Goal: Task Accomplishment & Management: Manage account settings

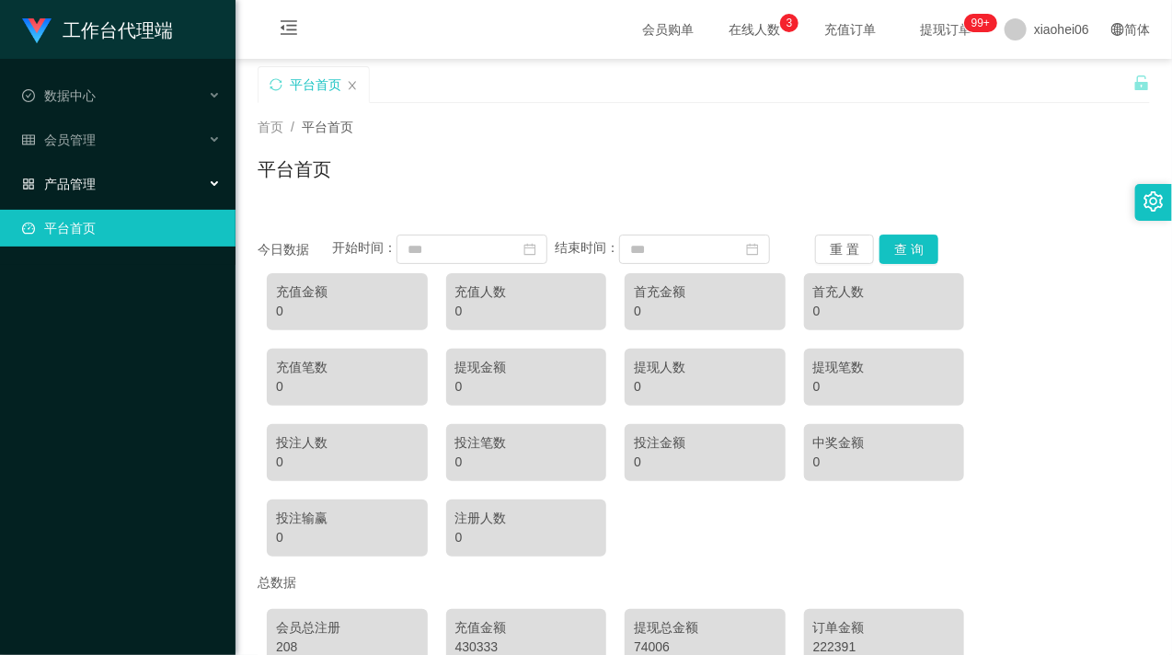
click at [138, 171] on div "产品管理" at bounding box center [118, 184] width 236 height 37
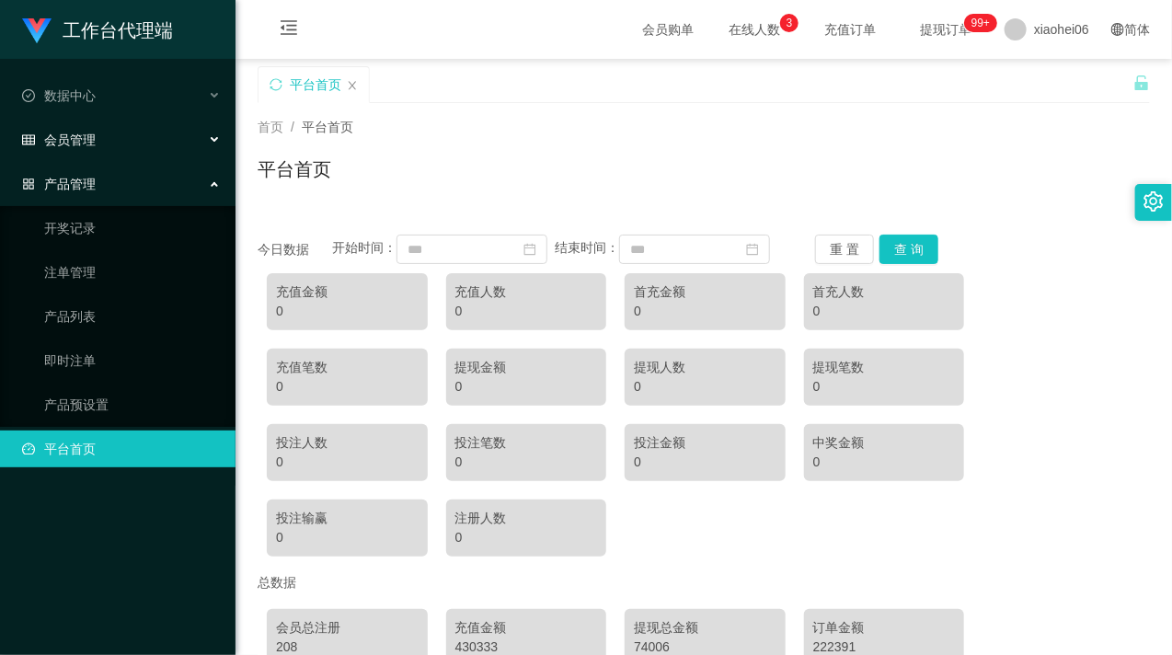
click at [129, 133] on div "会员管理" at bounding box center [118, 139] width 236 height 37
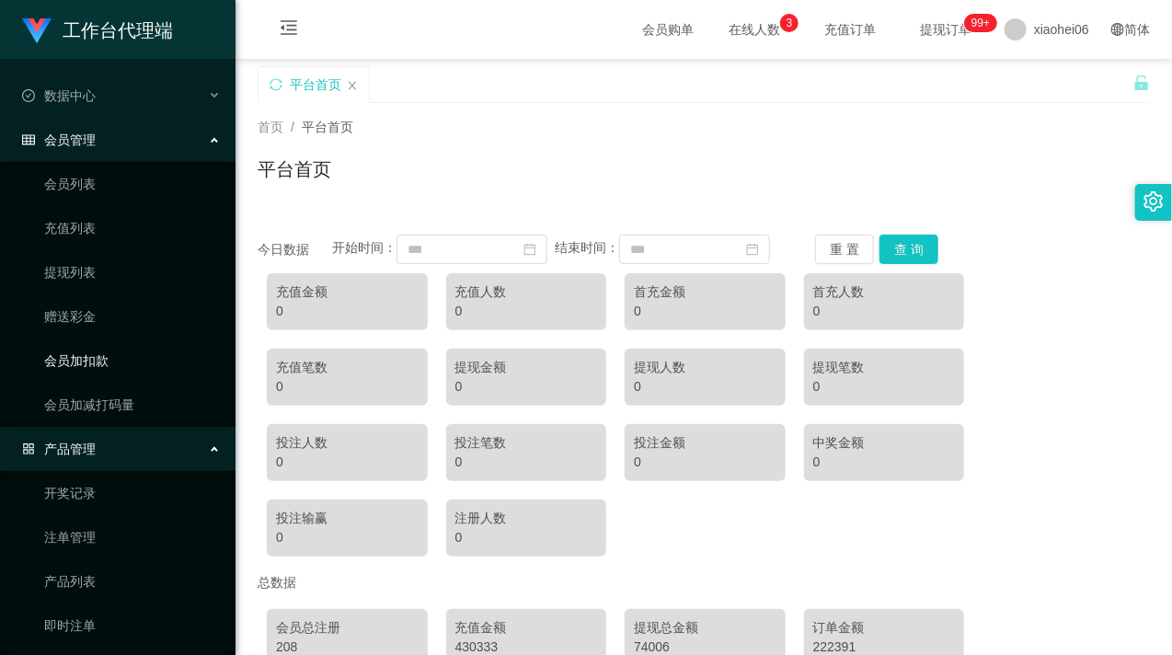
drag, startPoint x: 96, startPoint y: 363, endPoint x: 111, endPoint y: 357, distance: 16.6
click at [96, 363] on link "会员加扣款" at bounding box center [132, 360] width 177 height 37
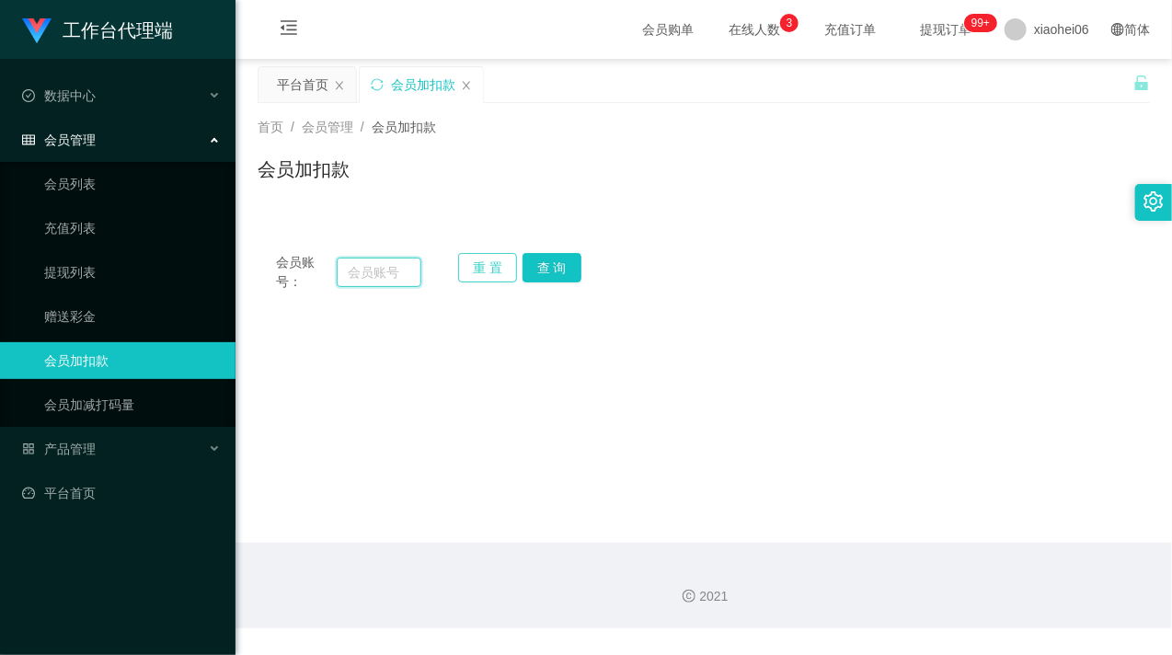
drag, startPoint x: 405, startPoint y: 268, endPoint x: 486, endPoint y: 269, distance: 81.0
click at [403, 270] on input "text" at bounding box center [379, 272] width 85 height 29
paste input "0168585277"
type input "0168585277"
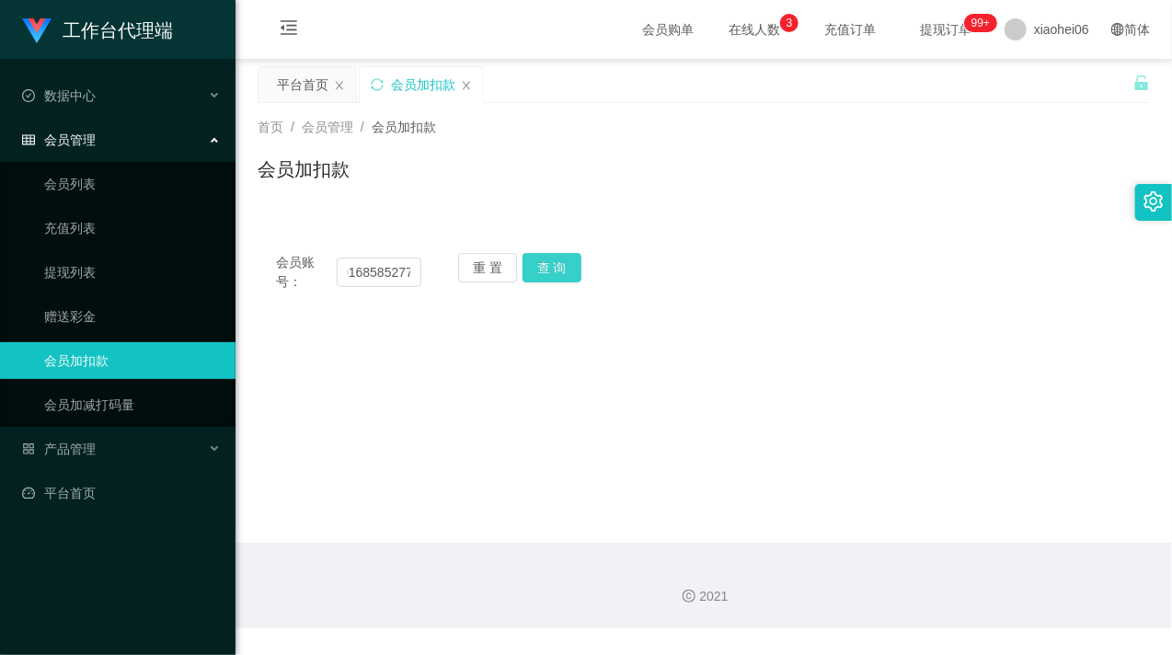
scroll to position [0, 0]
click at [546, 270] on button "查 询" at bounding box center [552, 267] width 59 height 29
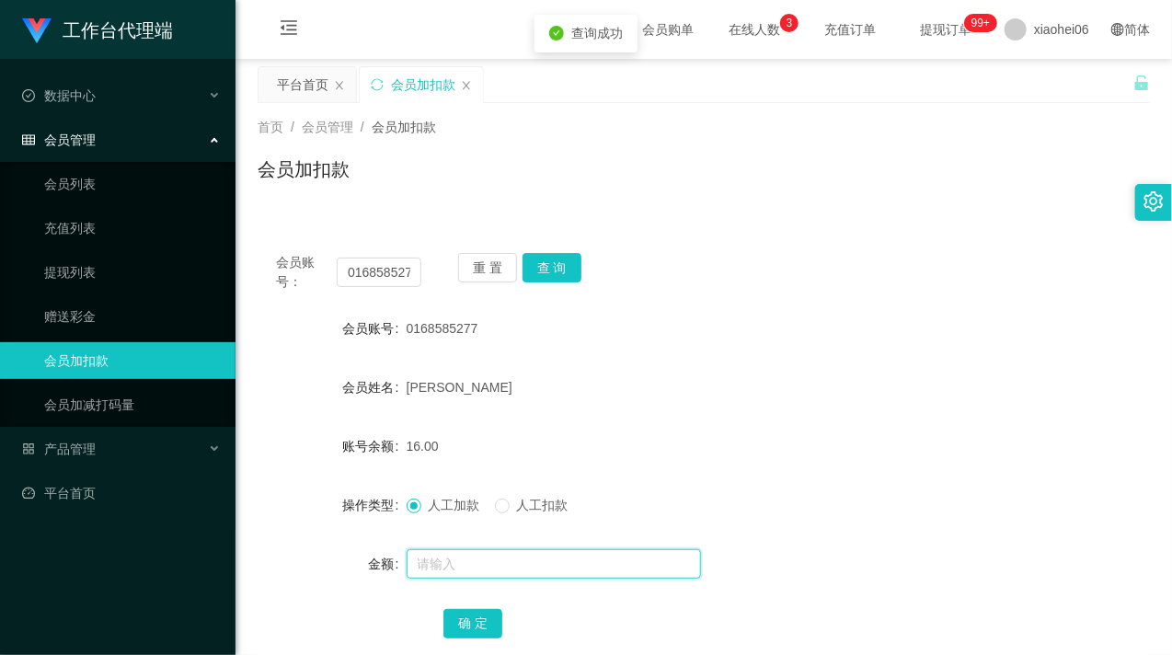
click at [499, 565] on input "text" at bounding box center [554, 563] width 294 height 29
type input "15"
click at [469, 629] on button "确 定" at bounding box center [473, 623] width 59 height 29
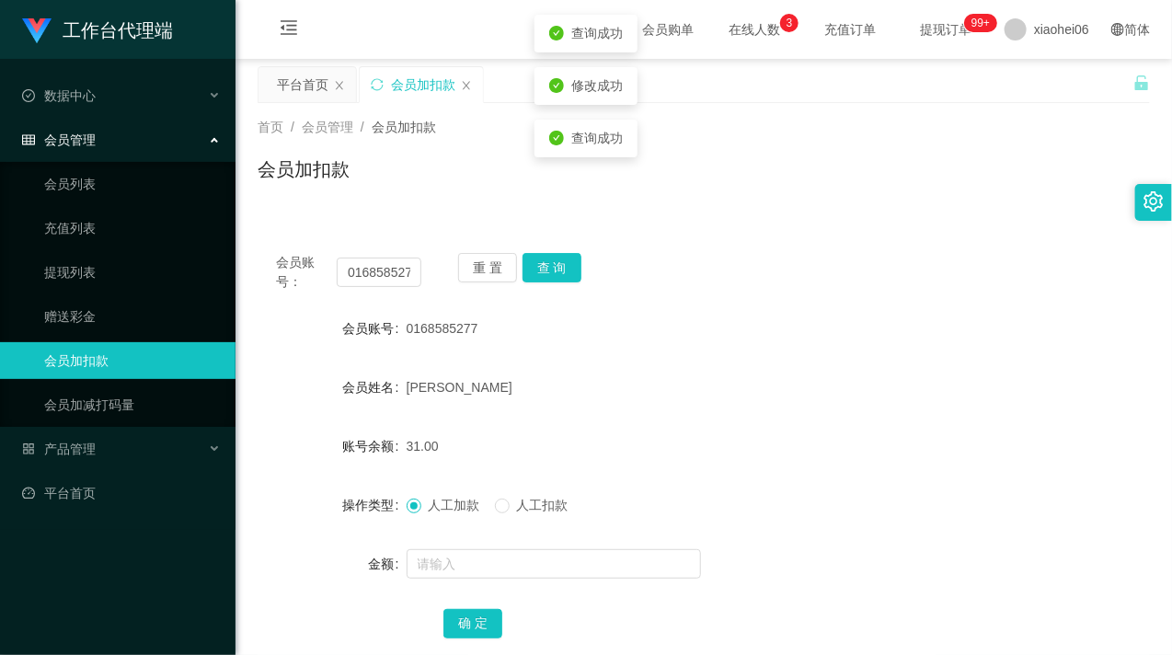
click at [102, 250] on ul "会员列表 充值列表 提现列表 赠送彩金 会员加扣款 会员加减打码量" at bounding box center [118, 294] width 236 height 265
click at [98, 271] on link "提现列表" at bounding box center [132, 272] width 177 height 37
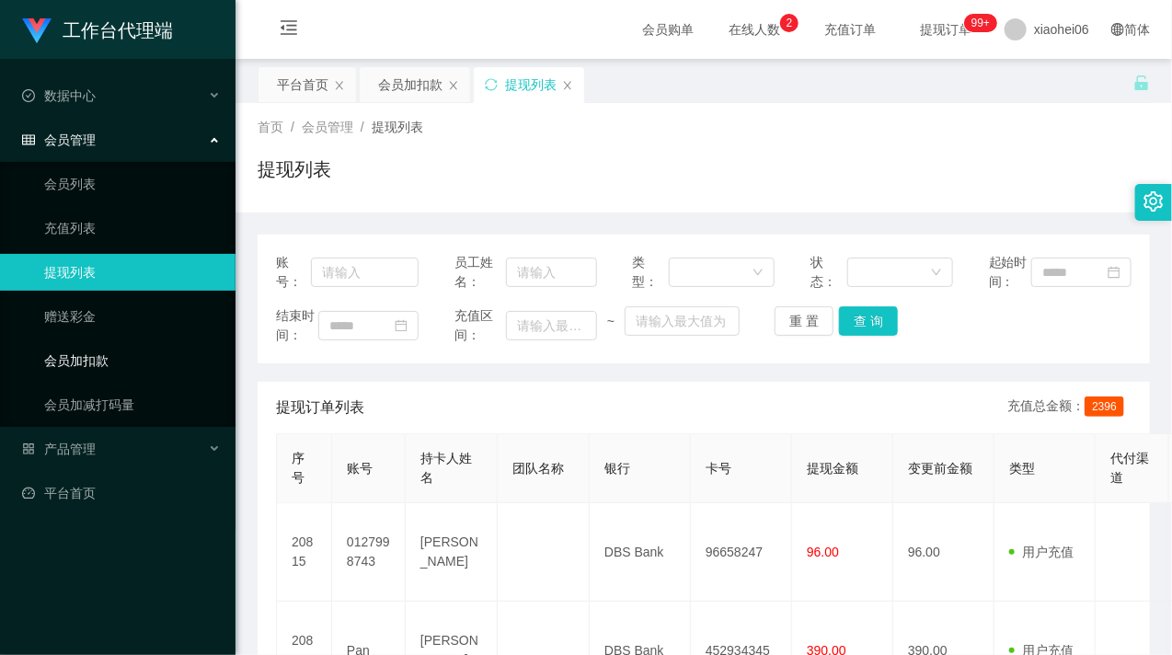
click at [117, 361] on link "会员加扣款" at bounding box center [132, 360] width 177 height 37
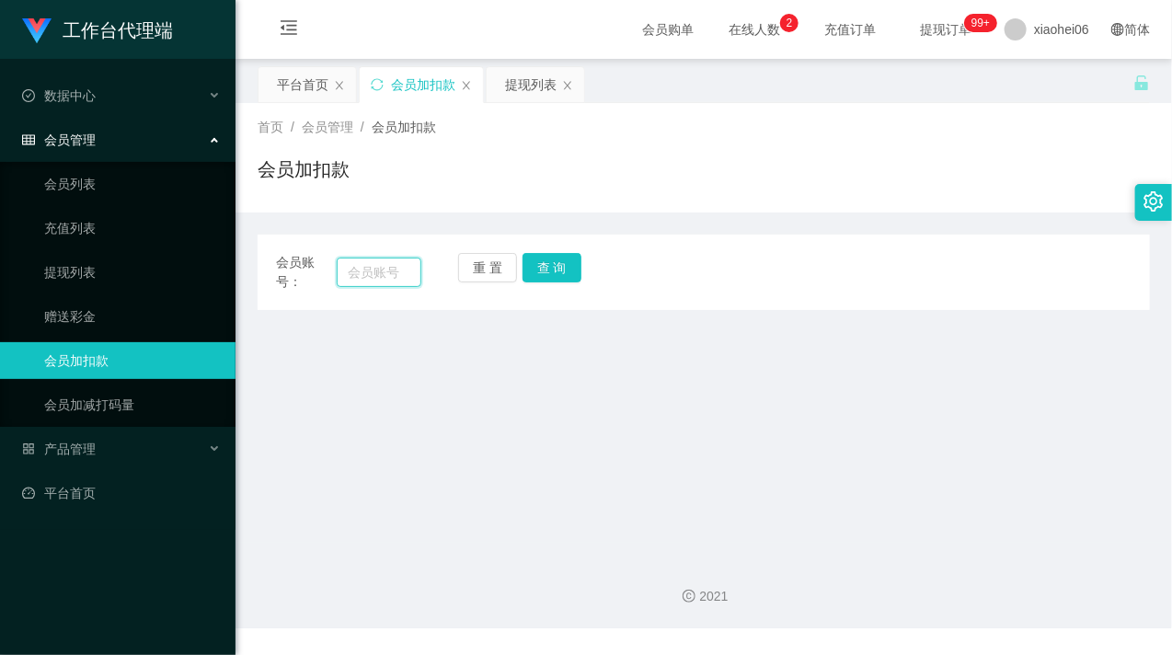
drag, startPoint x: 354, startPoint y: 263, endPoint x: 374, endPoint y: 263, distance: 19.3
click at [356, 263] on input "text" at bounding box center [379, 272] width 85 height 29
paste input "88979334"
type input "88979334"
click at [540, 261] on button "查 询" at bounding box center [552, 267] width 59 height 29
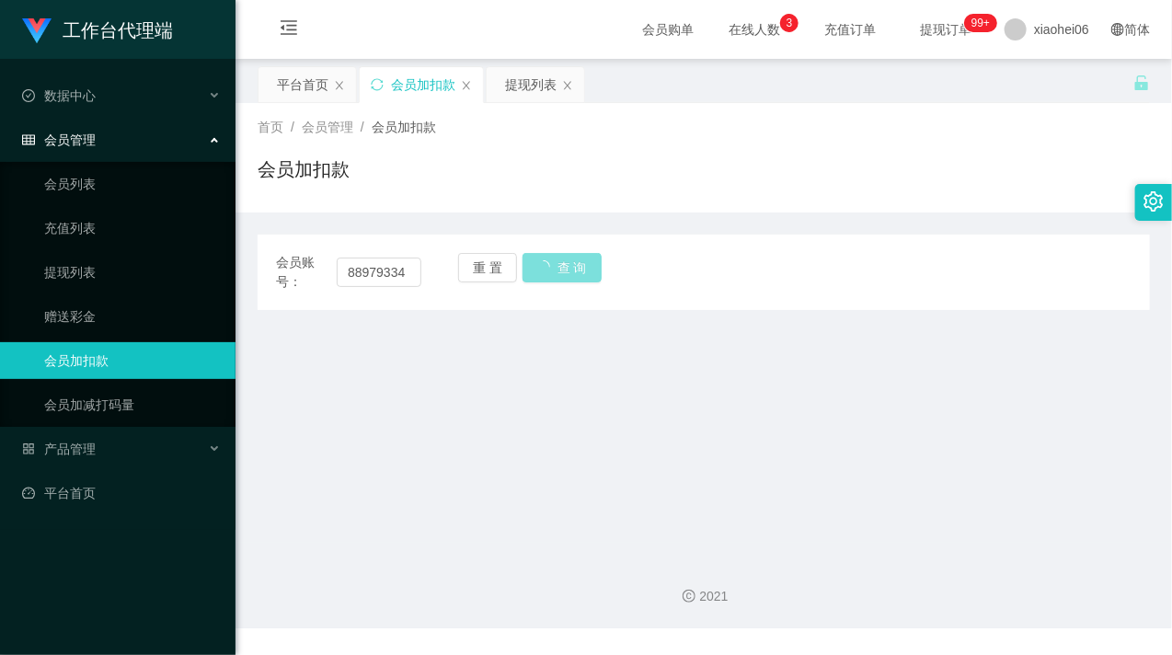
click at [544, 261] on button "查 询" at bounding box center [562, 267] width 79 height 29
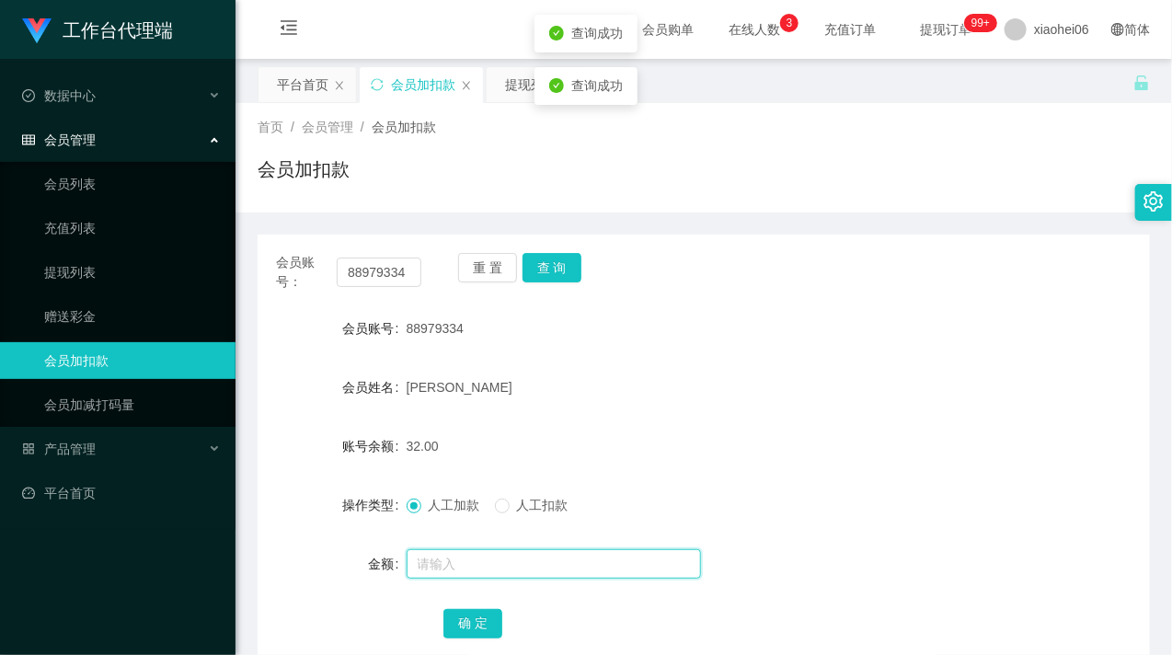
click at [458, 571] on input "text" at bounding box center [554, 563] width 294 height 29
type input "15"
click at [472, 616] on button "确 定" at bounding box center [473, 623] width 59 height 29
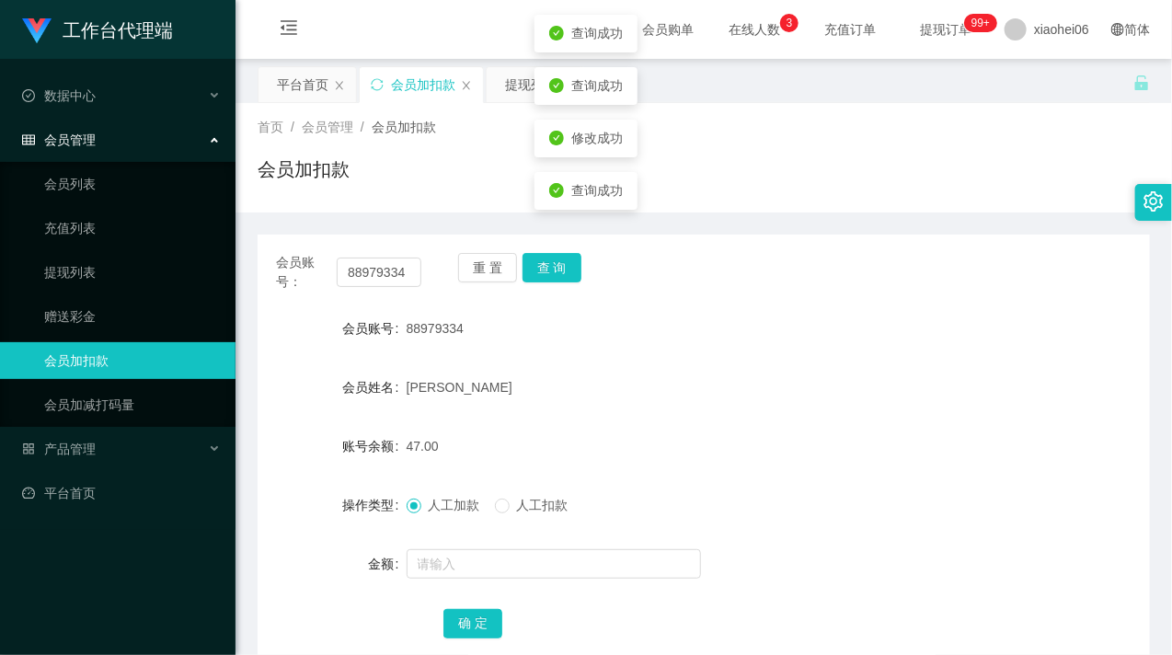
drag, startPoint x: 752, startPoint y: 424, endPoint x: 786, endPoint y: 382, distance: 54.3
click at [760, 412] on form "会员账号 88979334 会员姓名 Nicholas tan 账号余额 47.00 操作类型 人工加款 人工扣款 金额 确 定" at bounding box center [704, 475] width 893 height 331
click at [379, 255] on div "会员账号： 88979334" at bounding box center [348, 272] width 145 height 39
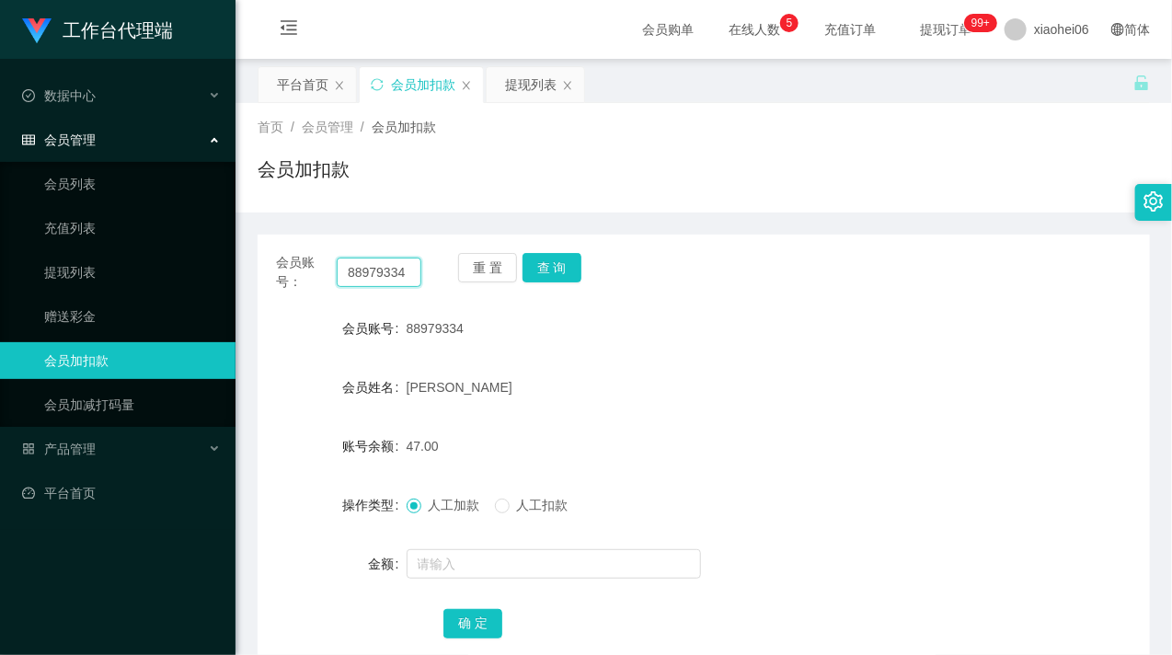
click at [379, 271] on input "88979334" at bounding box center [379, 272] width 85 height 29
paste input "0127998743"
type input "0127998743"
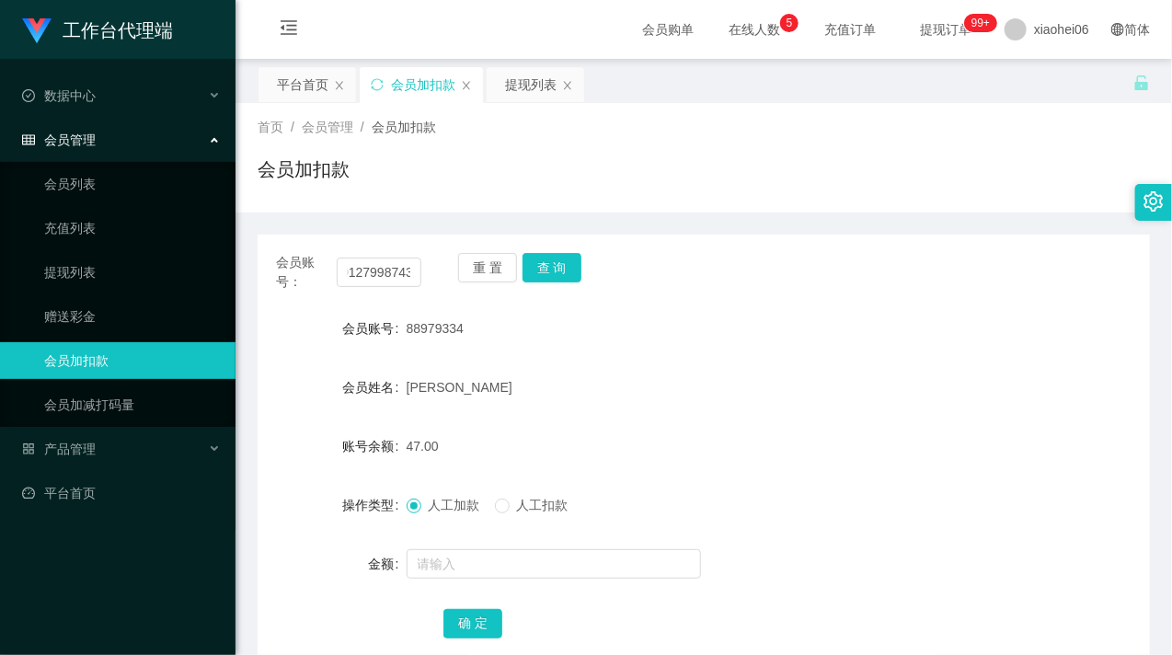
scroll to position [0, 0]
click at [582, 273] on div "重 置 查 询" at bounding box center [530, 272] width 145 height 39
drag, startPoint x: 582, startPoint y: 273, endPoint x: 572, endPoint y: 276, distance: 9.6
click at [572, 276] on div "重 置 查 询" at bounding box center [530, 272] width 145 height 39
click at [571, 276] on button "查 询" at bounding box center [552, 267] width 59 height 29
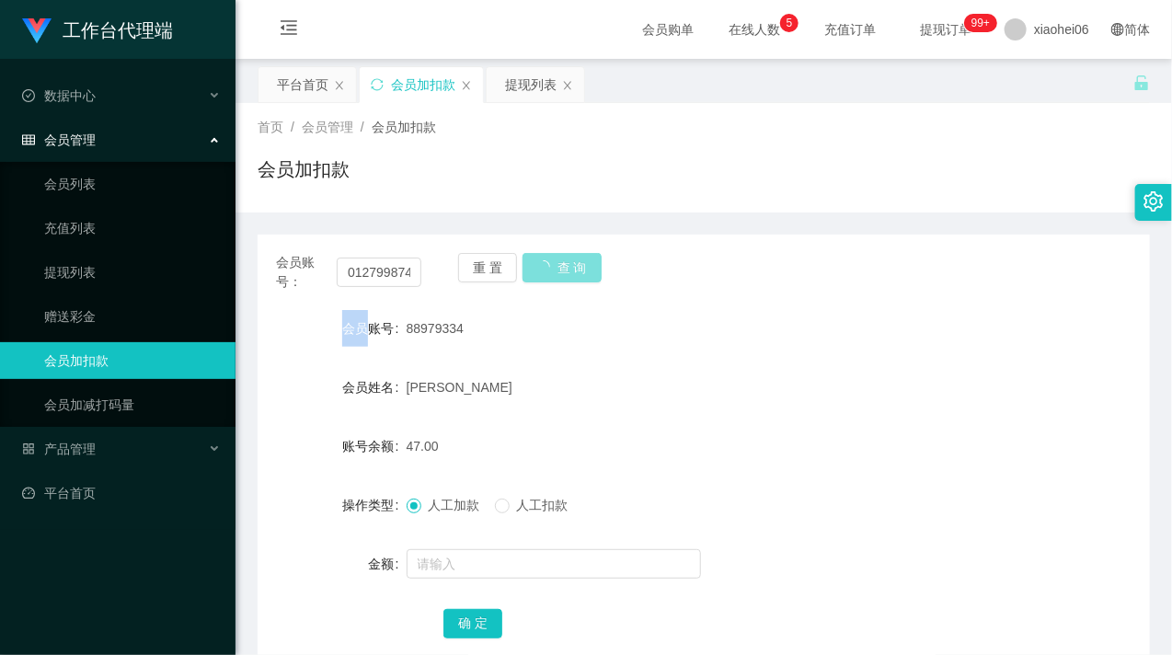
click at [571, 276] on button "查 询" at bounding box center [562, 267] width 79 height 29
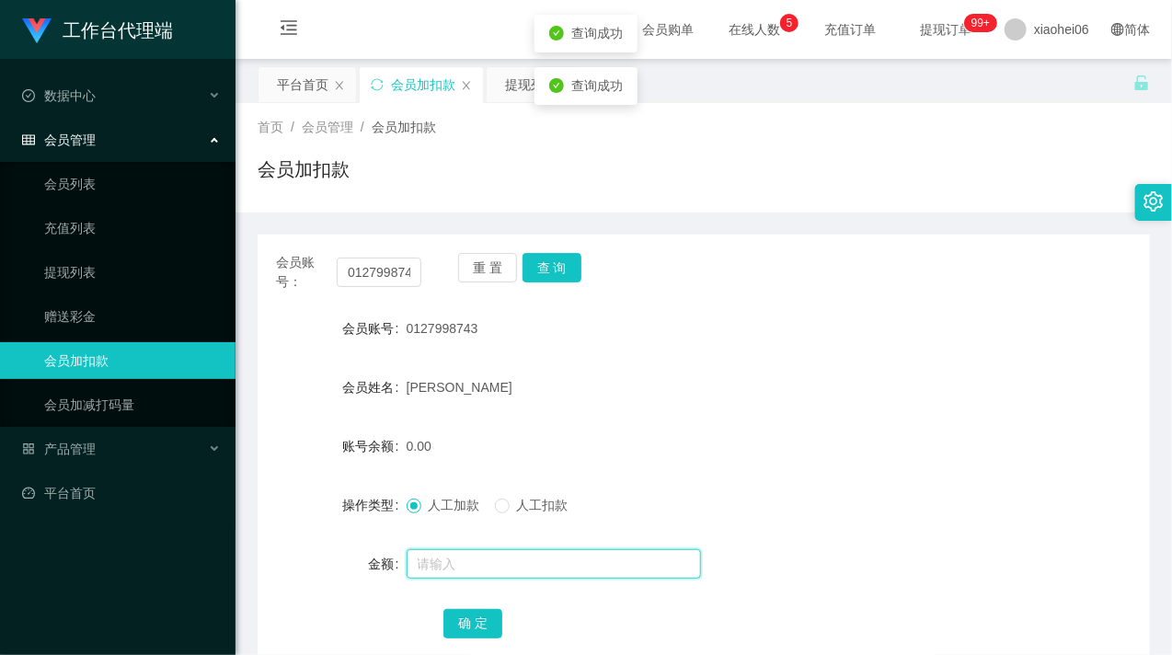
click at [507, 553] on input "text" at bounding box center [554, 563] width 294 height 29
type input "15"
click at [467, 623] on button "确 定" at bounding box center [473, 623] width 59 height 29
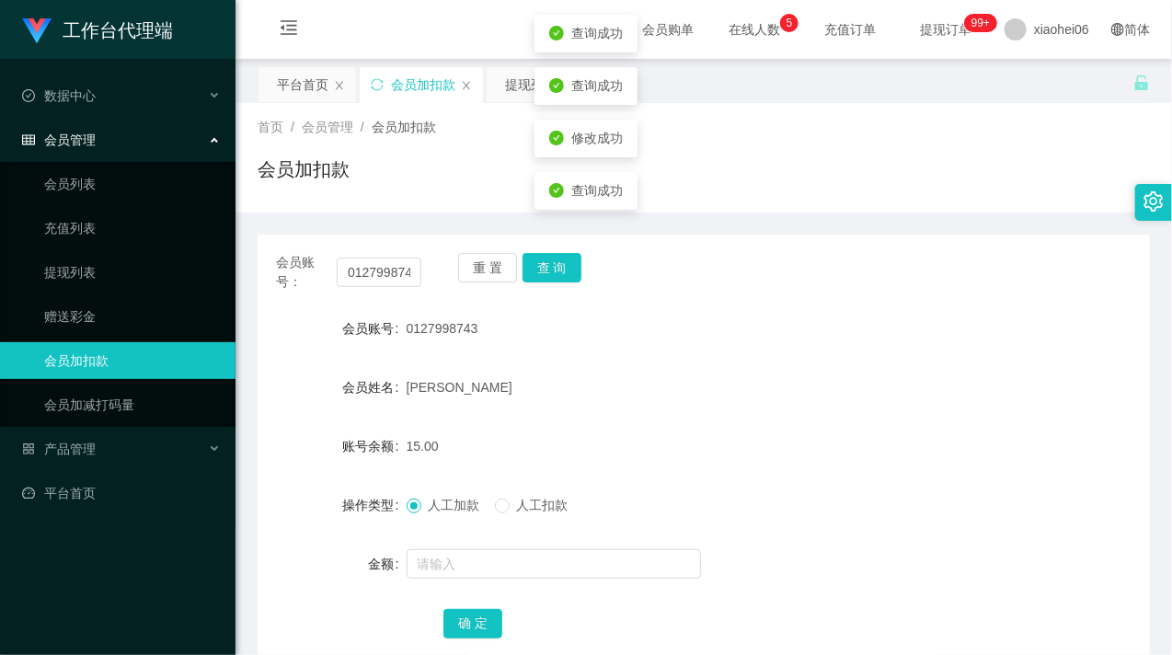
drag, startPoint x: 686, startPoint y: 423, endPoint x: 778, endPoint y: 351, distance: 116.7
click at [703, 411] on form "会员账号 0127998743 会员姓名 Aaron 账号余额 15.00 操作类型 人工加款 人工扣款 金额 确 定" at bounding box center [704, 475] width 893 height 331
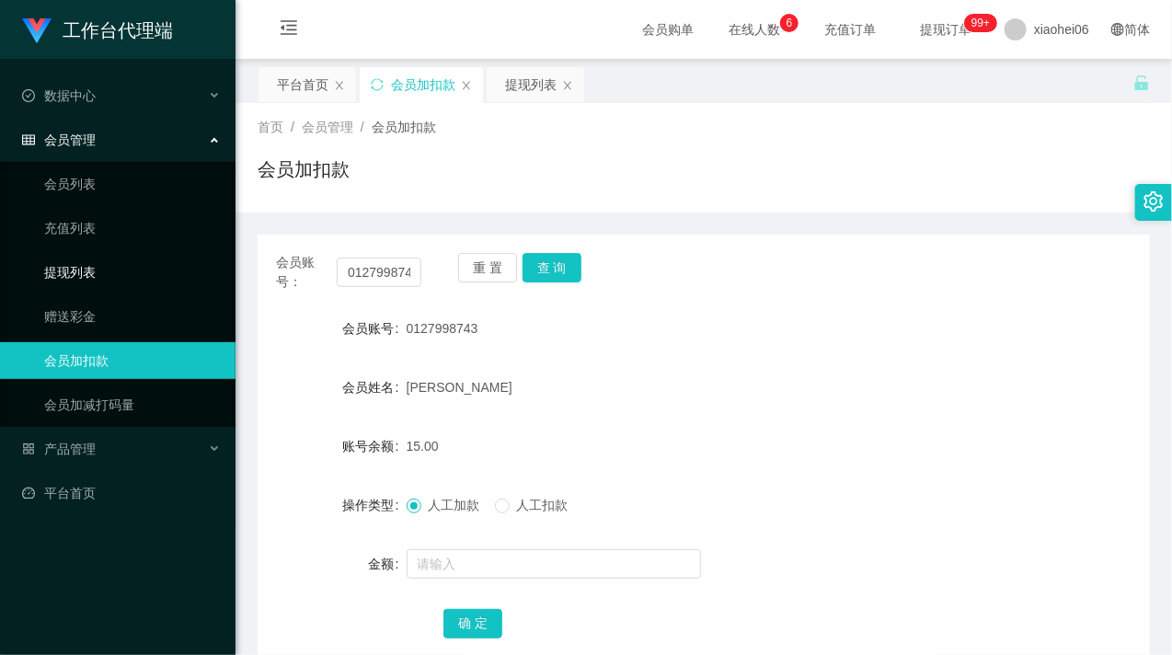
drag, startPoint x: 68, startPoint y: 269, endPoint x: 63, endPoint y: 248, distance: 21.0
click at [67, 269] on link "提现列表" at bounding box center [132, 272] width 177 height 37
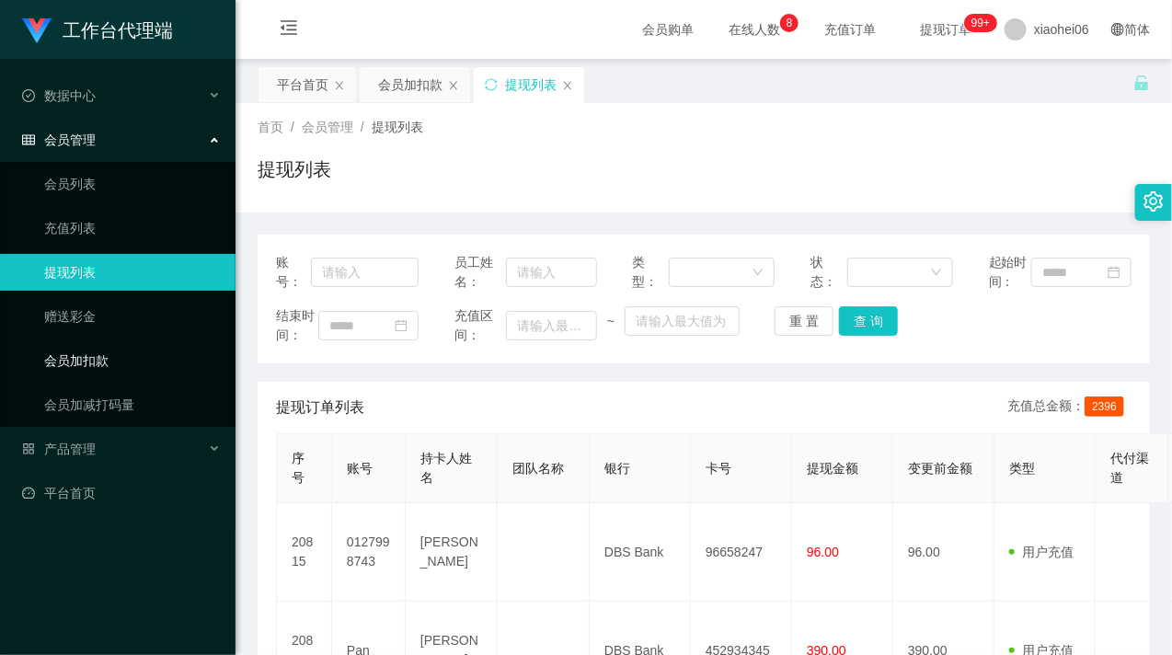
click at [95, 344] on link "会员加扣款" at bounding box center [132, 360] width 177 height 37
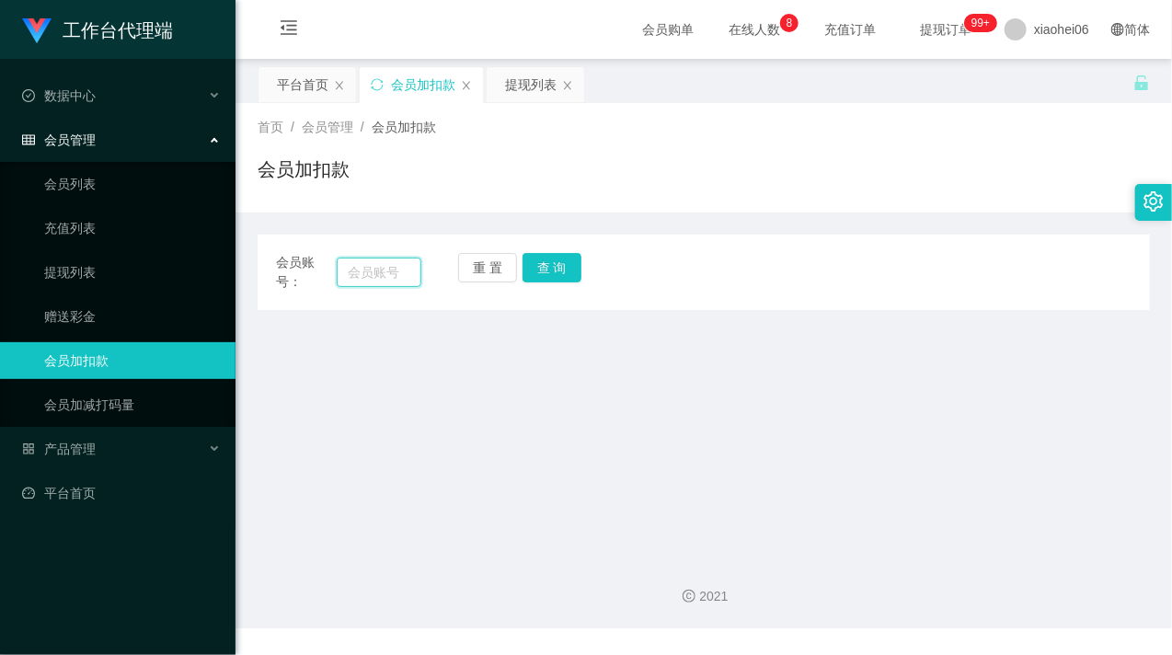
click at [397, 265] on input "text" at bounding box center [379, 272] width 85 height 29
paste input "0168585277"
type input "0168585277"
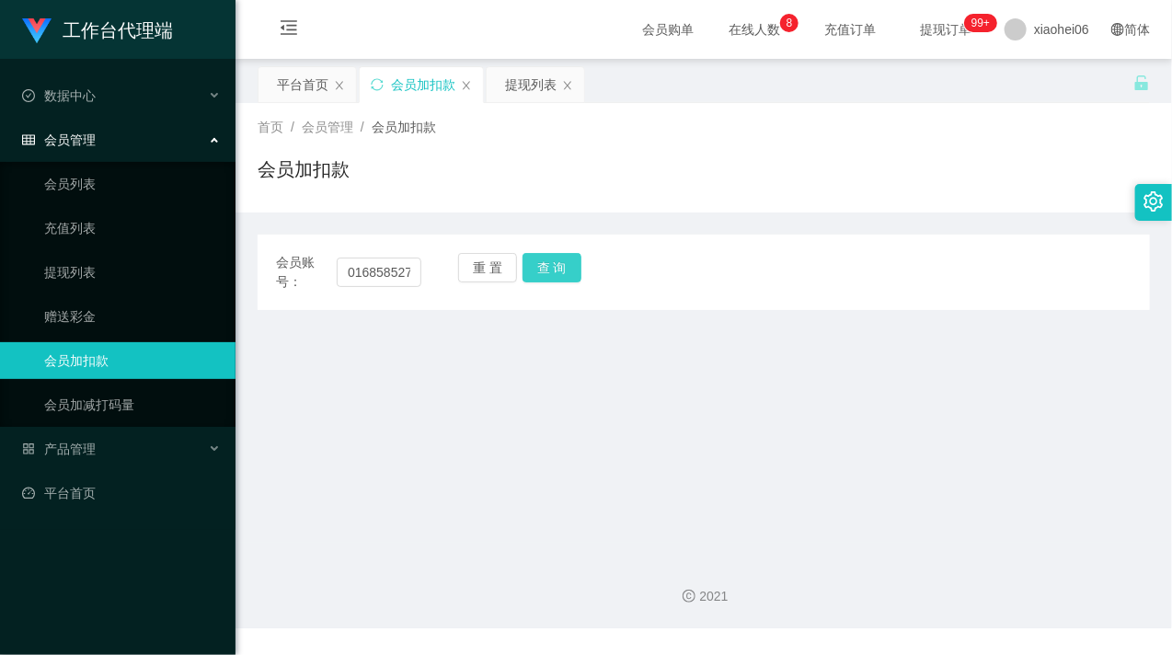
click at [557, 270] on button "查 询" at bounding box center [552, 267] width 59 height 29
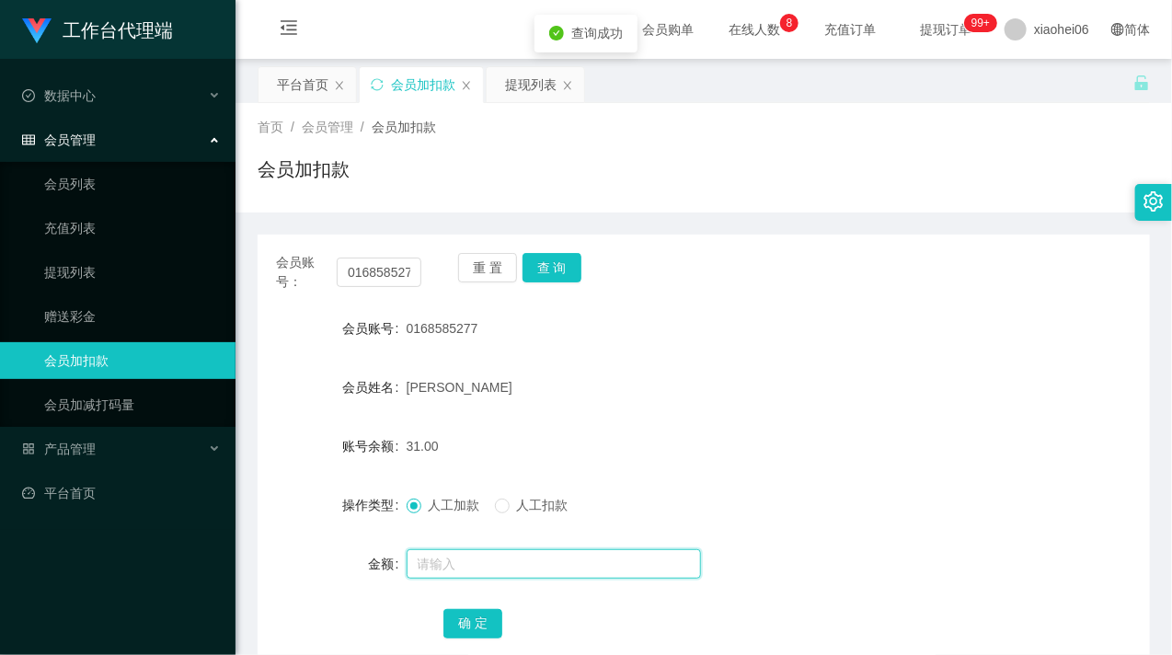
click at [483, 567] on input "text" at bounding box center [554, 563] width 294 height 29
type input "8"
click at [463, 622] on button "确 定" at bounding box center [473, 623] width 59 height 29
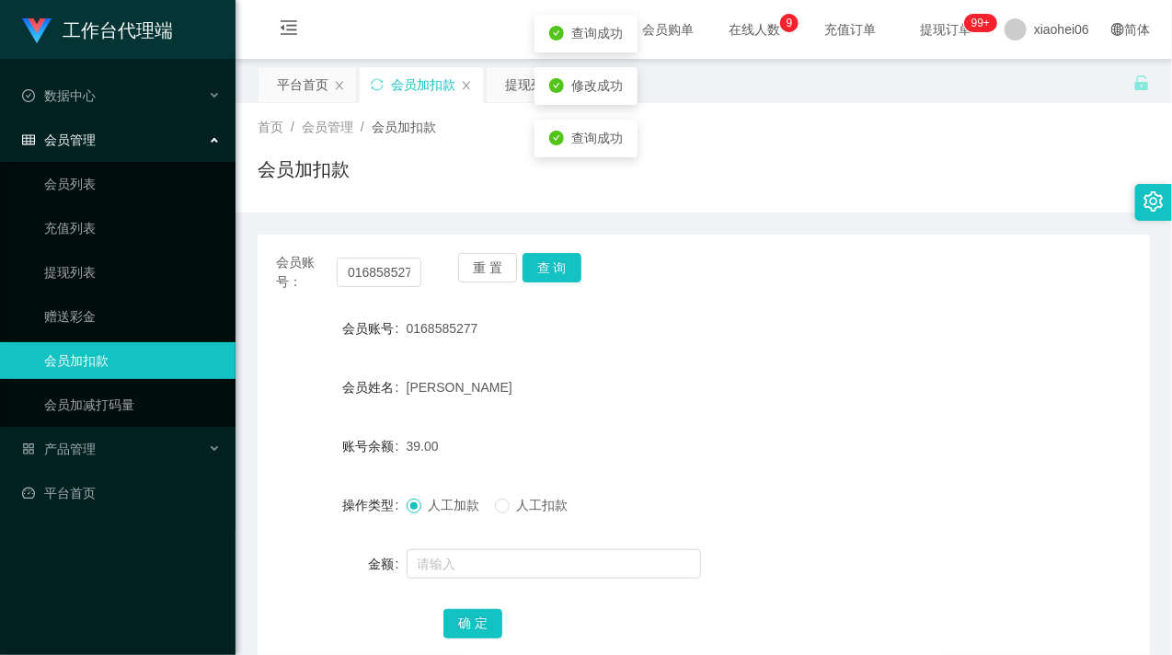
click at [835, 463] on div "39.00" at bounding box center [667, 446] width 521 height 37
click at [95, 289] on link "提现列表" at bounding box center [132, 272] width 177 height 37
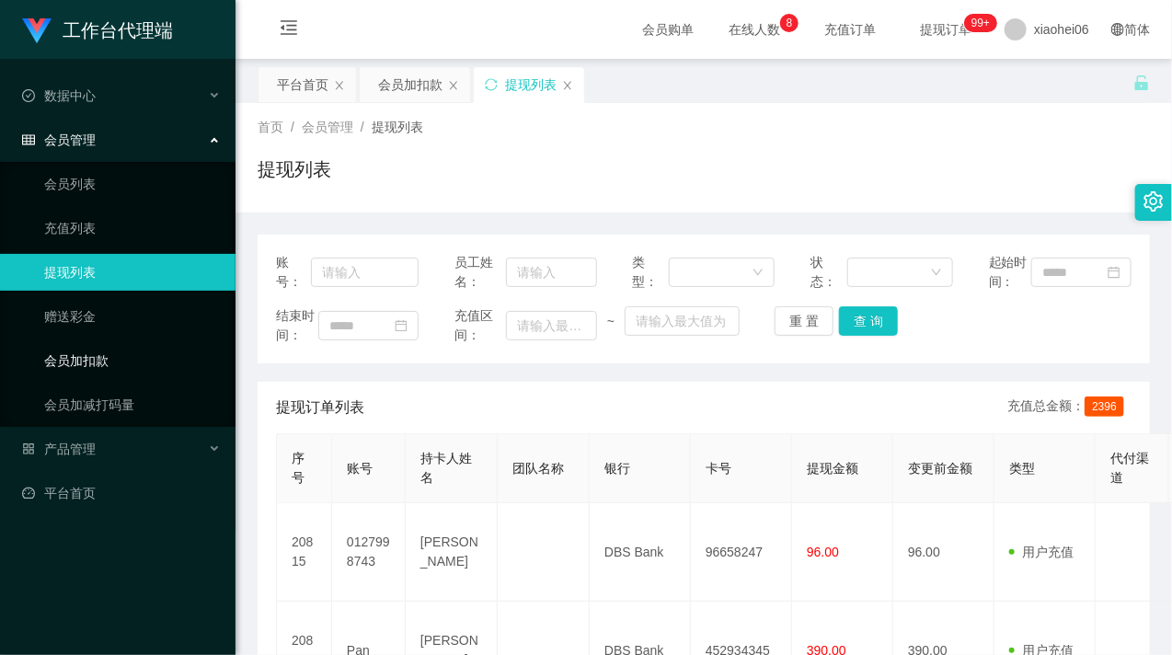
drag, startPoint x: 102, startPoint y: 361, endPoint x: 271, endPoint y: 324, distance: 172.4
click at [99, 360] on link "会员加扣款" at bounding box center [132, 360] width 177 height 37
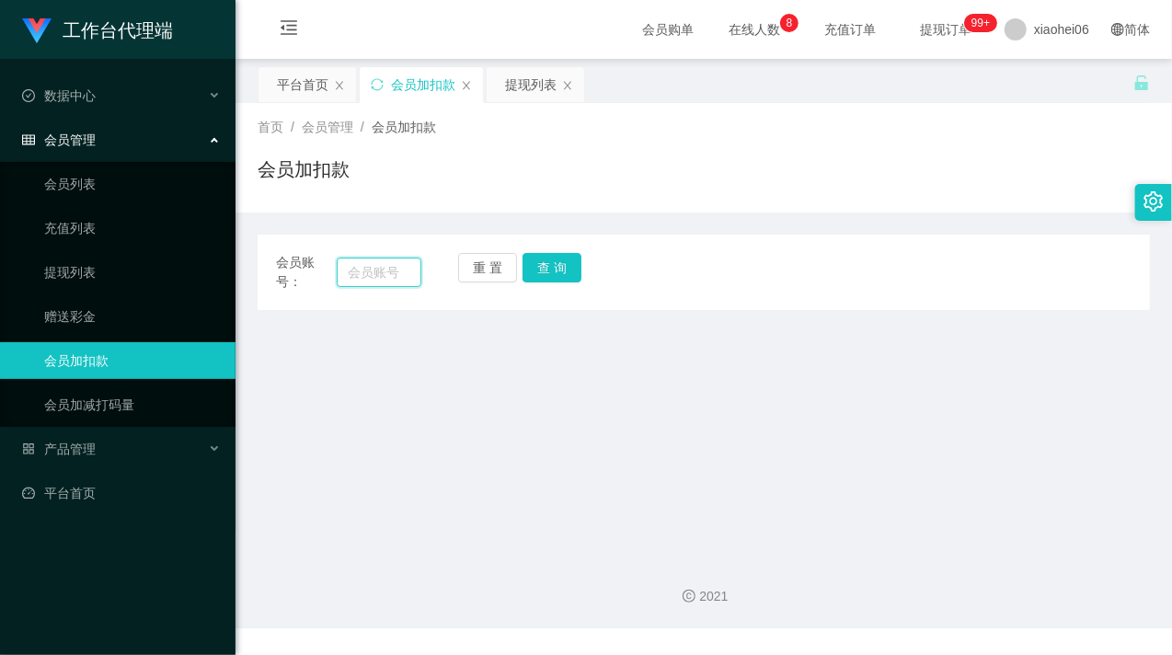
click at [386, 278] on input "text" at bounding box center [379, 272] width 85 height 29
paste input "88979334"
type input "88979334"
click at [564, 264] on button "查 询" at bounding box center [552, 267] width 59 height 29
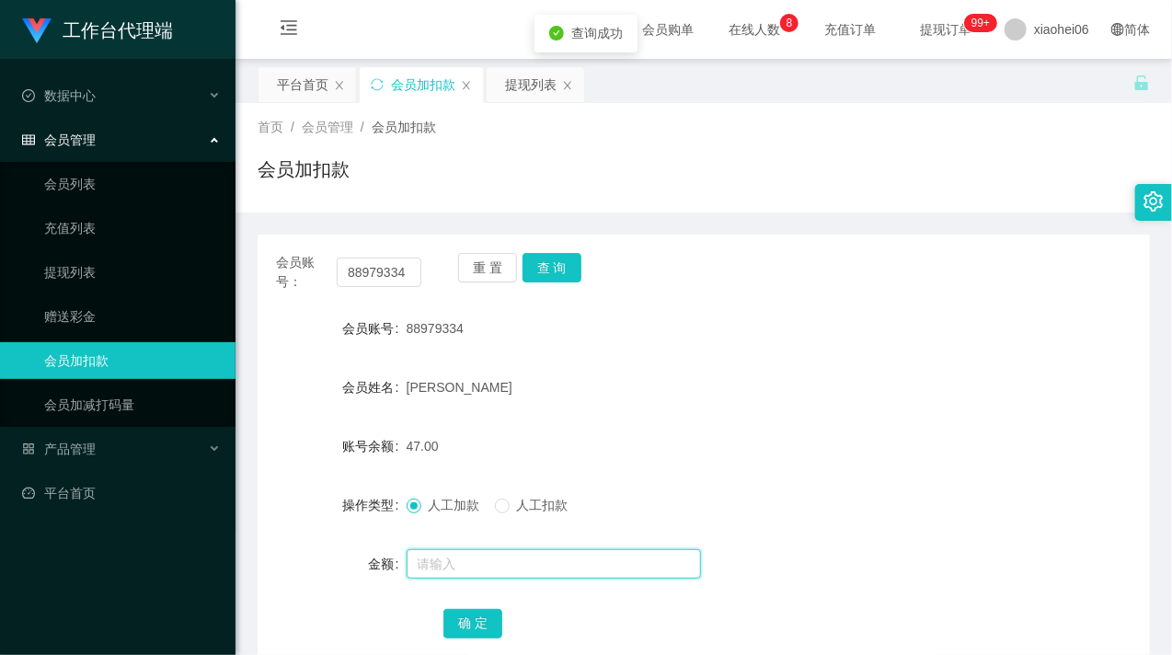
click at [476, 557] on input "text" at bounding box center [554, 563] width 294 height 29
type input "8"
click at [486, 611] on button "确 定" at bounding box center [473, 623] width 59 height 29
click at [770, 432] on div "47.00" at bounding box center [667, 446] width 521 height 37
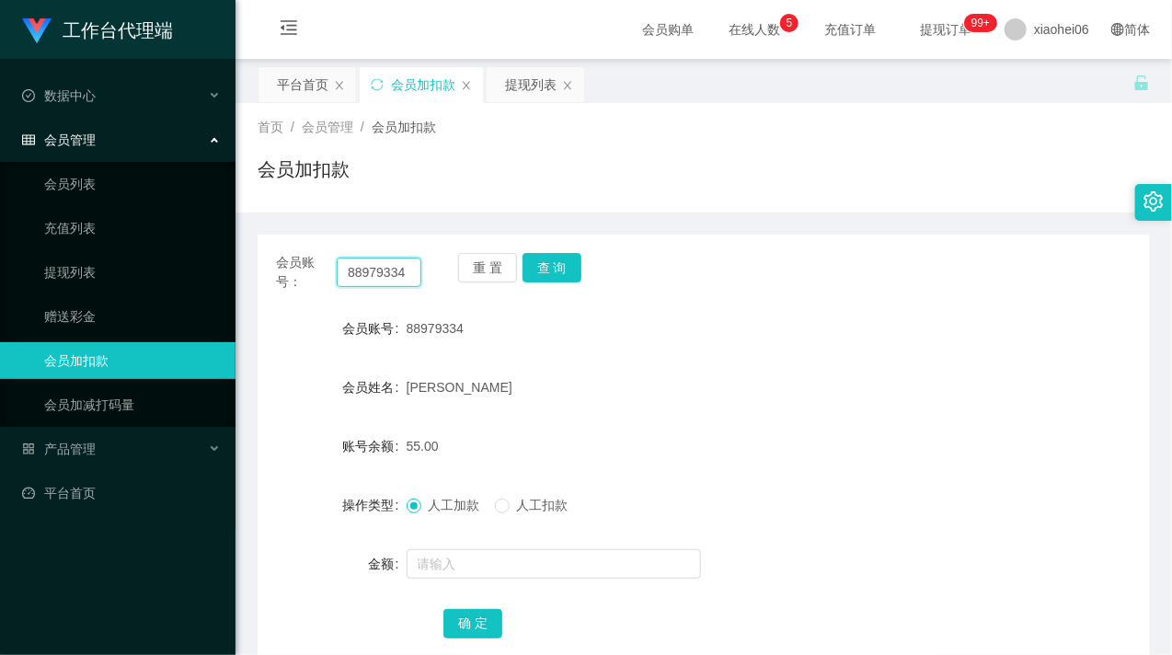
click at [396, 267] on input "88979334" at bounding box center [379, 272] width 85 height 29
click at [394, 265] on input "88979334" at bounding box center [379, 272] width 85 height 29
click at [564, 271] on button "查 询" at bounding box center [552, 267] width 59 height 29
click at [564, 271] on div "重 置 查 询" at bounding box center [530, 272] width 145 height 39
click at [564, 272] on button "查 询" at bounding box center [552, 267] width 59 height 29
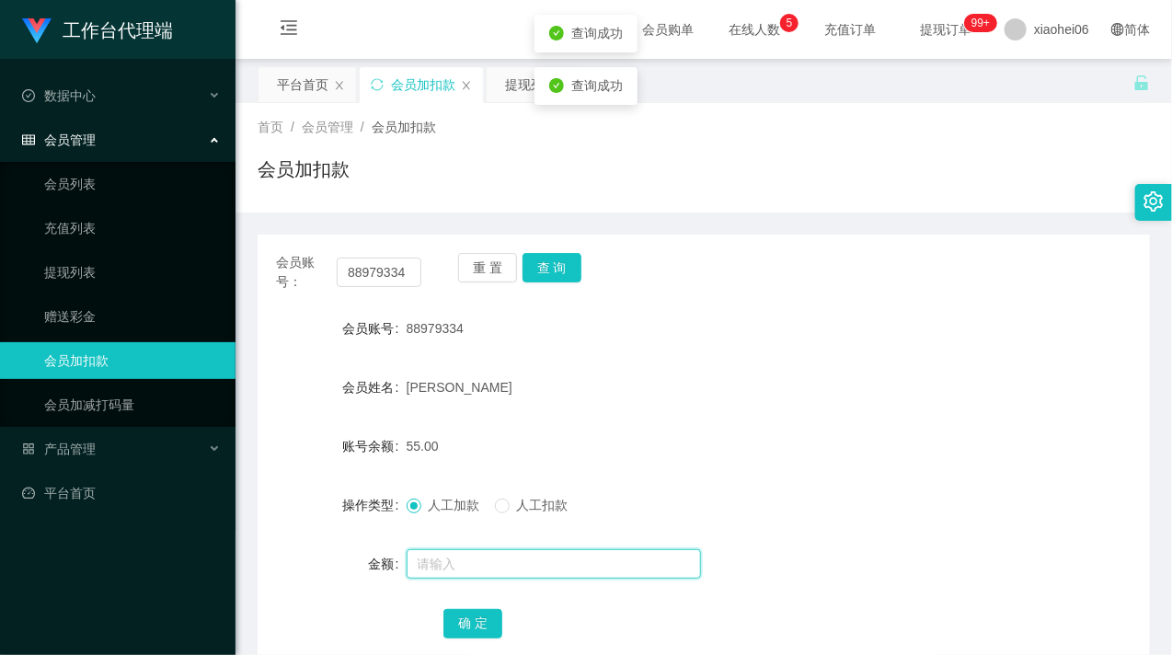
click at [488, 555] on input "text" at bounding box center [554, 563] width 294 height 29
type input "8"
click at [483, 619] on button "确 定" at bounding box center [473, 623] width 59 height 29
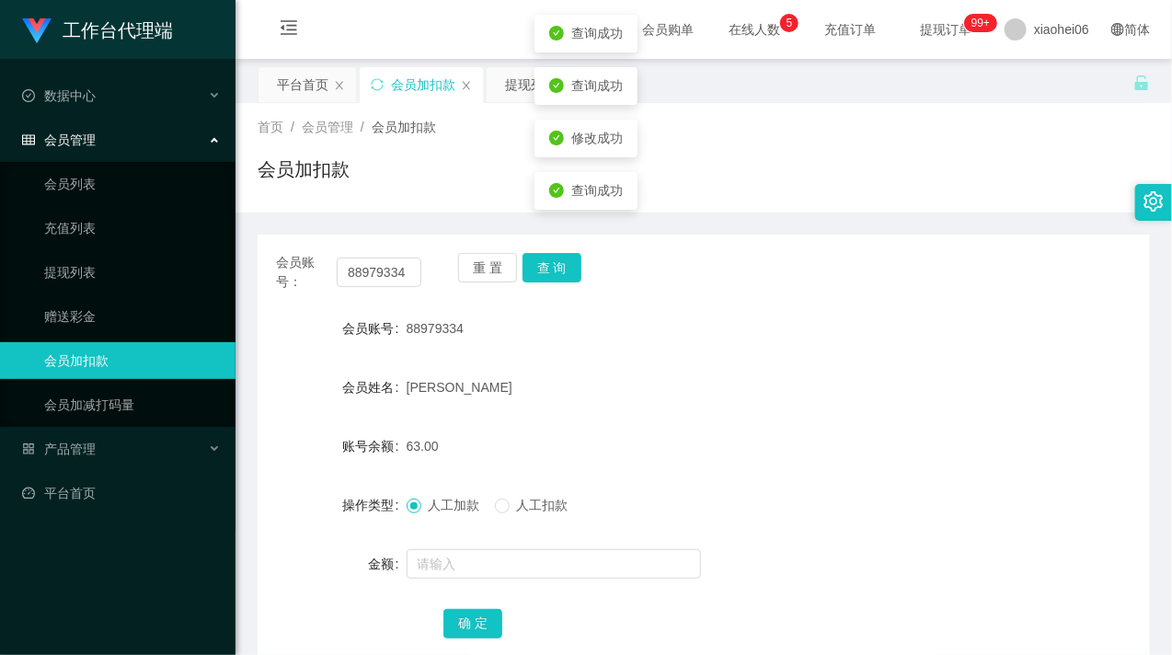
drag, startPoint x: 598, startPoint y: 463, endPoint x: 582, endPoint y: 442, distance: 26.9
click at [598, 462] on div "63.00" at bounding box center [667, 446] width 521 height 37
click at [94, 274] on link "提现列表" at bounding box center [132, 272] width 177 height 37
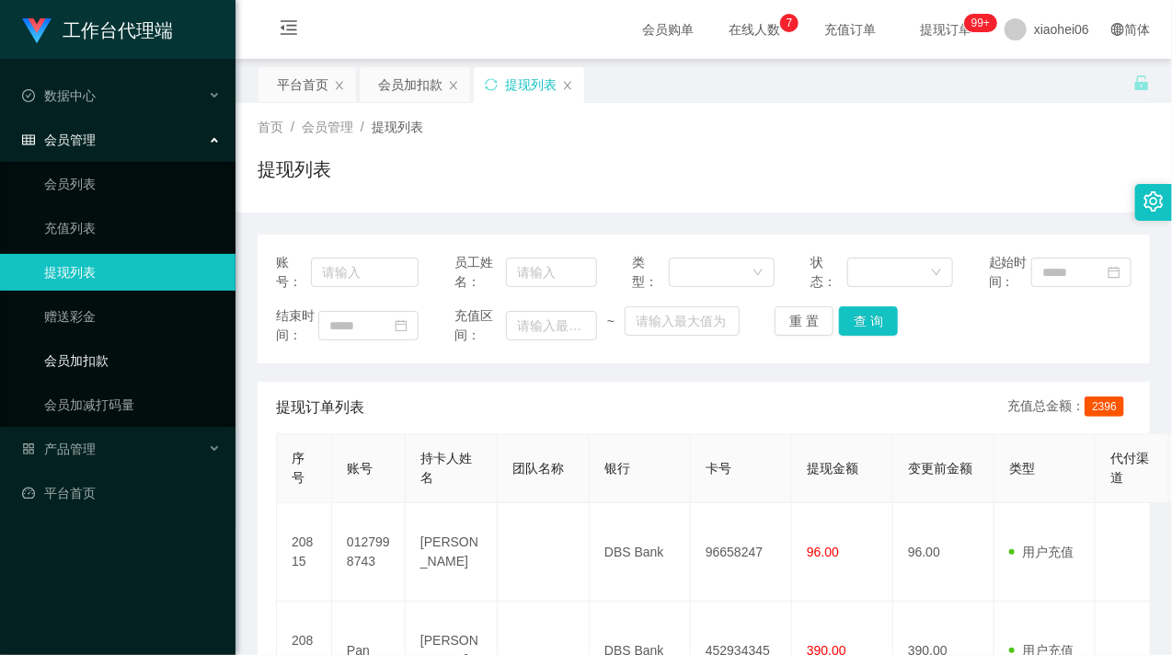
click at [101, 380] on ul "会员列表 充值列表 提现列表 赠送彩金 会员加扣款 会员加减打码量" at bounding box center [118, 294] width 236 height 265
click at [110, 364] on link "会员加扣款" at bounding box center [132, 360] width 177 height 37
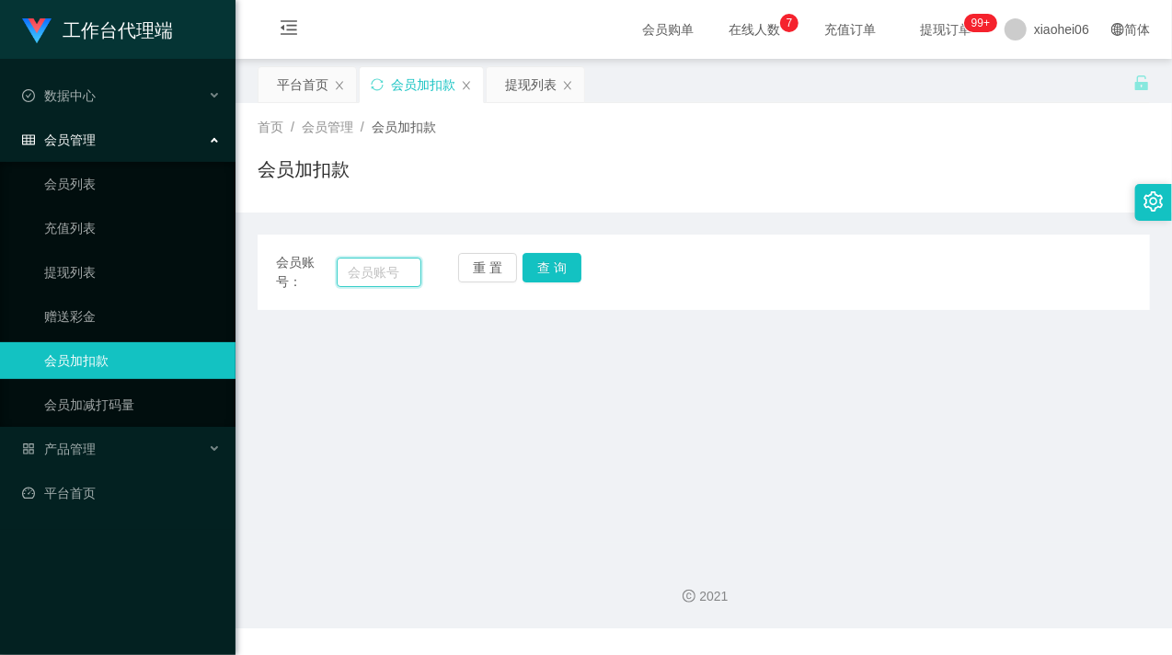
click at [390, 264] on input "text" at bounding box center [379, 272] width 85 height 29
paste input "0168585277"
type input "0168585277"
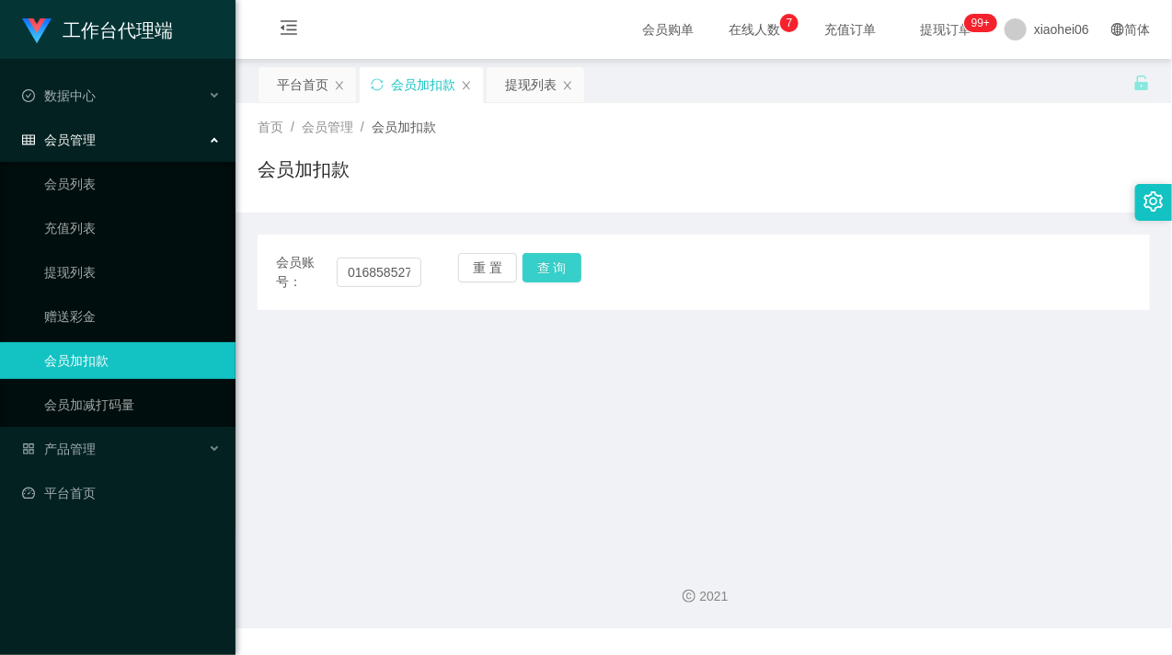
click at [543, 271] on button "查 询" at bounding box center [552, 267] width 59 height 29
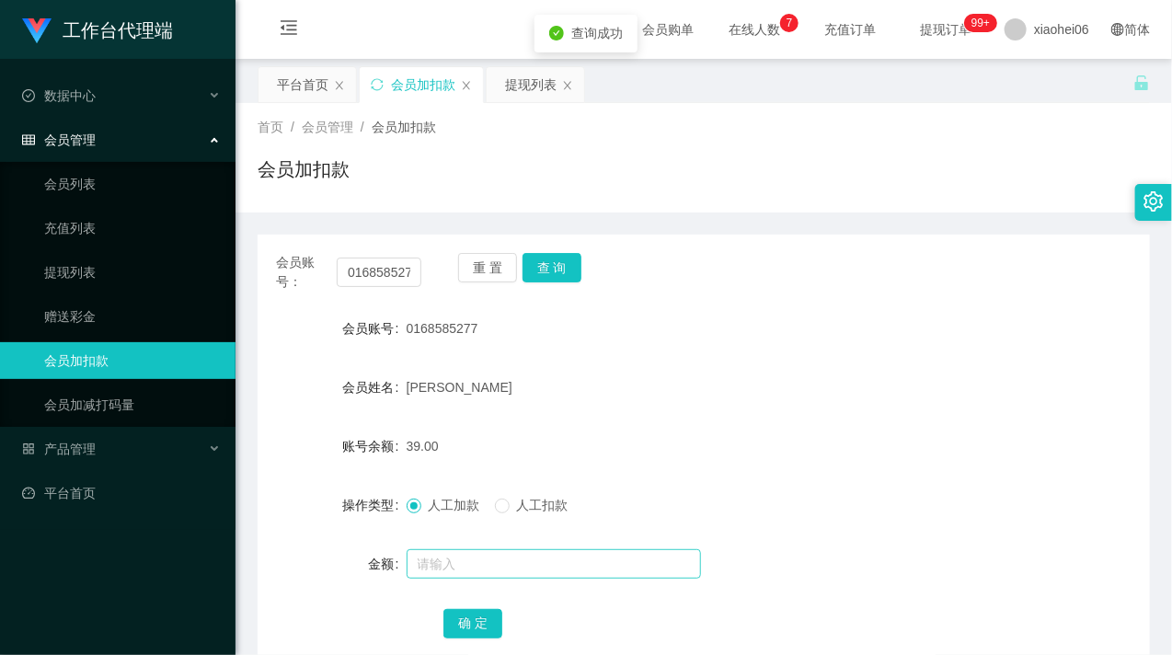
drag, startPoint x: 436, startPoint y: 583, endPoint x: 434, endPoint y: 574, distance: 9.4
click at [435, 583] on form "会员账号 0168585277 会员姓名 Juanna chai 账号余额 39.00 操作类型 人工加款 人工扣款 金额 确 定" at bounding box center [704, 475] width 893 height 331
click at [442, 563] on input "text" at bounding box center [554, 563] width 294 height 29
type input "8"
drag, startPoint x: 473, startPoint y: 627, endPoint x: 478, endPoint y: 618, distance: 10.0
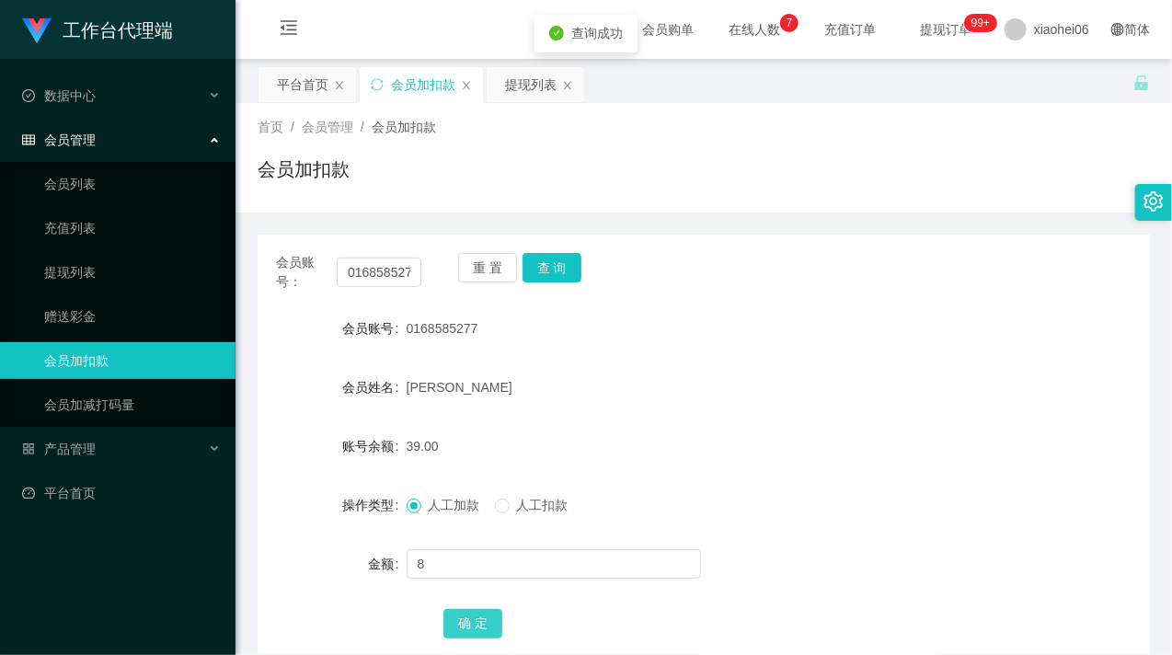
click at [472, 627] on button "确 定" at bounding box center [473, 623] width 59 height 29
click at [712, 461] on div "47.00" at bounding box center [667, 446] width 521 height 37
click at [78, 279] on link "提现列表" at bounding box center [132, 272] width 177 height 37
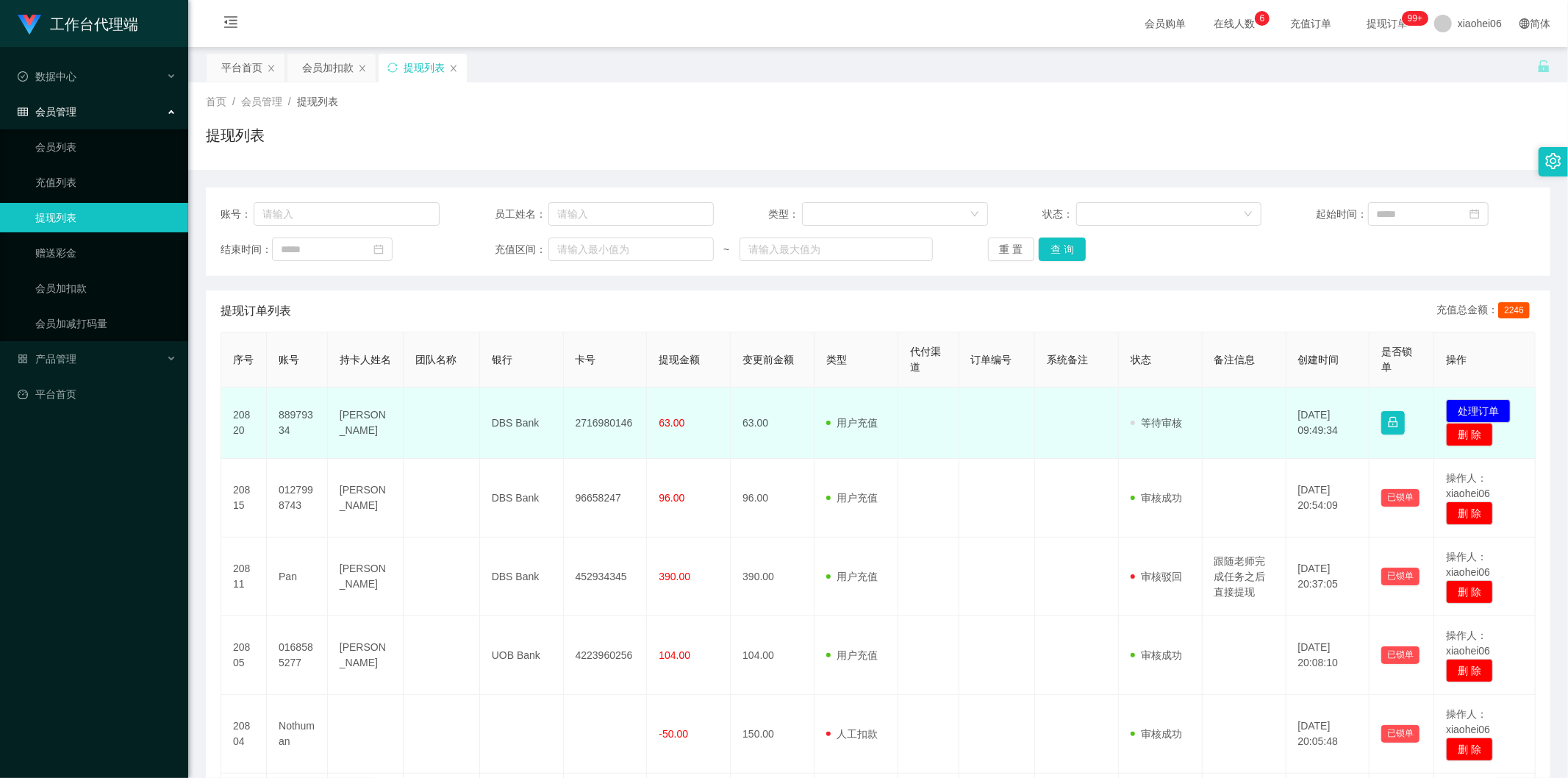
click at [292, 411] on td "88979334" at bounding box center [297, 423] width 61 height 71
click at [294, 419] on td "88979334" at bounding box center [297, 423] width 61 height 71
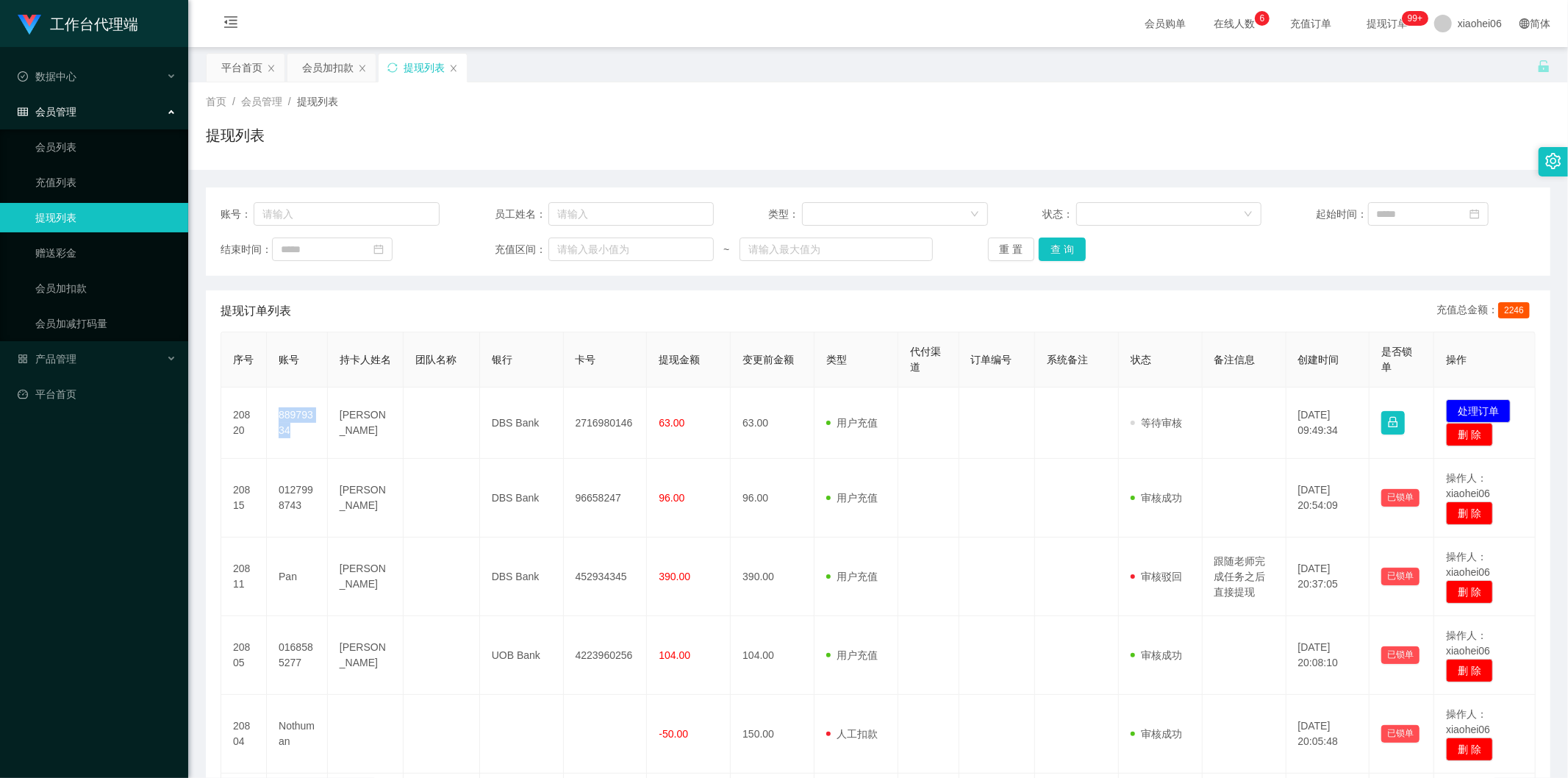
copy td "88979334"
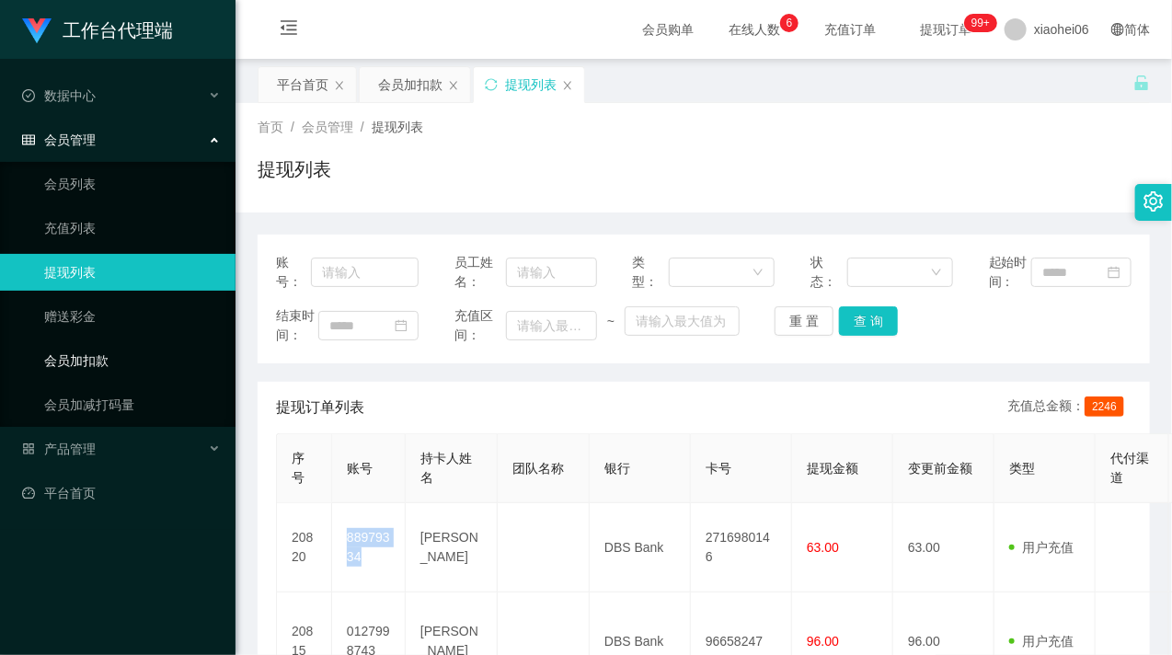
click at [105, 343] on link "会员加扣款" at bounding box center [132, 360] width 177 height 37
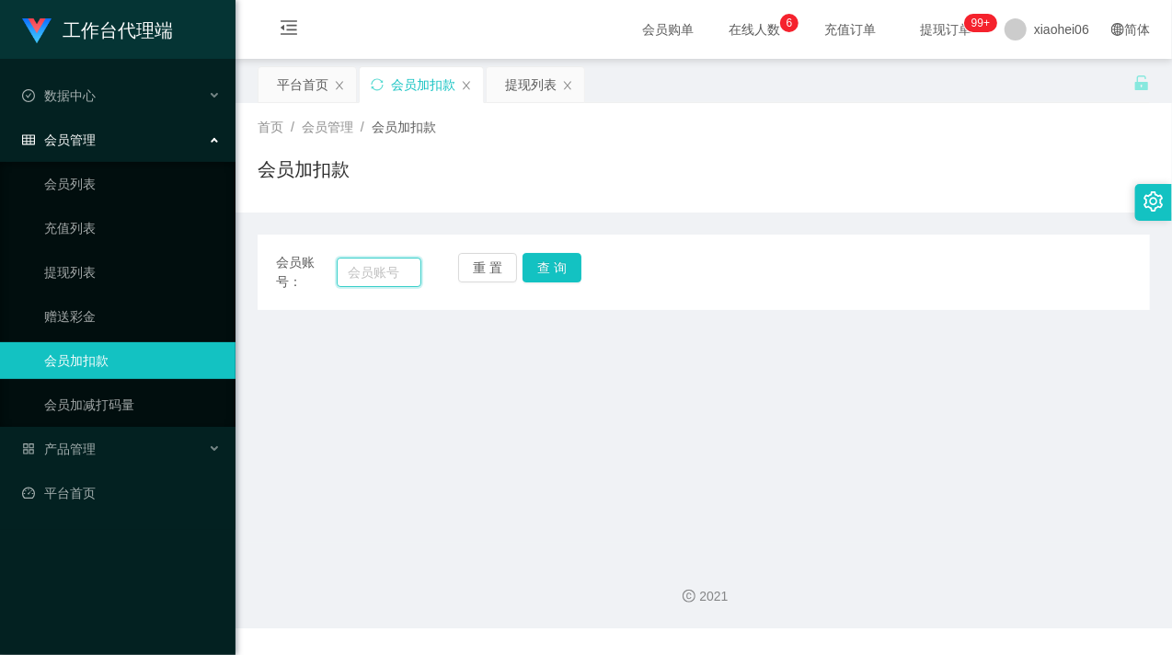
click at [351, 281] on input "text" at bounding box center [379, 272] width 85 height 29
paste input "88979334"
type input "88979334"
click at [574, 281] on button "查 询" at bounding box center [552, 267] width 59 height 29
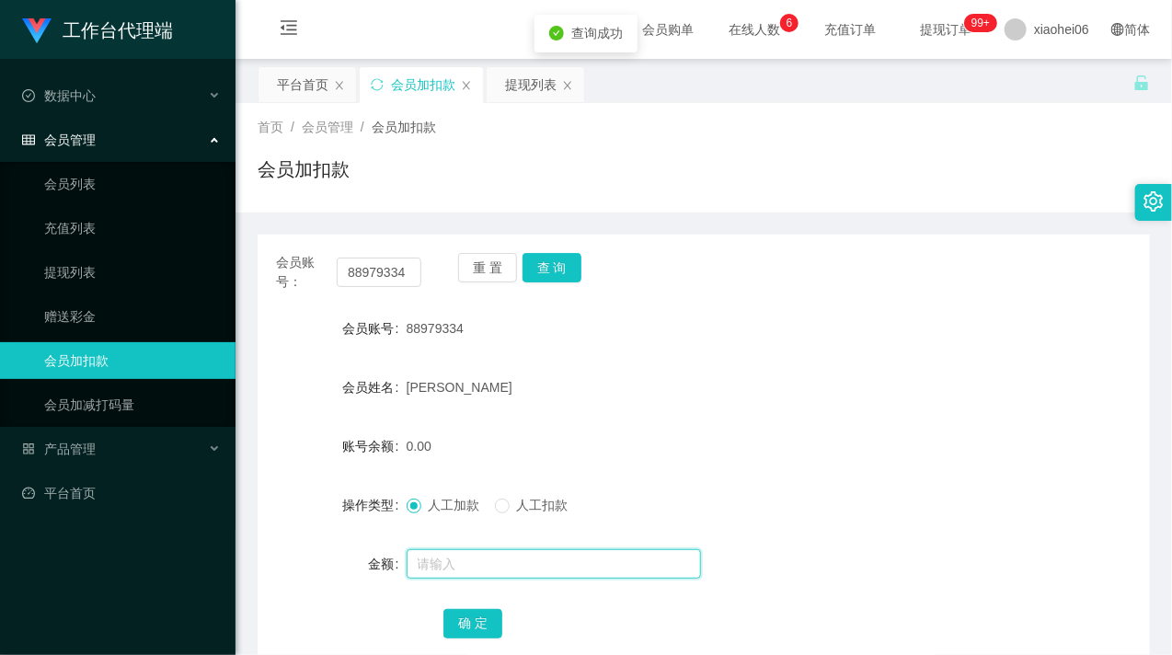
click at [453, 558] on input "text" at bounding box center [554, 563] width 294 height 29
type input "8"
click at [474, 622] on button "确 定" at bounding box center [473, 623] width 59 height 29
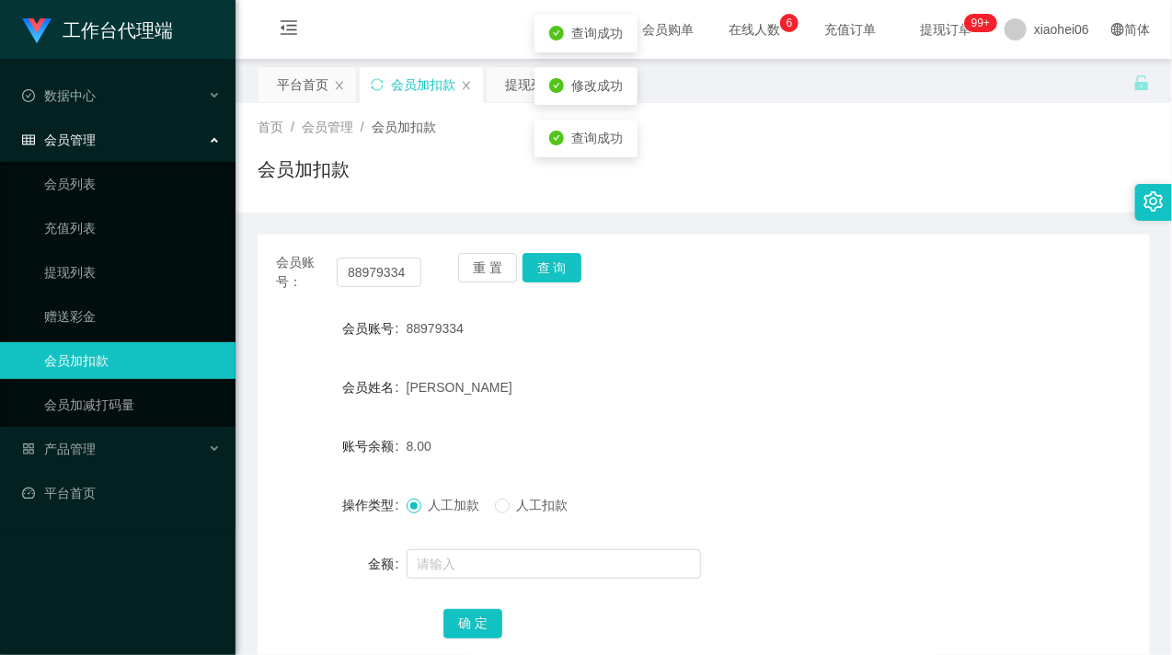
click at [750, 419] on form "会员账号 88979334 会员姓名 Nicholas tan 账号余额 8.00 操作类型 人工加款 人工扣款 金额 确 定" at bounding box center [704, 475] width 893 height 331
click at [115, 271] on link "提现列表" at bounding box center [132, 272] width 177 height 37
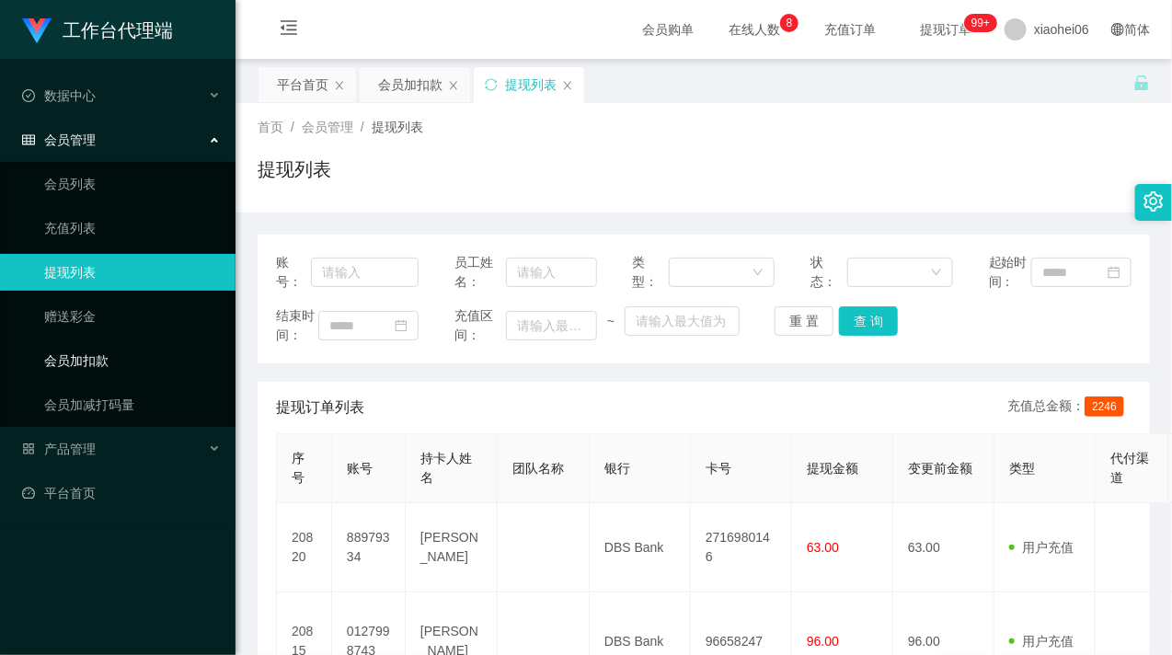
click at [141, 372] on link "会员加扣款" at bounding box center [132, 360] width 177 height 37
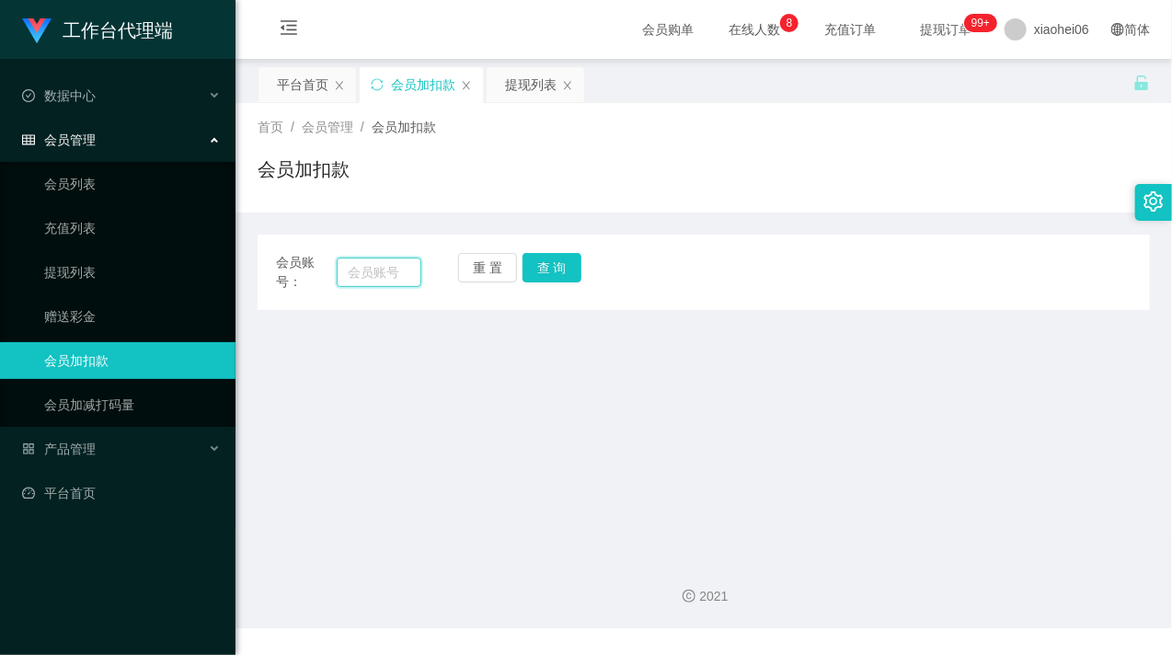
drag, startPoint x: 370, startPoint y: 268, endPoint x: 383, endPoint y: 268, distance: 12.9
click at [372, 268] on input "text" at bounding box center [379, 272] width 85 height 29
paste input "0168585277"
type input "0168585277"
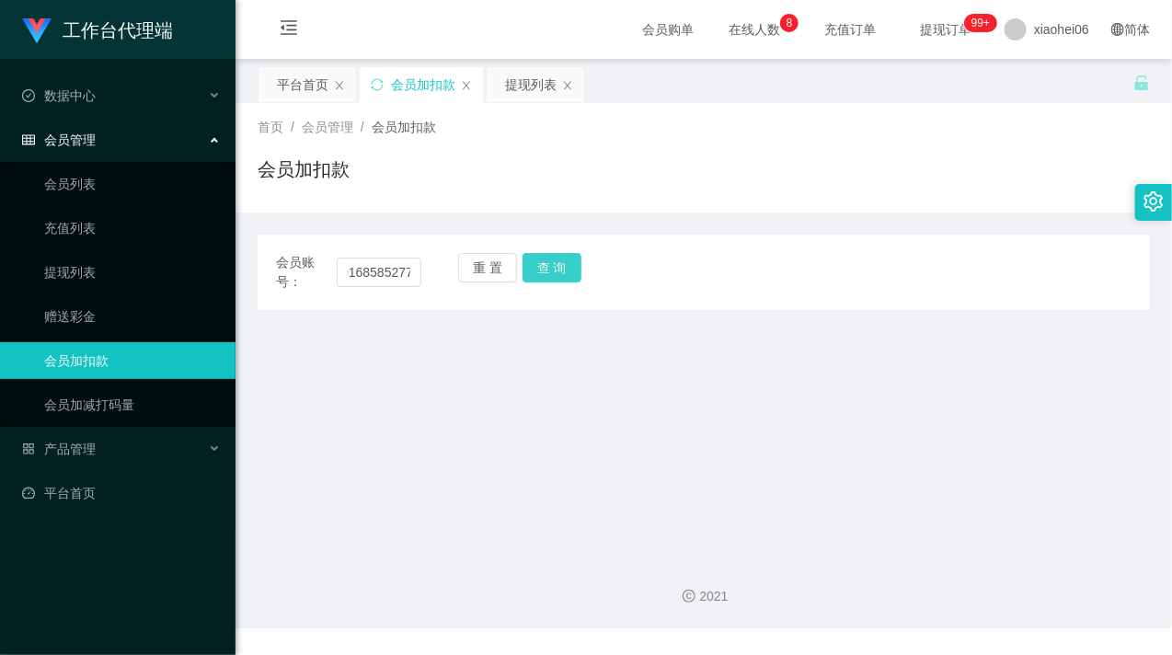
scroll to position [0, 0]
click at [553, 262] on button "查 询" at bounding box center [552, 267] width 59 height 29
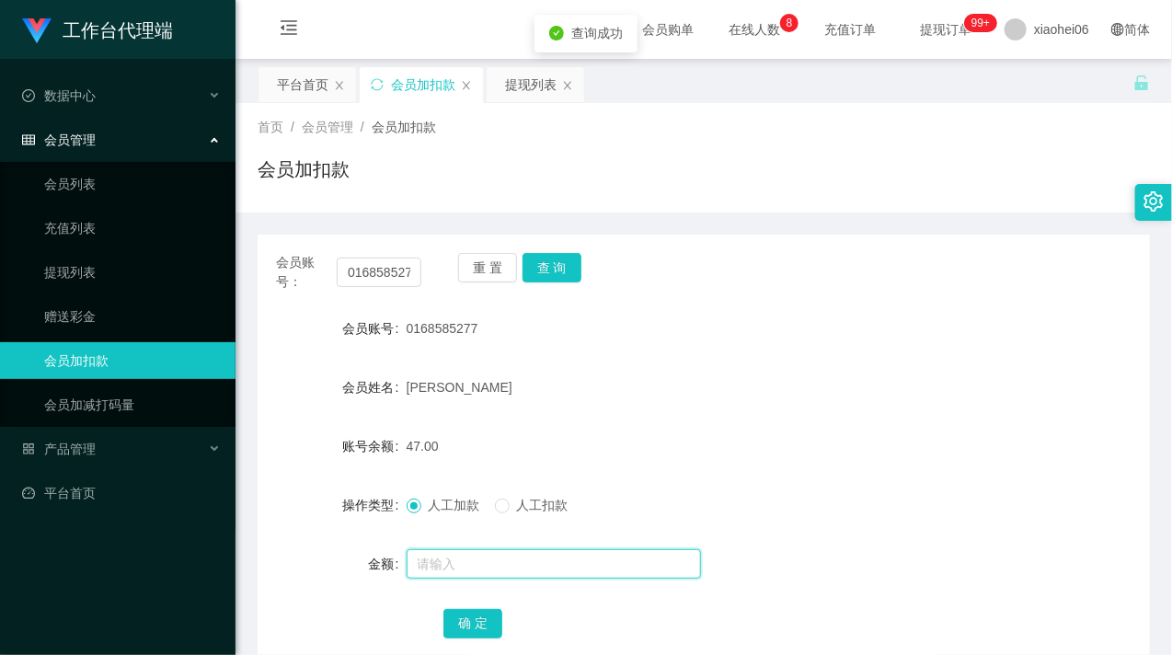
click at [451, 564] on input "text" at bounding box center [554, 563] width 294 height 29
type input "8"
click at [477, 621] on button "确 定" at bounding box center [473, 623] width 59 height 29
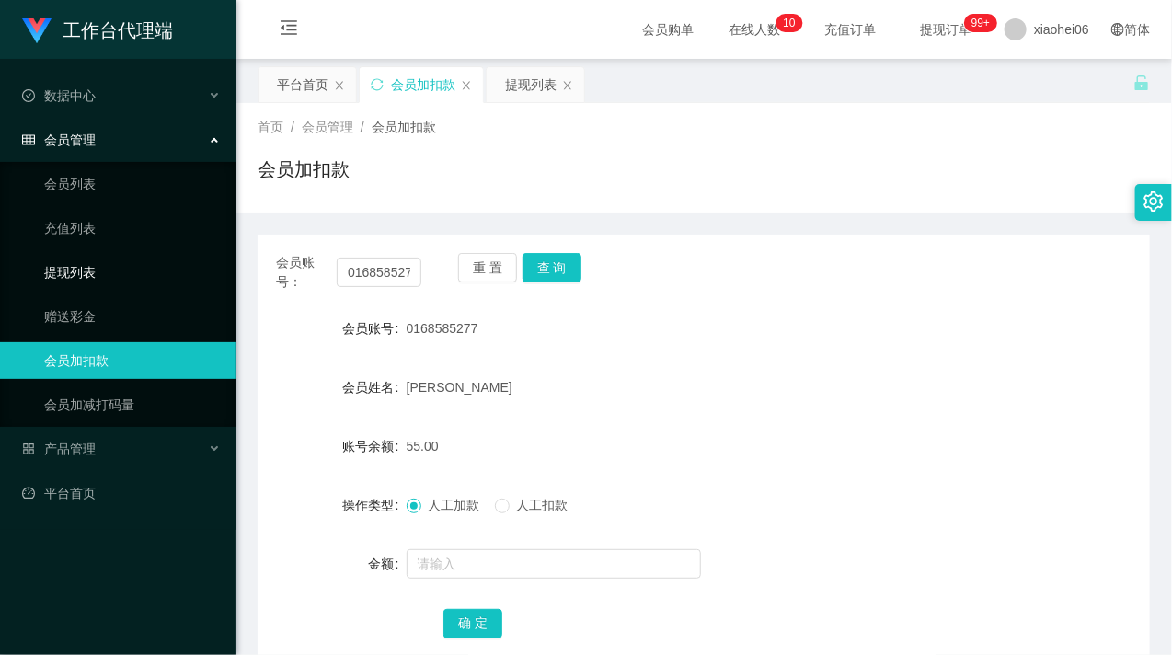
click at [68, 263] on link "提现列表" at bounding box center [132, 272] width 177 height 37
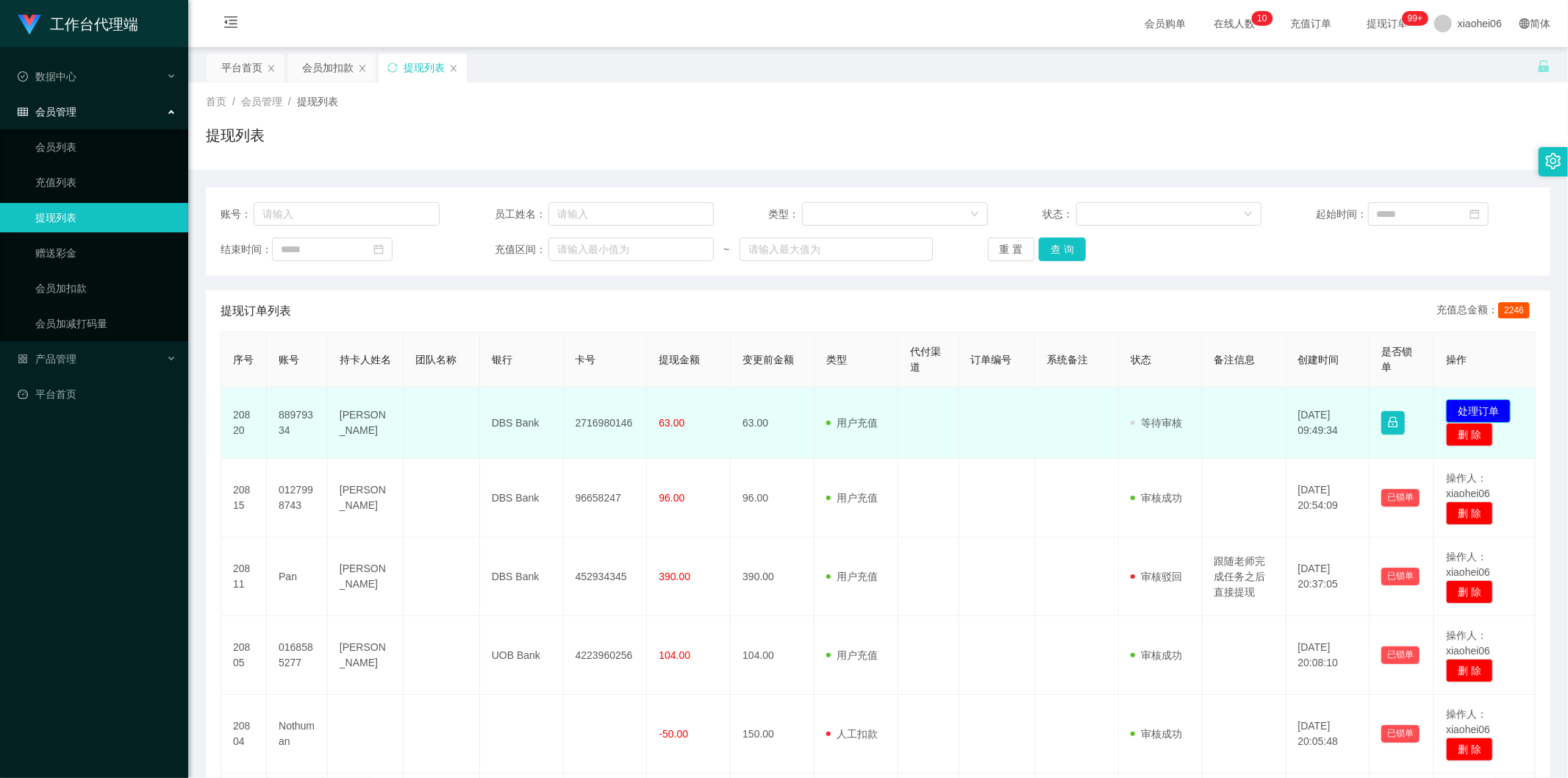
click at [1470, 409] on button "处理订单" at bounding box center [1478, 411] width 65 height 23
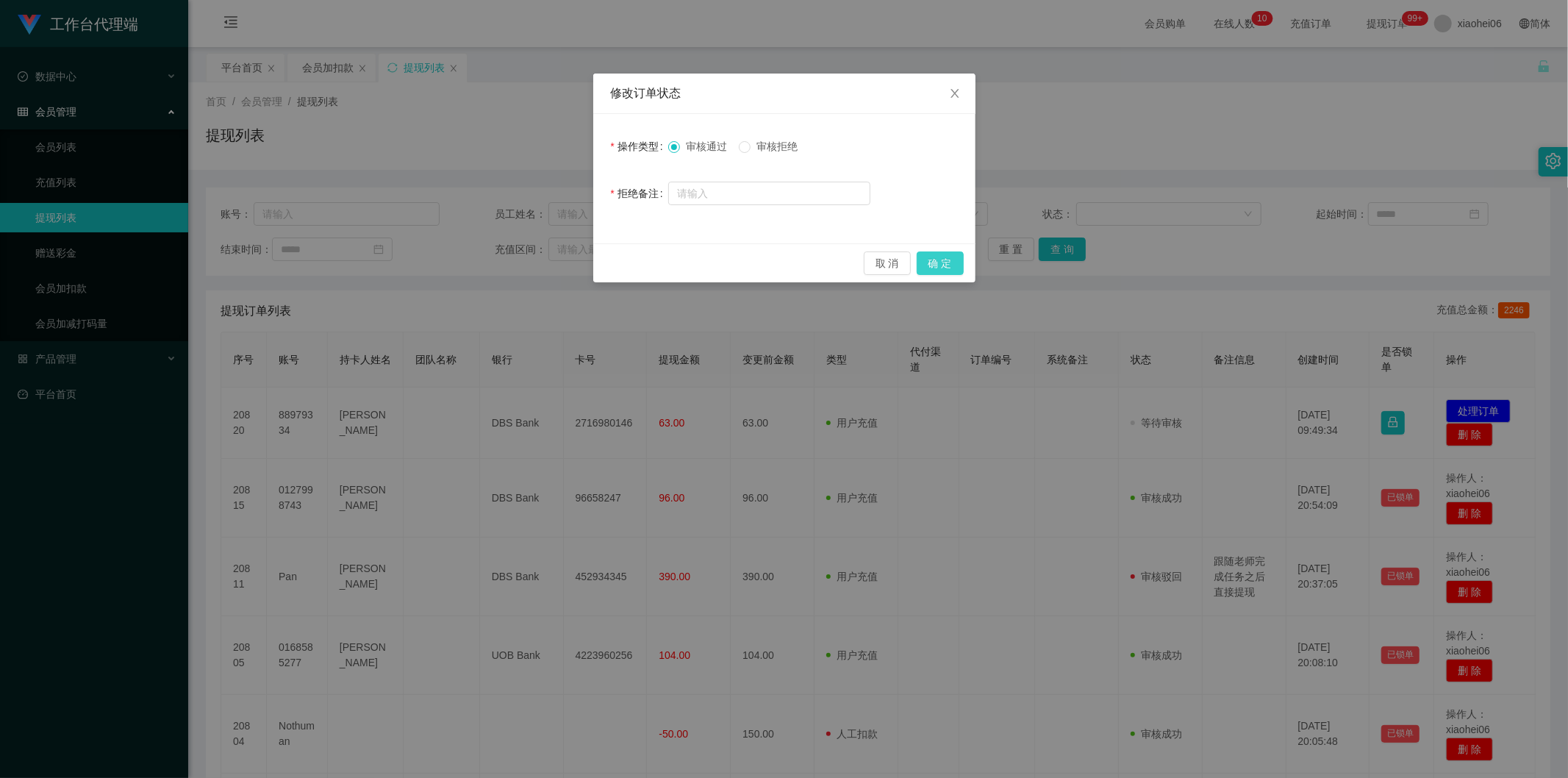
click at [955, 266] on button "确 定" at bounding box center [939, 263] width 47 height 23
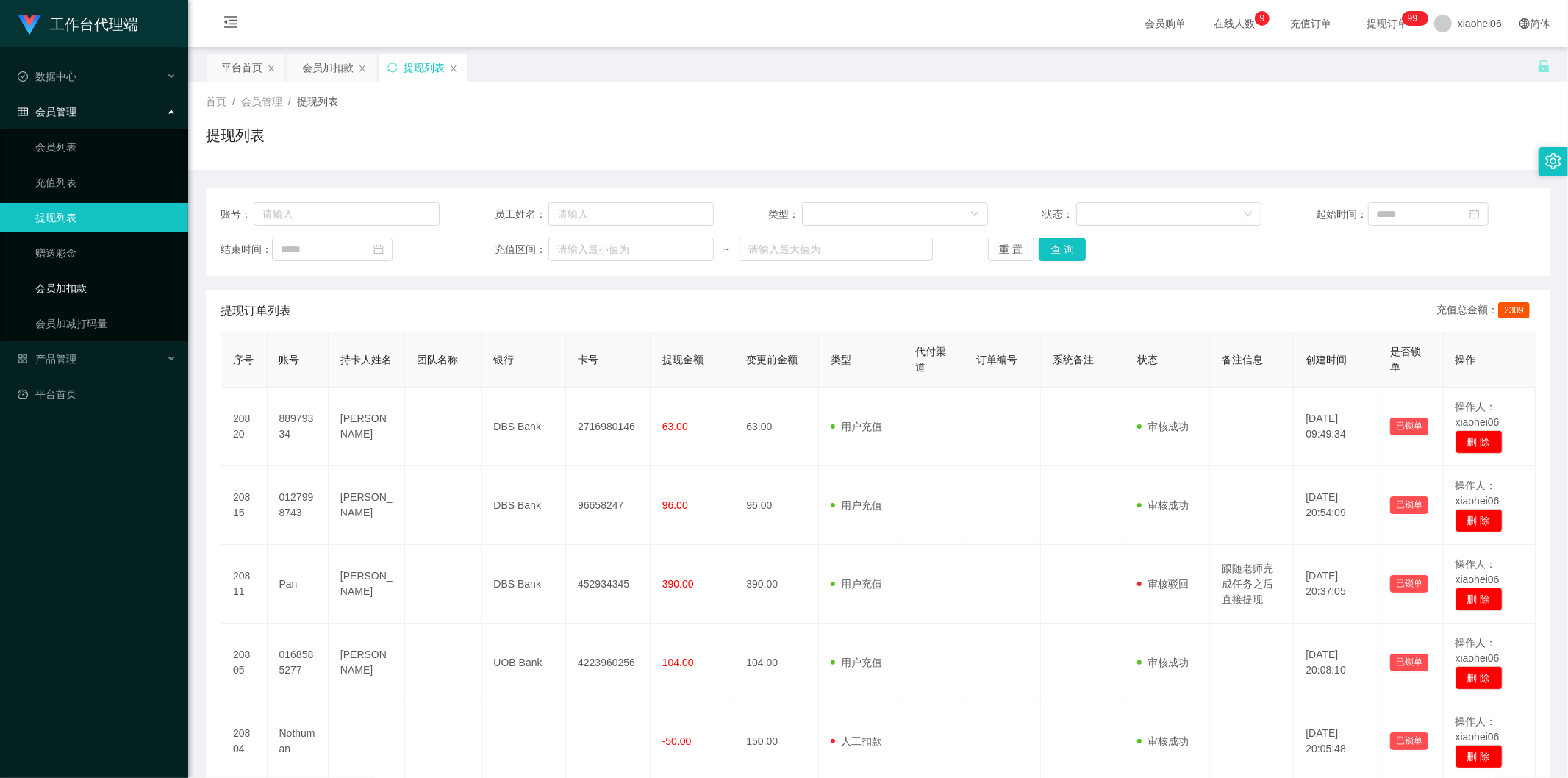
click at [48, 282] on link "会员加扣款" at bounding box center [105, 288] width 141 height 30
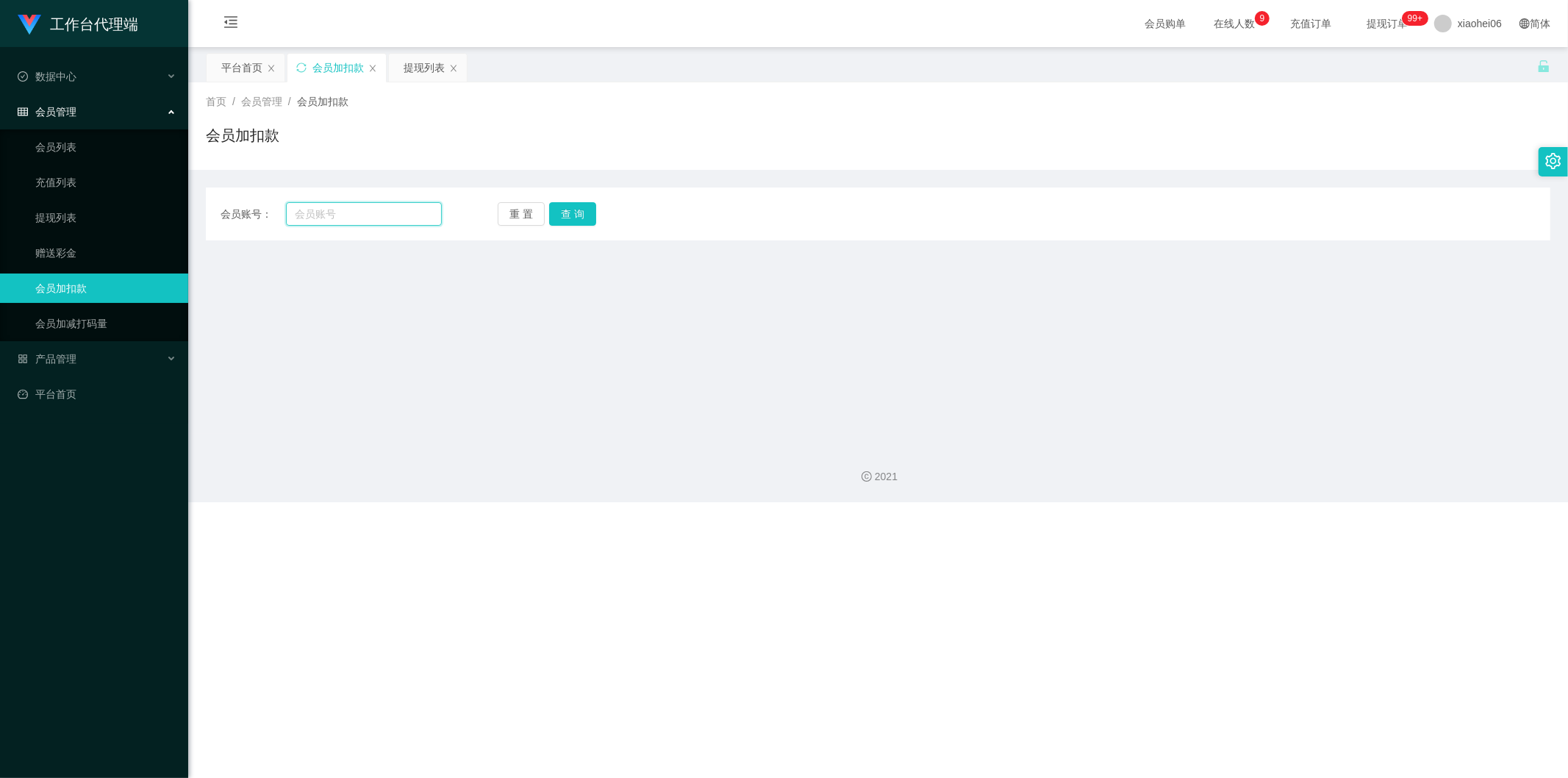
drag, startPoint x: 354, startPoint y: 216, endPoint x: 371, endPoint y: 216, distance: 17.0
click at [354, 216] on input "text" at bounding box center [364, 213] width 157 height 23
paste input "0168585277"
type input "0168585277"
click at [549, 218] on button "查 询" at bounding box center [572, 213] width 47 height 23
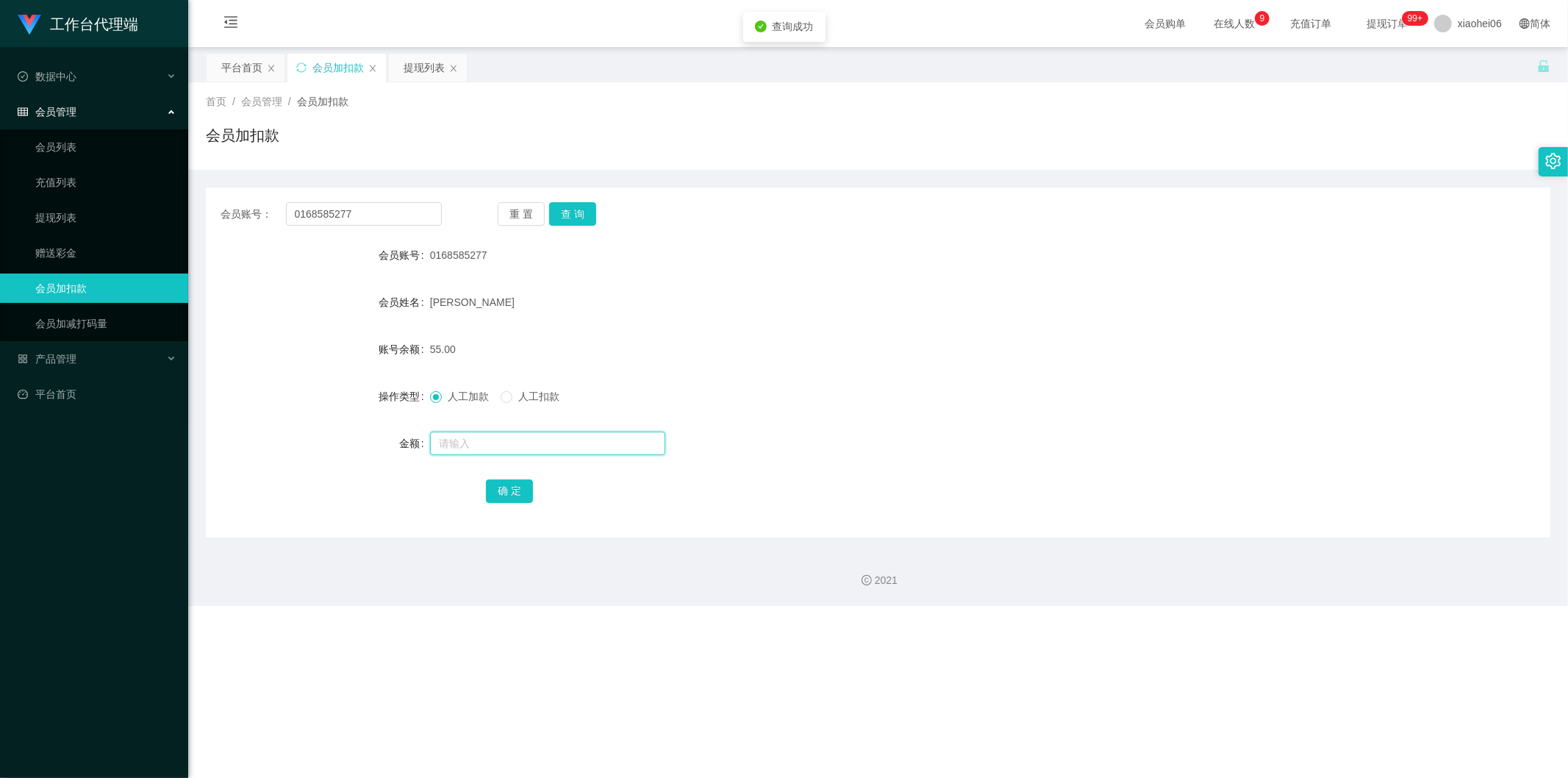
click at [487, 438] on input "text" at bounding box center [547, 443] width 235 height 23
type input "8"
click at [526, 491] on button "确 定" at bounding box center [509, 490] width 47 height 23
drag, startPoint x: 634, startPoint y: 336, endPoint x: 455, endPoint y: 308, distance: 181.2
click at [634, 335] on div "63.00" at bounding box center [822, 349] width 784 height 30
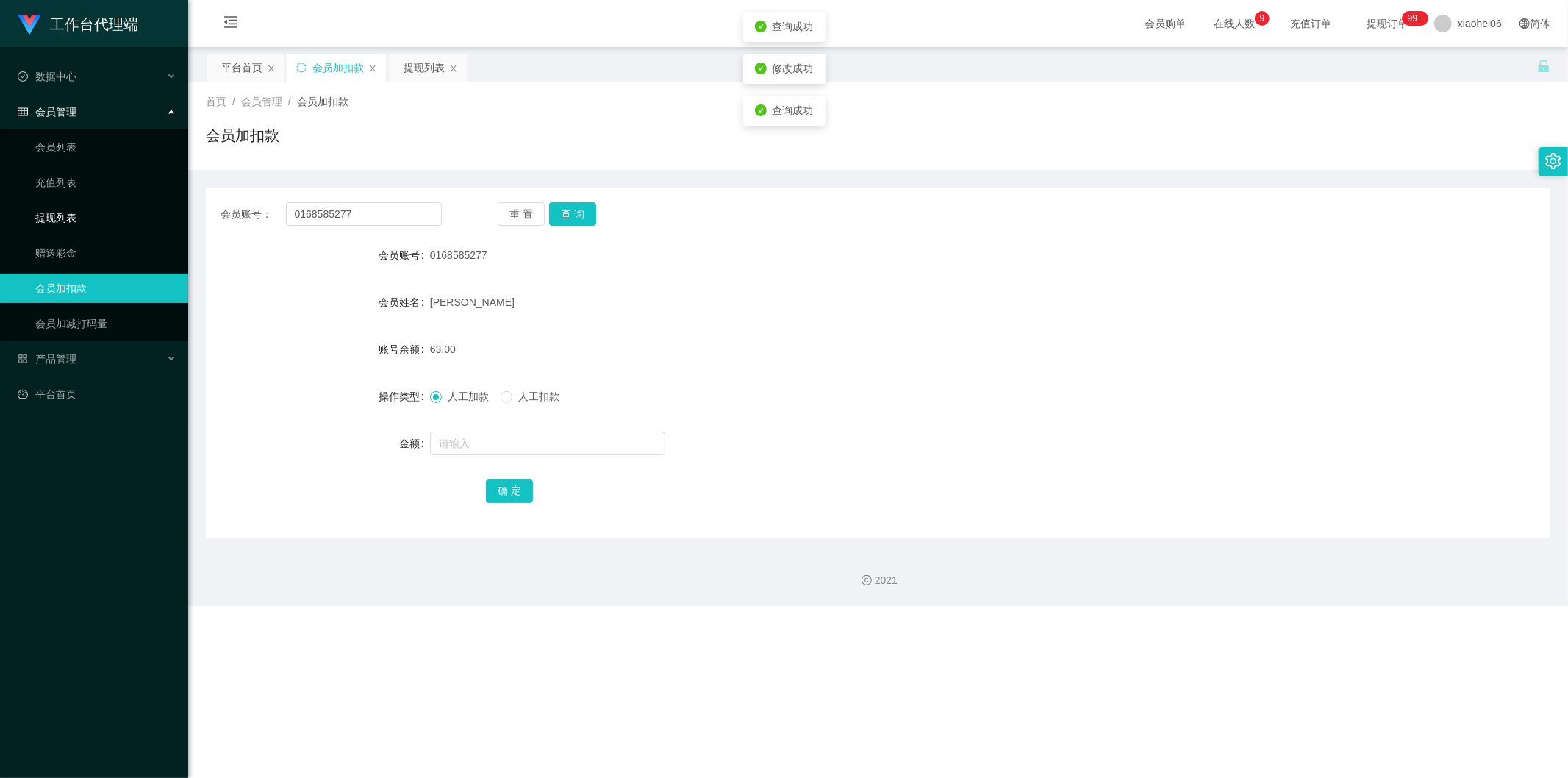
click at [78, 208] on link "提现列表" at bounding box center [105, 217] width 141 height 30
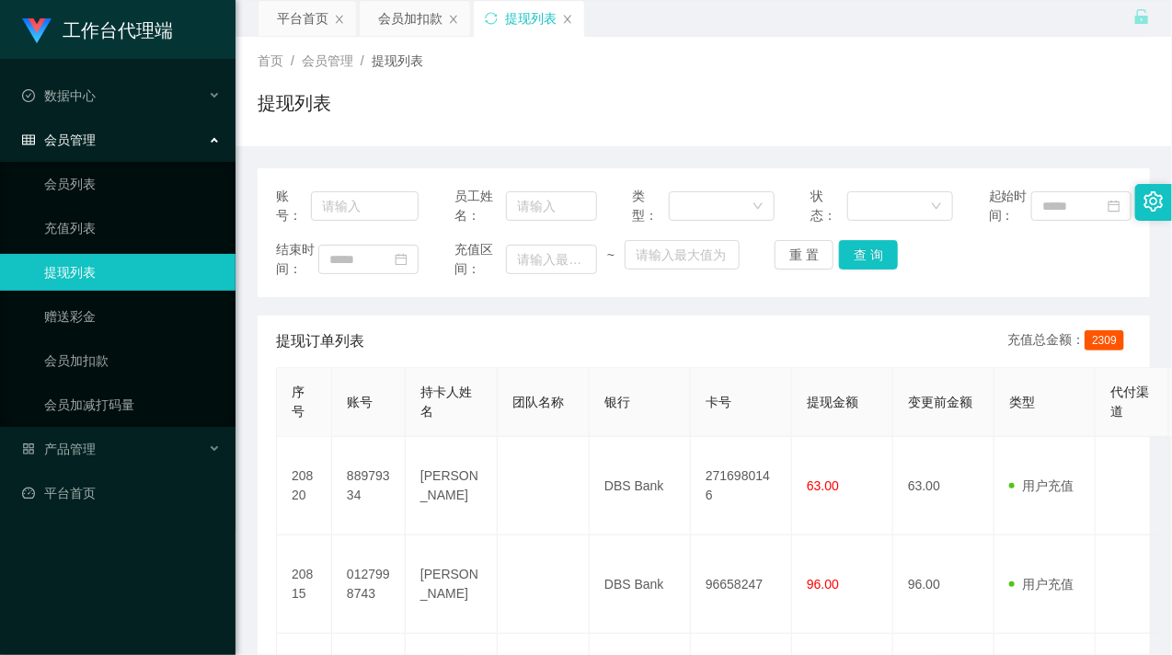
scroll to position [102, 0]
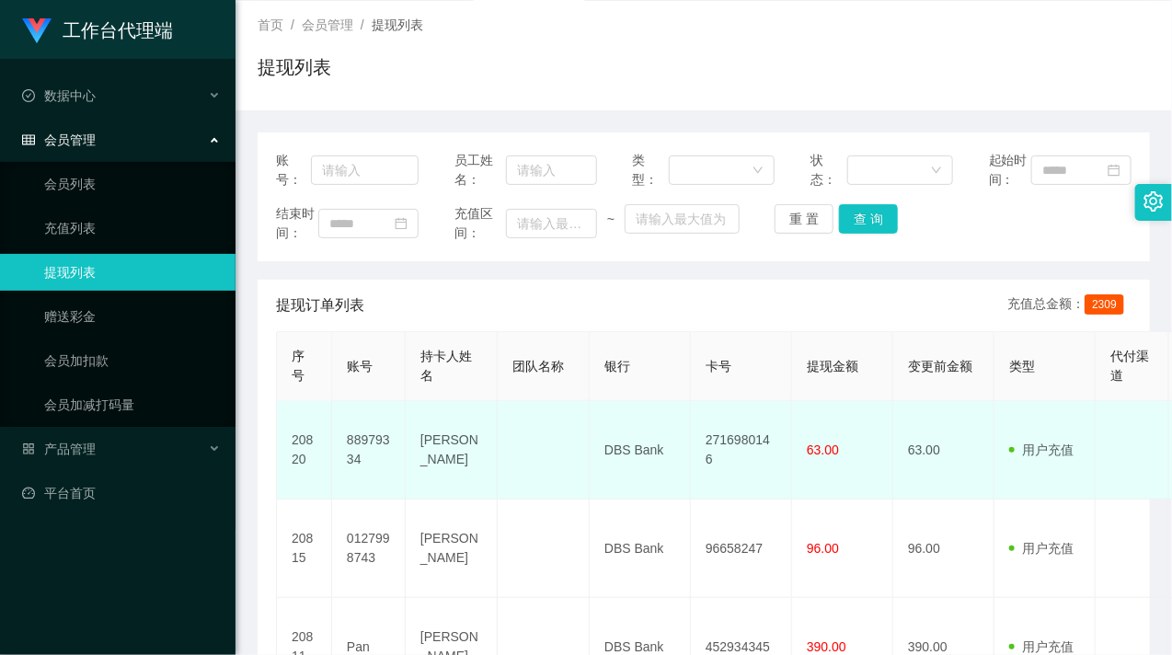
click at [360, 488] on td "88979334" at bounding box center [369, 450] width 74 height 98
click at [360, 483] on td "88979334" at bounding box center [369, 450] width 74 height 98
click at [361, 482] on td "88979334" at bounding box center [369, 450] width 74 height 98
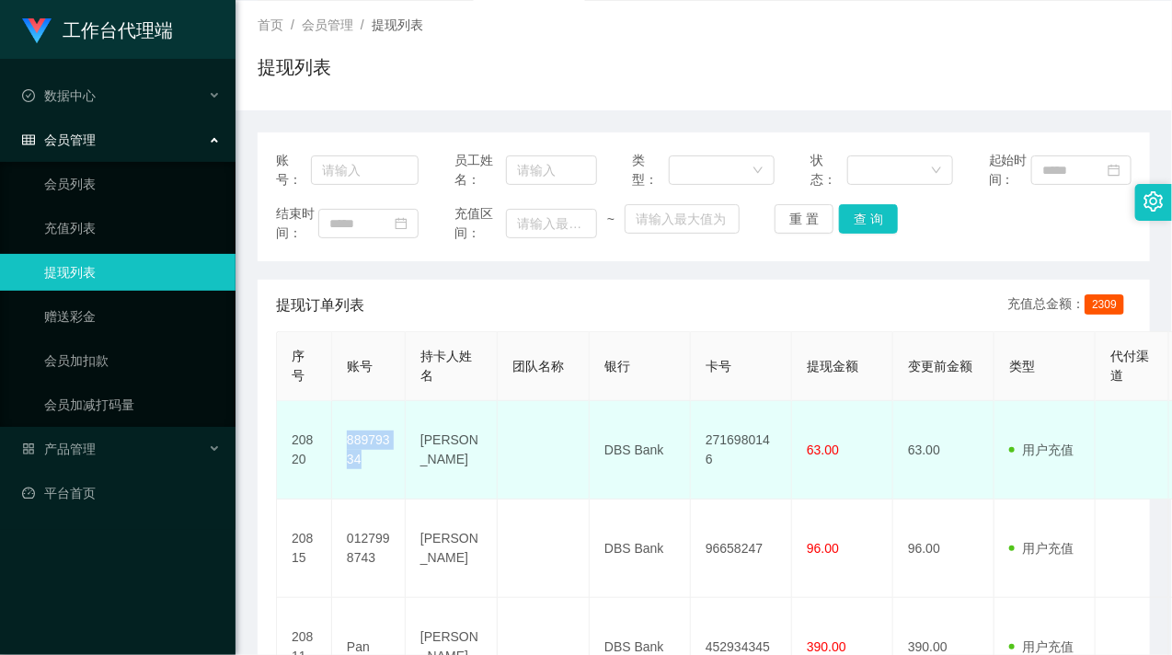
copy td "88979334"
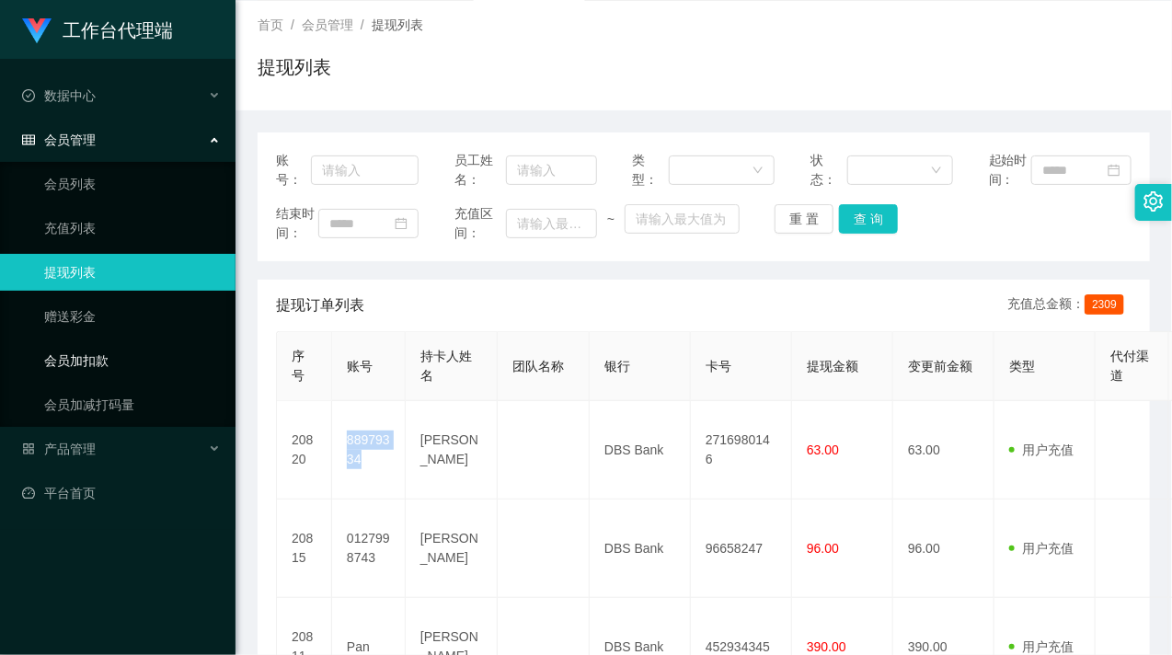
click at [141, 347] on link "会员加扣款" at bounding box center [132, 360] width 177 height 37
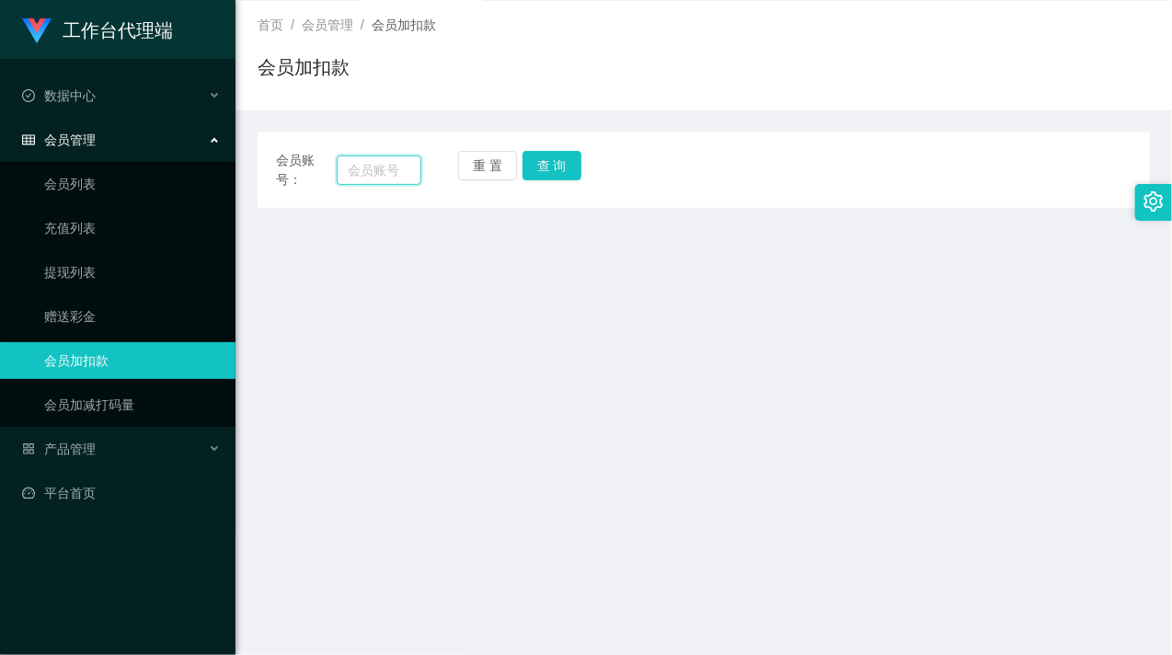
drag, startPoint x: 379, startPoint y: 175, endPoint x: 420, endPoint y: 176, distance: 40.5
click at [379, 175] on input "text" at bounding box center [379, 170] width 85 height 29
paste input "88979334"
type input "88979334"
click at [538, 163] on button "查 询" at bounding box center [552, 165] width 59 height 29
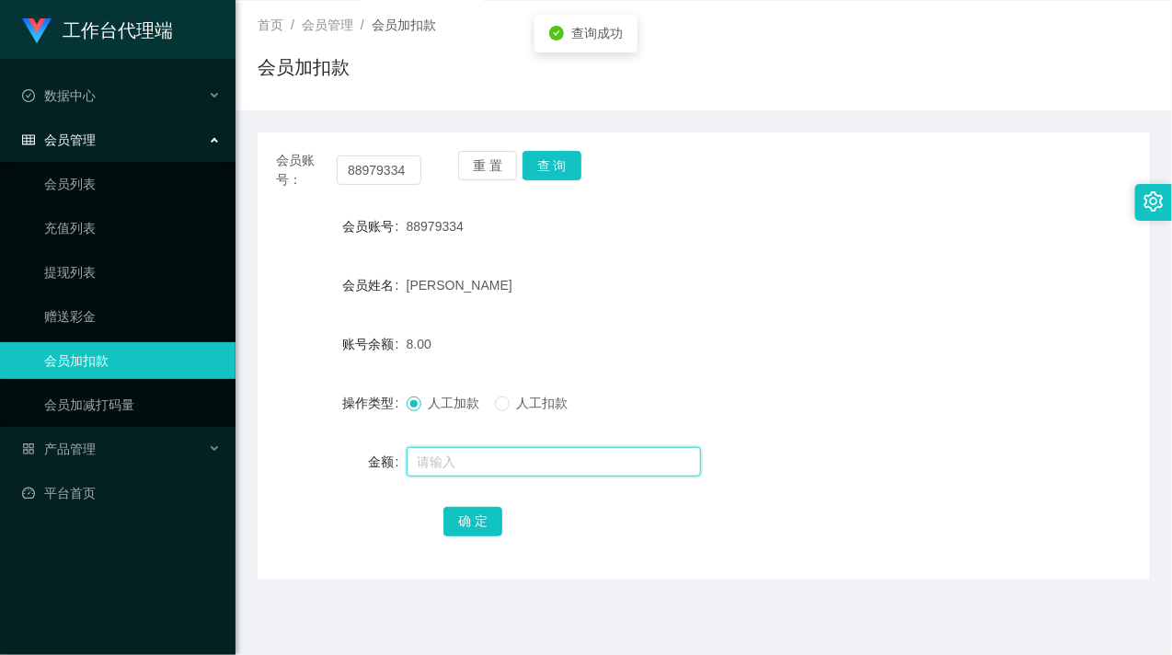
click at [455, 471] on input "text" at bounding box center [554, 461] width 294 height 29
type input "8"
click at [454, 508] on button "确 定" at bounding box center [473, 521] width 59 height 29
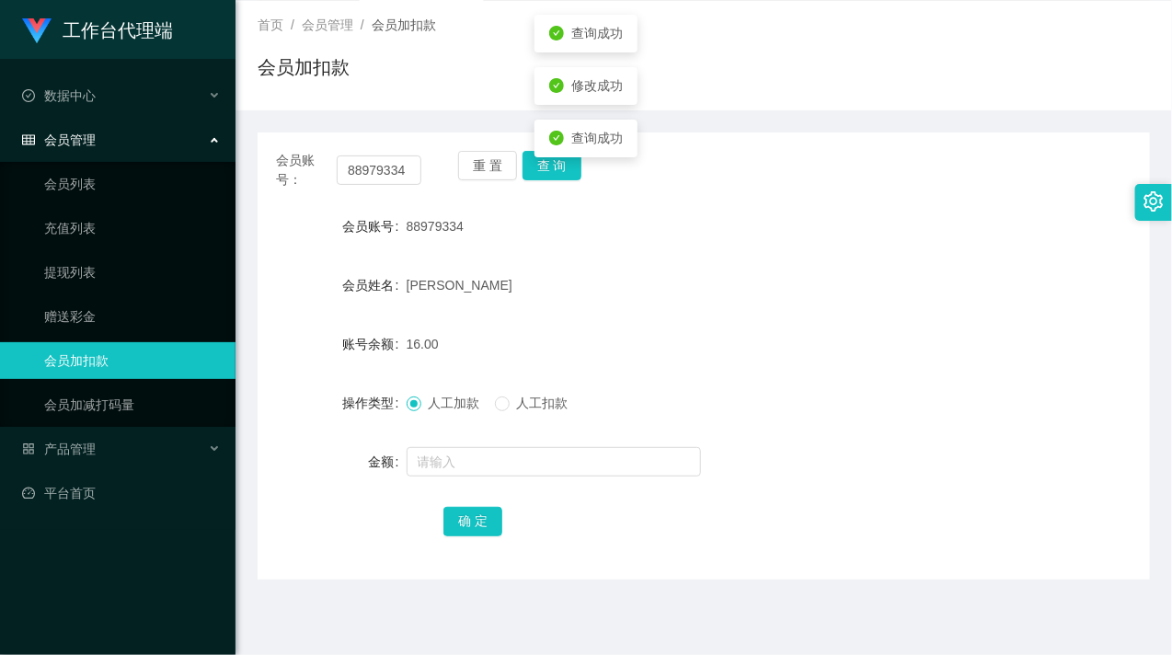
drag, startPoint x: 743, startPoint y: 308, endPoint x: 893, endPoint y: 0, distance: 342.4
click at [747, 295] on form "会员账号 88979334 会员姓名 Nicholas tan 账号余额 16.00 操作类型 人工加款 人工扣款 金额 确 定" at bounding box center [704, 373] width 893 height 331
click at [387, 180] on input "88979334" at bounding box center [379, 170] width 85 height 29
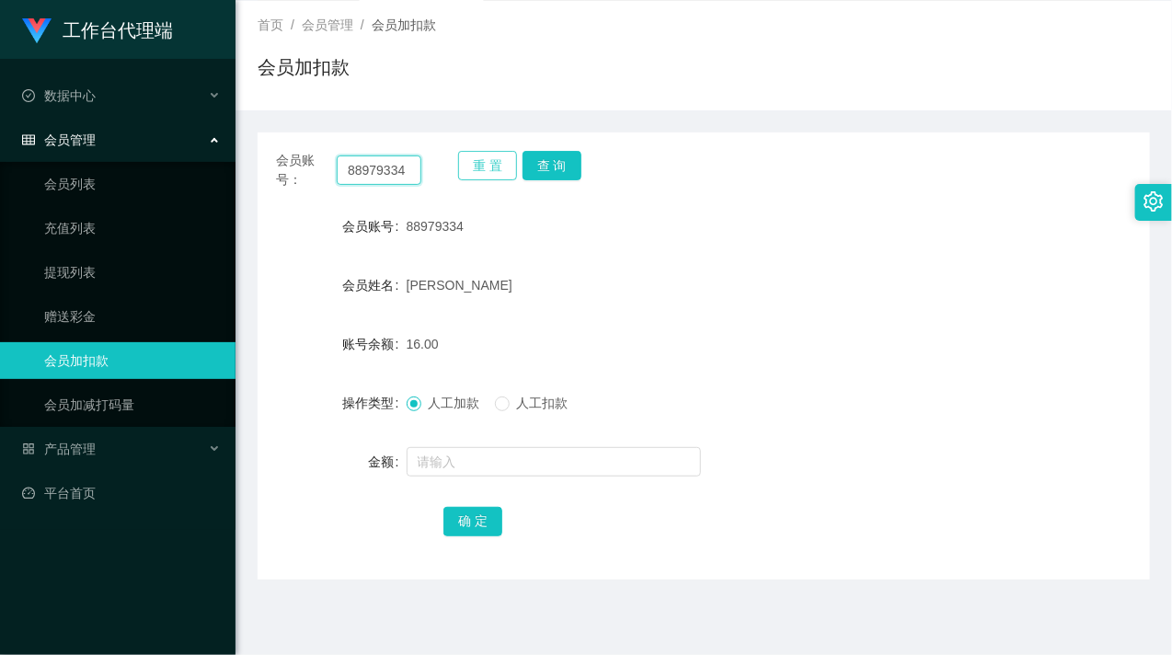
paste input "0168585277"
type input "0168585277"
click at [559, 167] on button "查 询" at bounding box center [552, 165] width 59 height 29
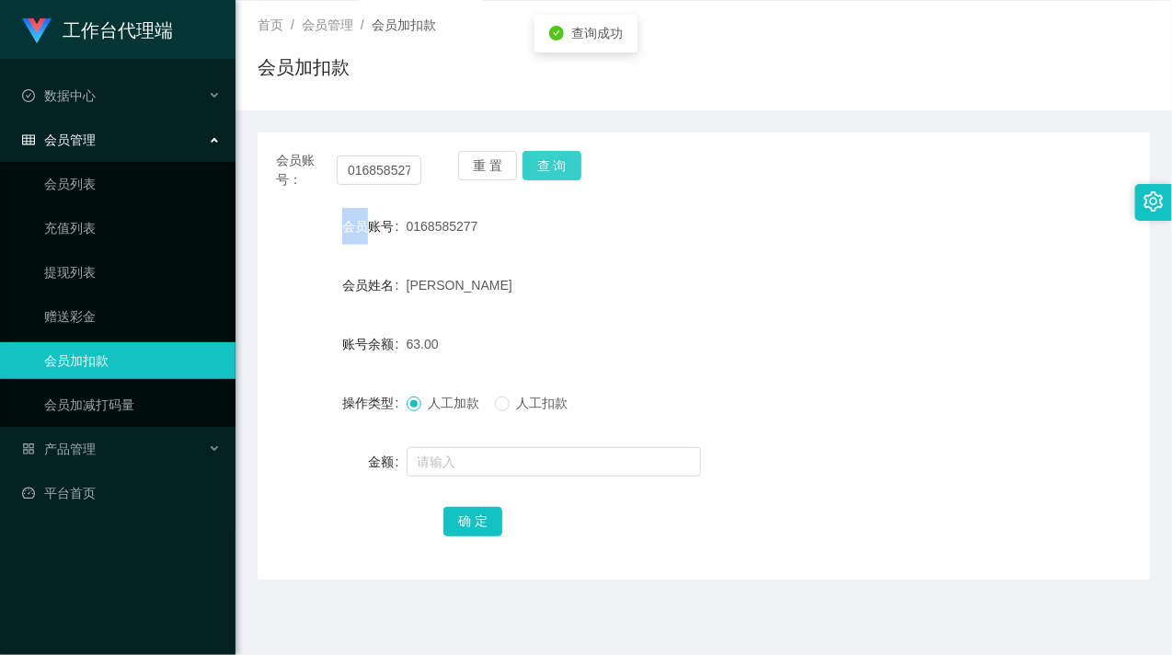
click at [559, 167] on div "重 置 查 询" at bounding box center [530, 170] width 145 height 39
click at [559, 167] on button "查 询" at bounding box center [552, 165] width 59 height 29
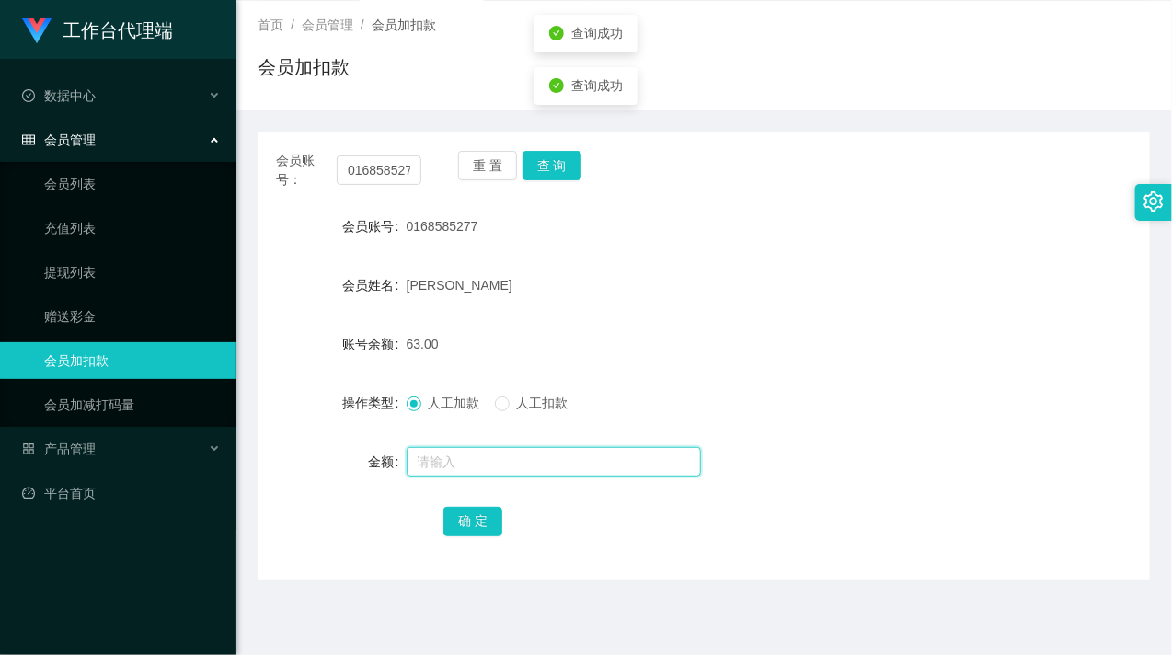
click at [491, 455] on input "text" at bounding box center [554, 461] width 294 height 29
type input "500"
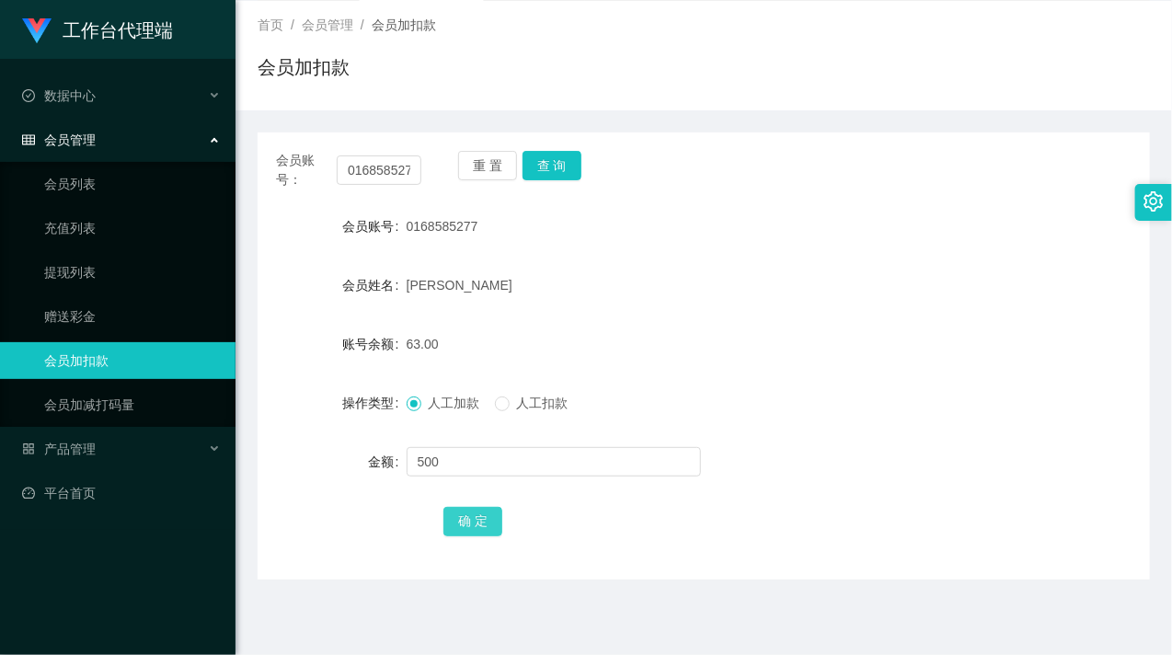
click at [469, 518] on button "确 定" at bounding box center [473, 521] width 59 height 29
click at [650, 271] on div "[PERSON_NAME]" at bounding box center [667, 285] width 521 height 37
click at [400, 175] on input "0168585277" at bounding box center [379, 170] width 85 height 29
click at [1041, 94] on div "会员加扣款" at bounding box center [704, 74] width 893 height 42
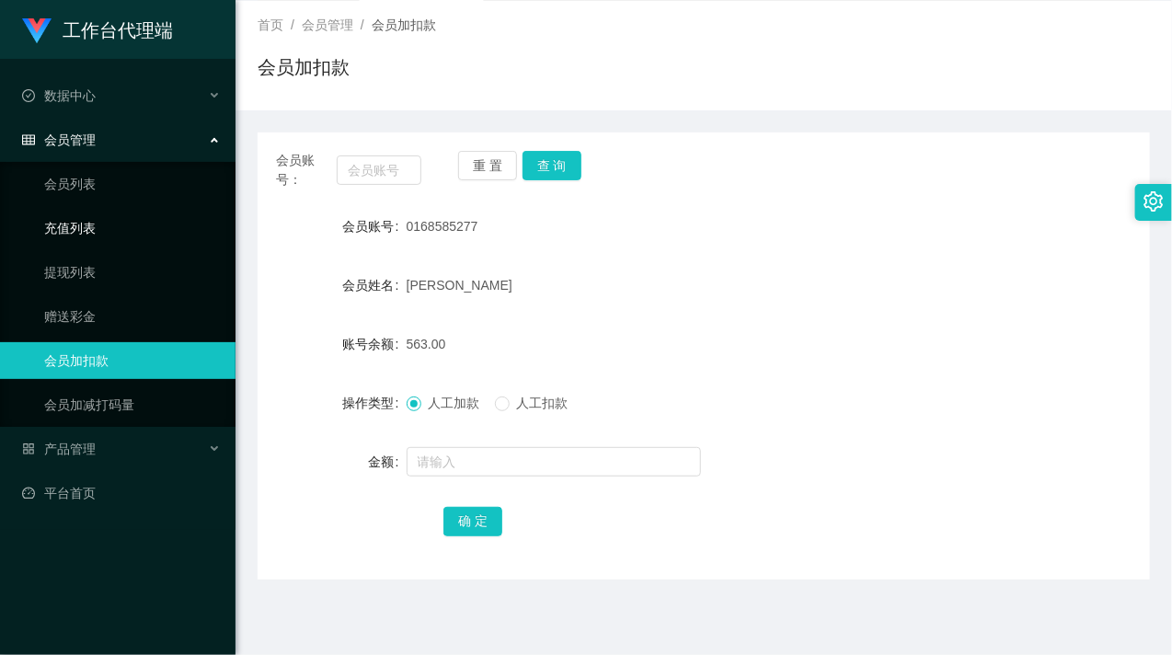
drag, startPoint x: 111, startPoint y: 241, endPoint x: 98, endPoint y: 251, distance: 16.4
click at [110, 241] on link "充值列表" at bounding box center [132, 228] width 177 height 37
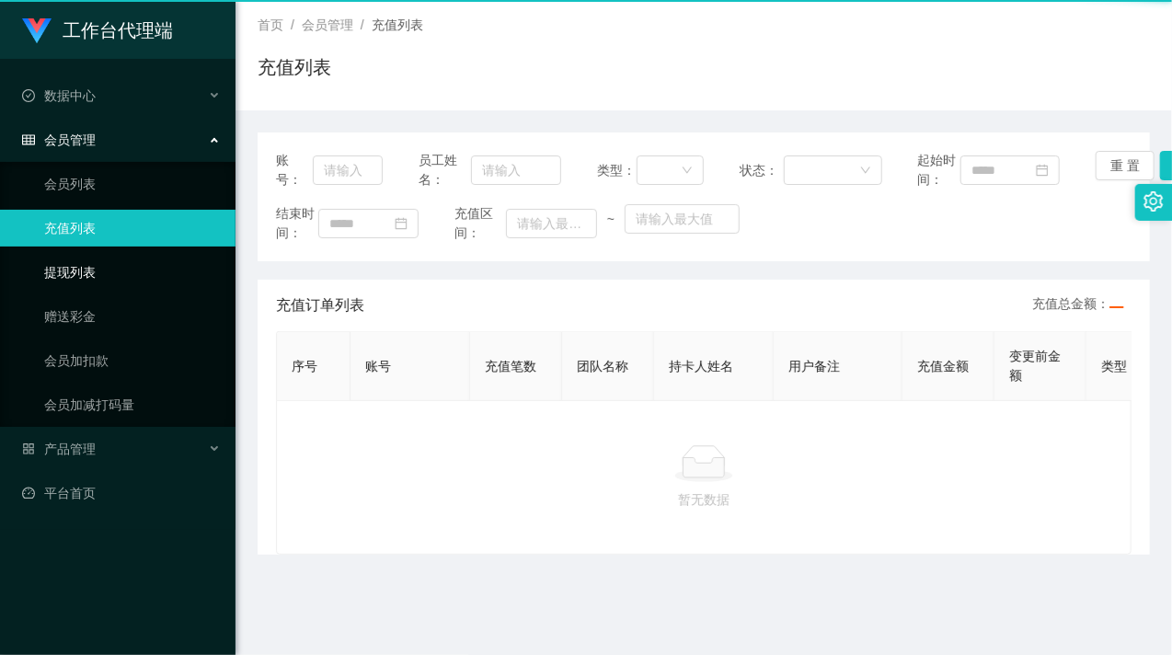
click at [71, 268] on link "提现列表" at bounding box center [132, 272] width 177 height 37
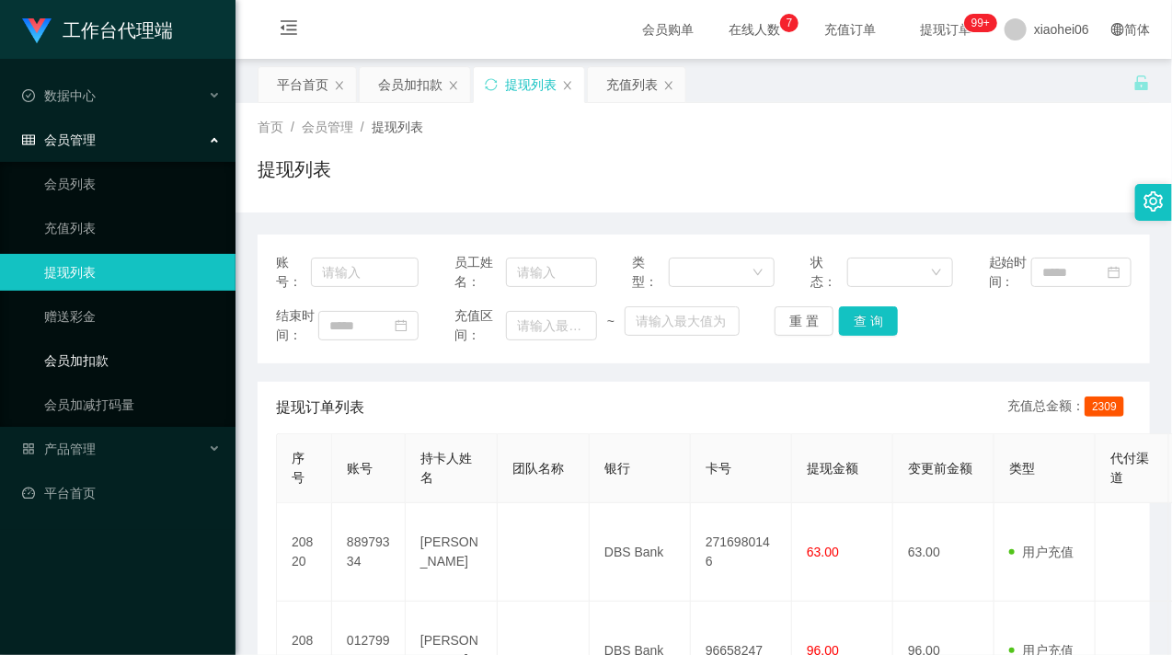
click at [133, 353] on link "会员加扣款" at bounding box center [132, 360] width 177 height 37
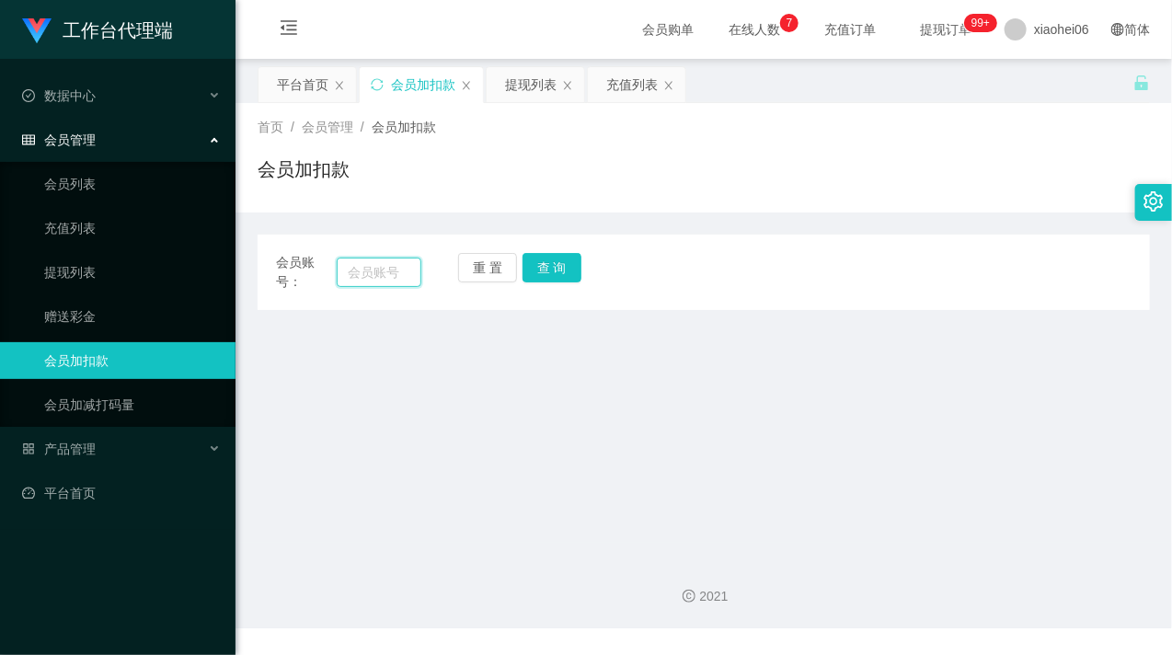
click at [389, 272] on input "text" at bounding box center [379, 272] width 85 height 29
paste input "0168585277"
type input "0168585277"
click at [382, 273] on input "0168585277" at bounding box center [379, 272] width 85 height 29
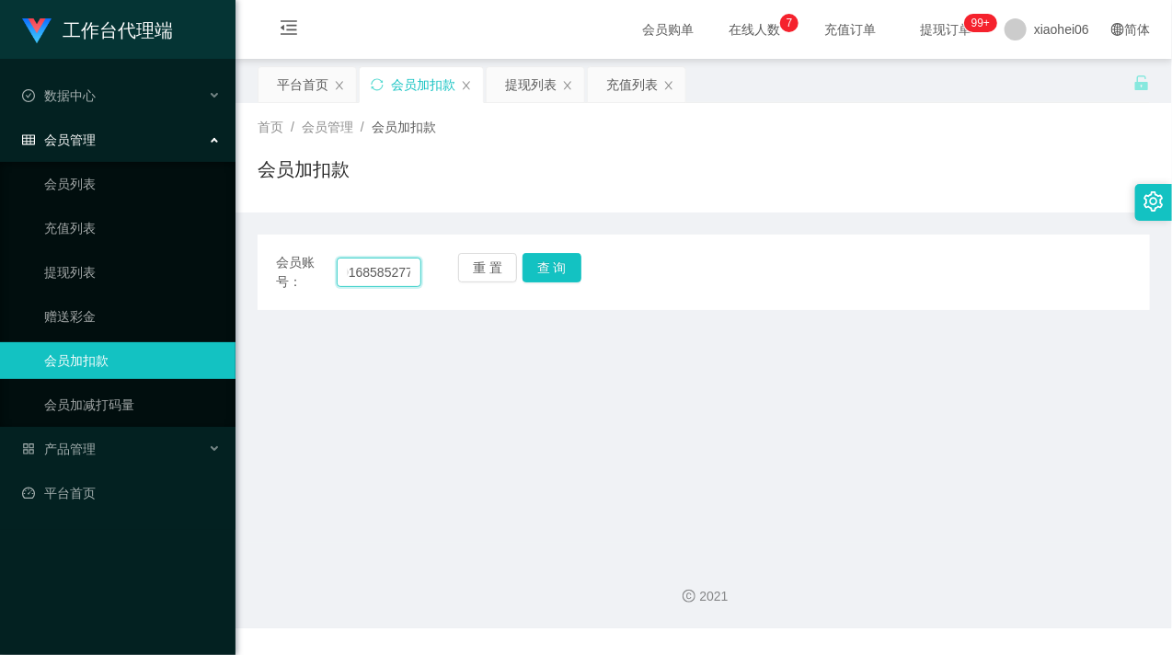
click at [382, 271] on input "0168585277" at bounding box center [379, 272] width 85 height 29
paste input "0168585277"
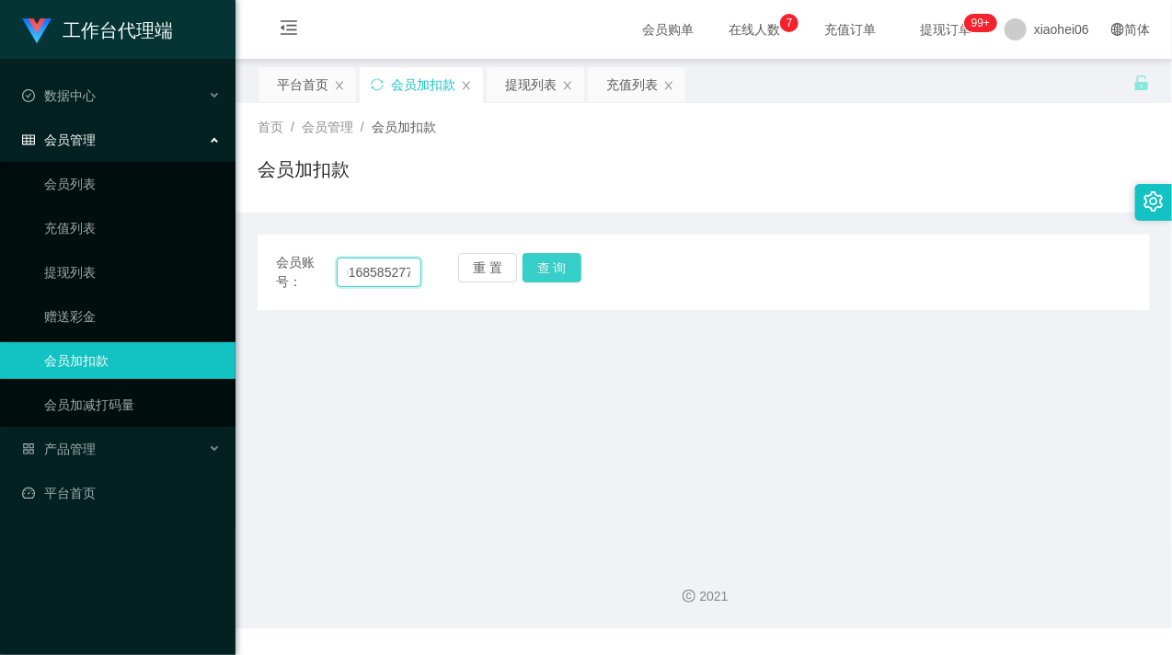
type input "0168585277"
click at [538, 276] on button "查 询" at bounding box center [552, 267] width 59 height 29
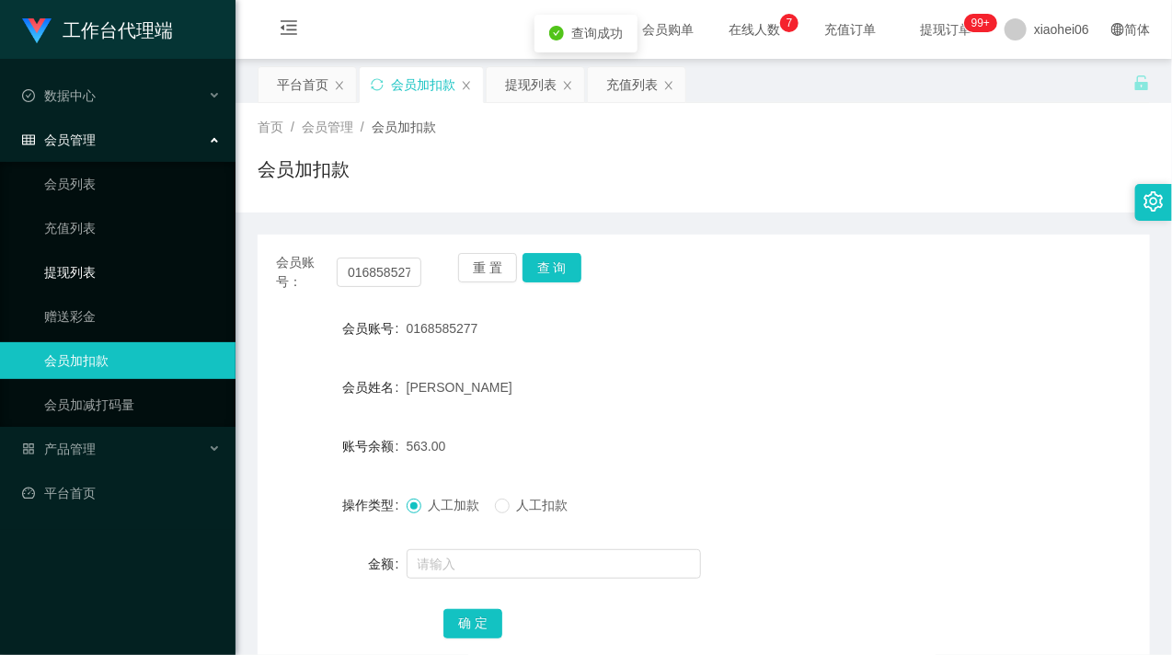
click at [98, 255] on link "提现列表" at bounding box center [132, 272] width 177 height 37
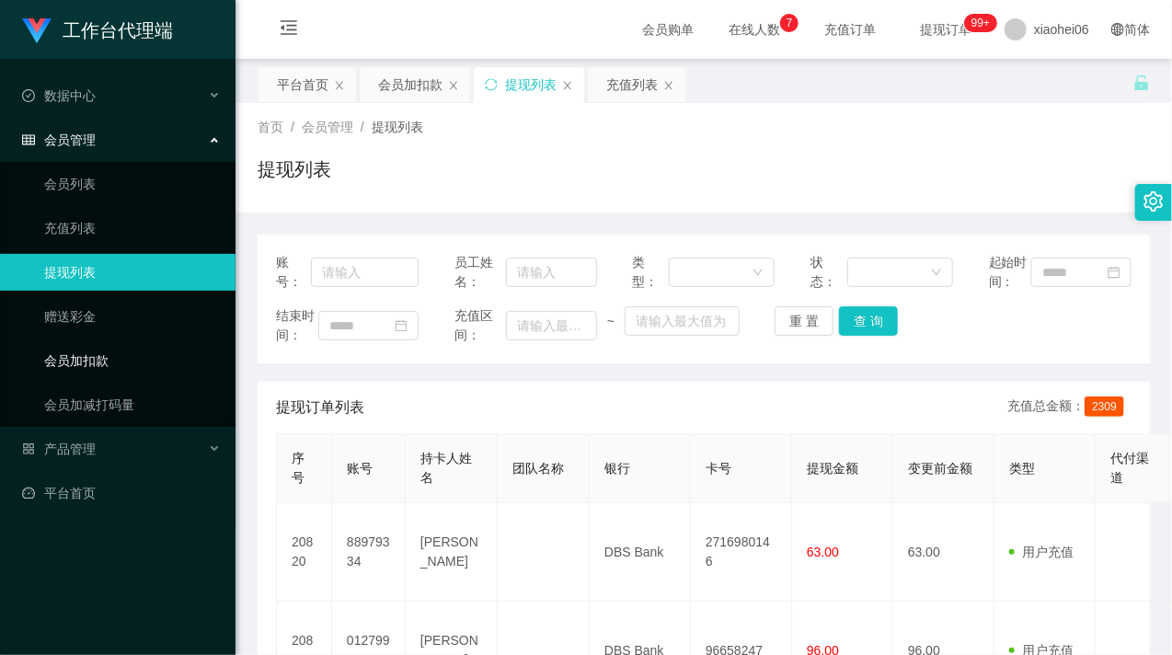
click at [136, 360] on link "会员加扣款" at bounding box center [132, 360] width 177 height 37
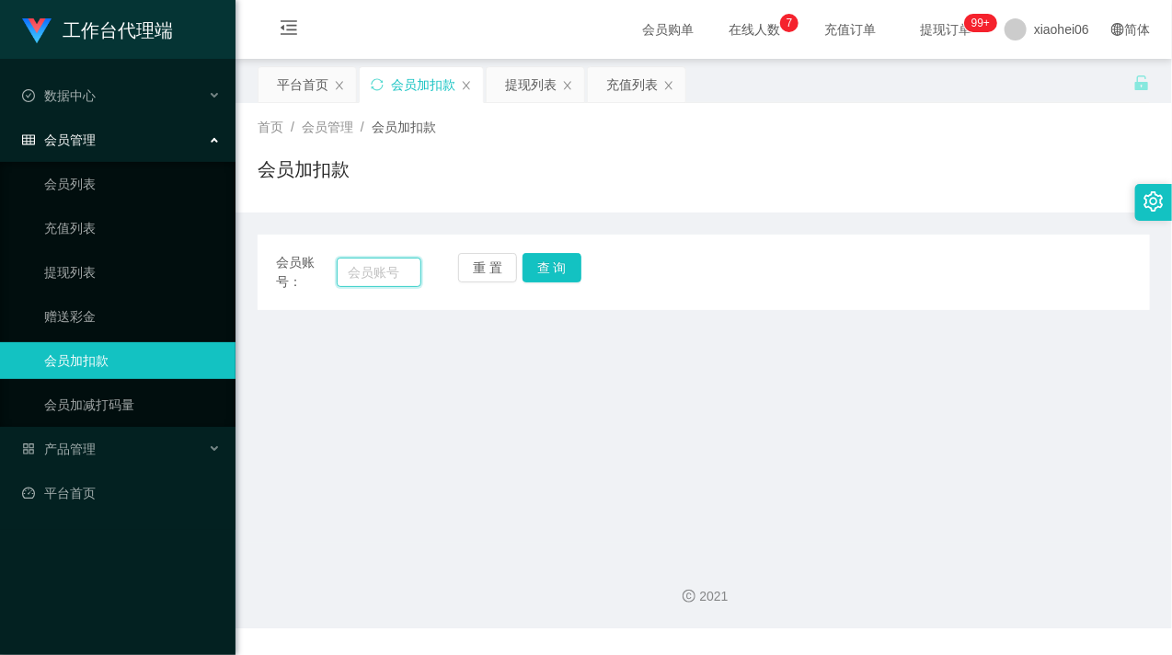
drag, startPoint x: 353, startPoint y: 272, endPoint x: 370, endPoint y: 271, distance: 16.7
click at [354, 272] on input "text" at bounding box center [379, 272] width 85 height 29
paste input "88979334"
type input "88979334"
click at [570, 265] on button "查 询" at bounding box center [552, 267] width 59 height 29
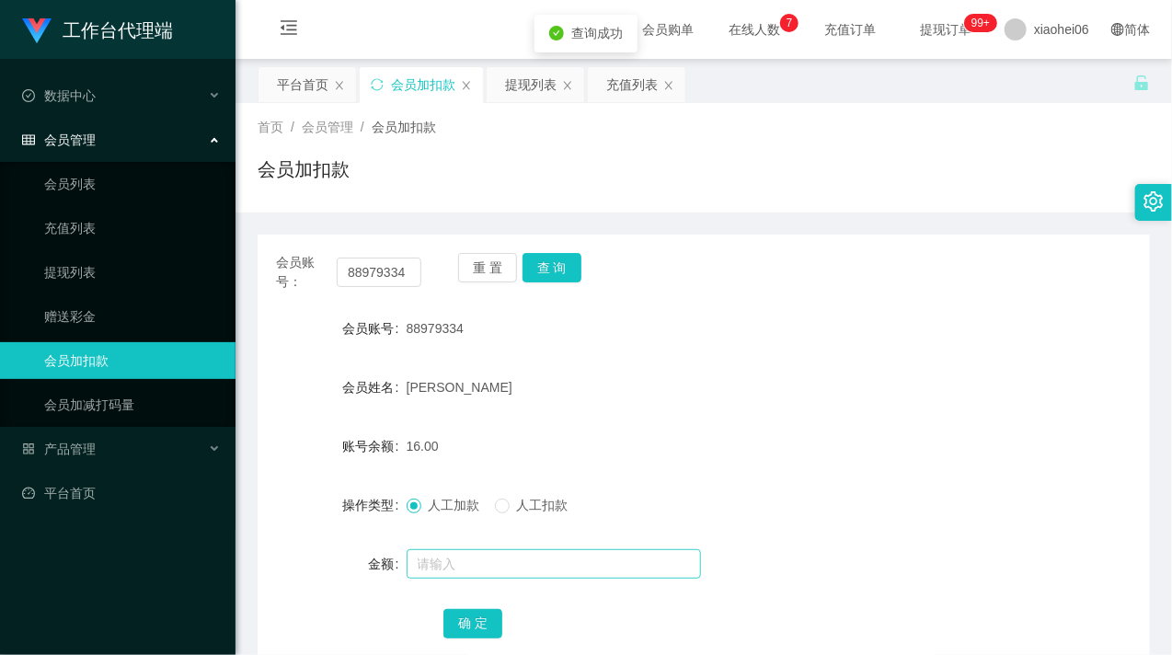
drag, startPoint x: 474, startPoint y: 586, endPoint x: 474, endPoint y: 567, distance: 19.3
click at [474, 583] on form "会员账号 88979334 会员姓名 [PERSON_NAME] tan 账号余额 16.00 操作类型 人工加款 人工扣款 金额 确 定" at bounding box center [704, 475] width 893 height 331
click at [474, 567] on input "text" at bounding box center [554, 563] width 294 height 29
type input "8"
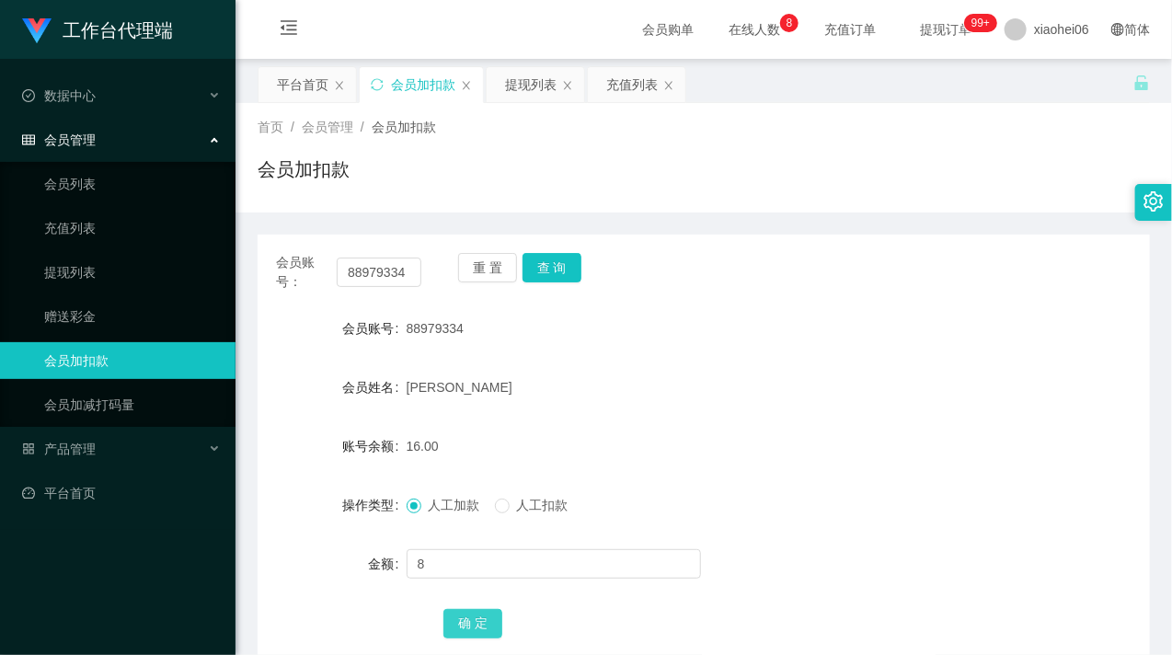
click at [460, 619] on button "确 定" at bounding box center [473, 623] width 59 height 29
drag, startPoint x: 764, startPoint y: 393, endPoint x: 891, endPoint y: 133, distance: 289.7
click at [764, 391] on div "[PERSON_NAME]" at bounding box center [667, 387] width 521 height 37
click at [138, 261] on link "提现列表" at bounding box center [132, 272] width 177 height 37
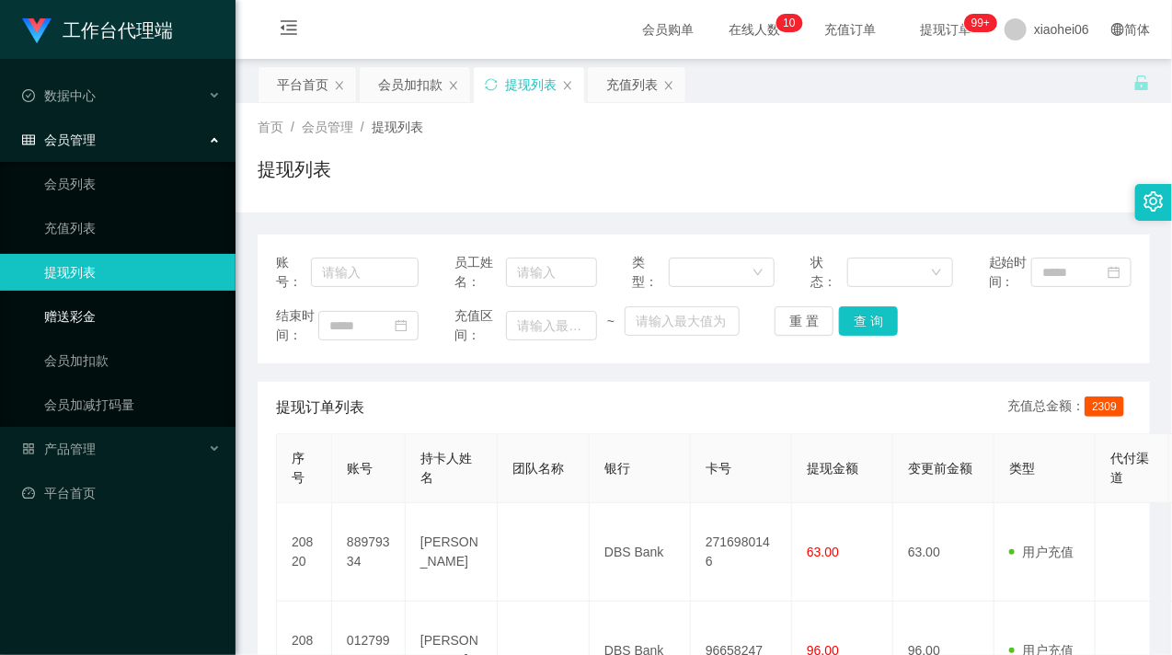
click at [152, 333] on link "赠送彩金" at bounding box center [132, 316] width 177 height 37
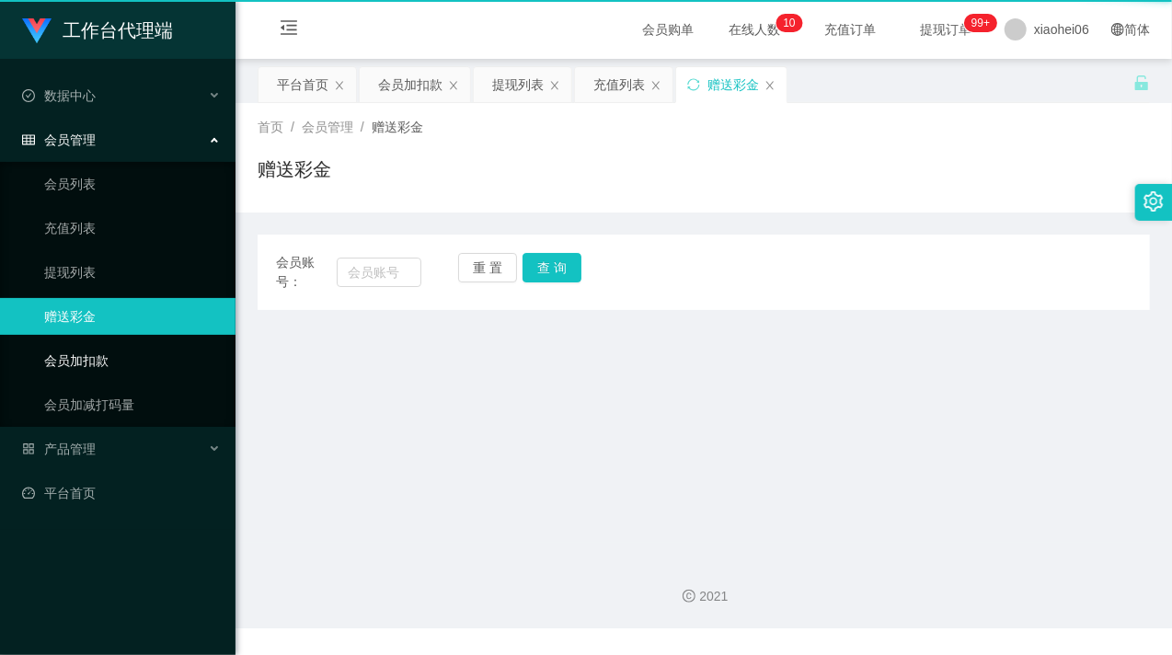
click at [122, 357] on link "会员加扣款" at bounding box center [132, 360] width 177 height 37
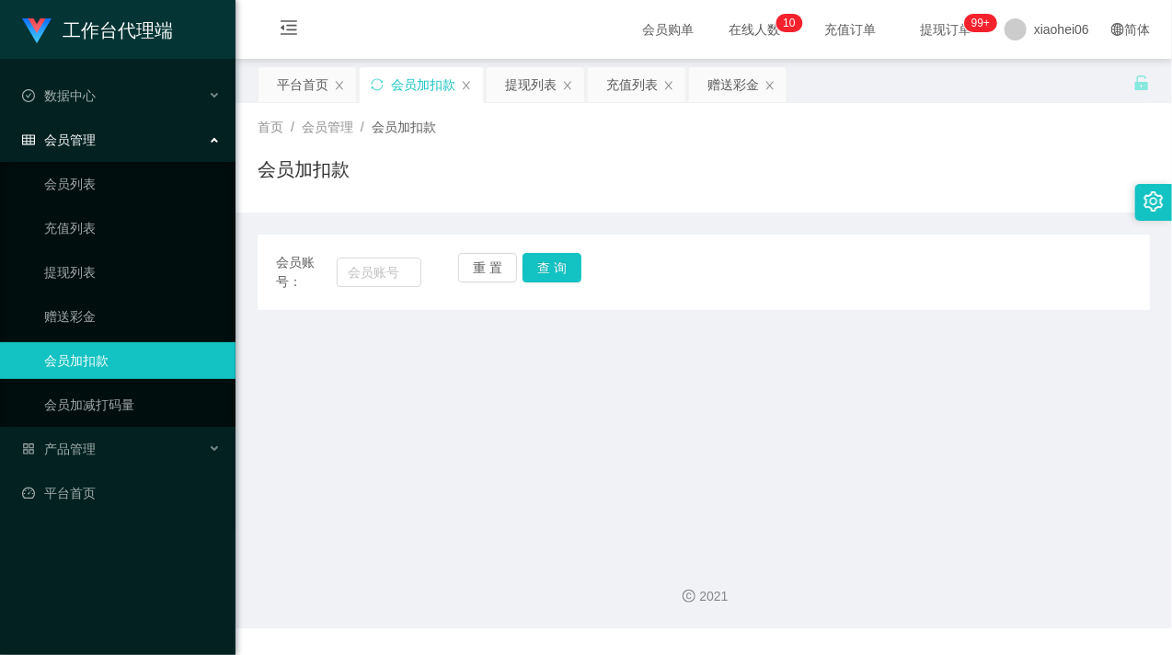
click at [428, 267] on div "会员账号： 重 置 查 询" at bounding box center [704, 272] width 893 height 39
drag, startPoint x: 391, startPoint y: 263, endPoint x: 428, endPoint y: 265, distance: 36.9
click at [391, 263] on input "text" at bounding box center [379, 272] width 85 height 29
paste input "88979334"
type input "88979334"
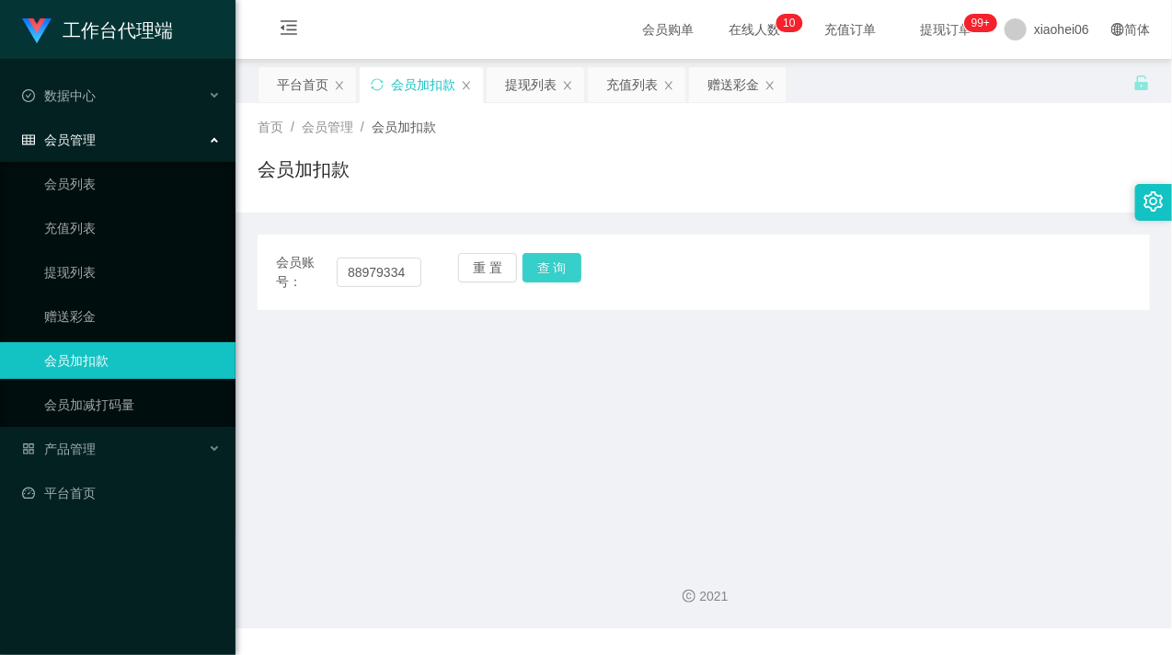
click at [534, 274] on button "查 询" at bounding box center [552, 267] width 59 height 29
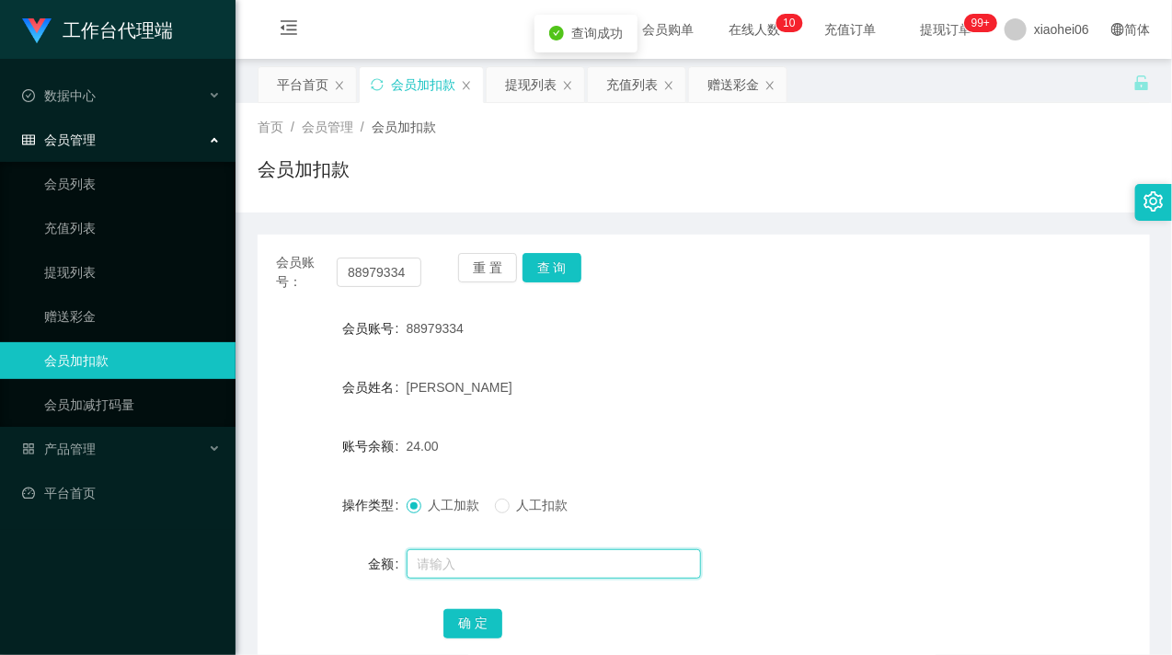
click at [480, 554] on input "text" at bounding box center [554, 563] width 294 height 29
type input "8"
click at [485, 609] on button "确 定" at bounding box center [473, 623] width 59 height 29
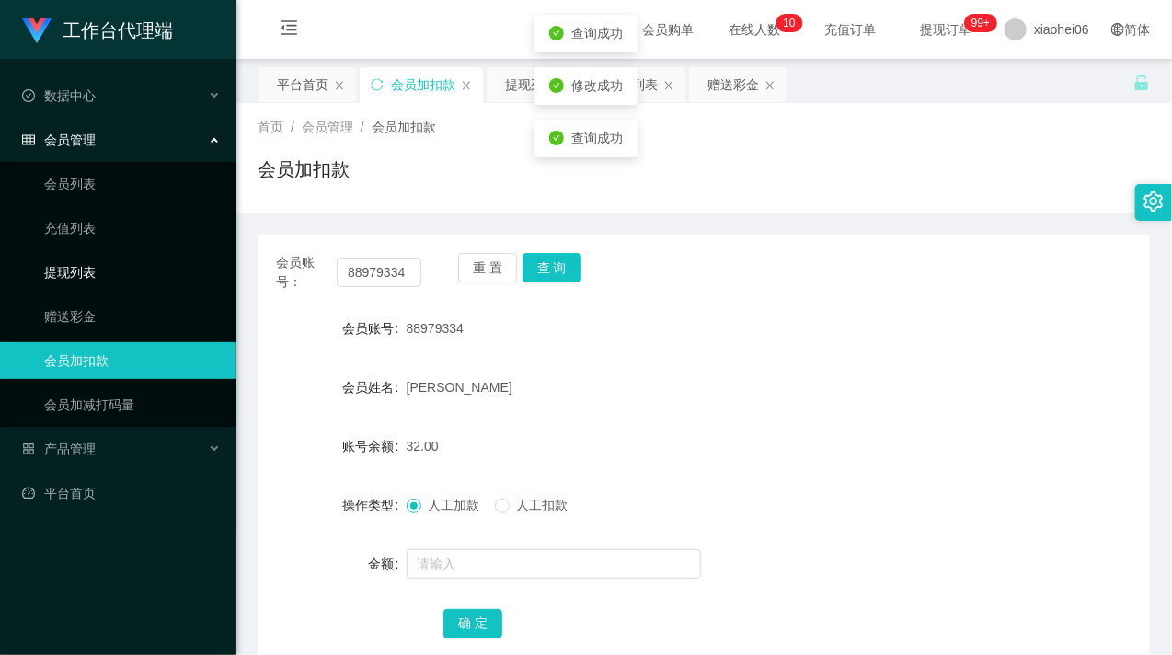
click at [159, 259] on link "提现列表" at bounding box center [132, 272] width 177 height 37
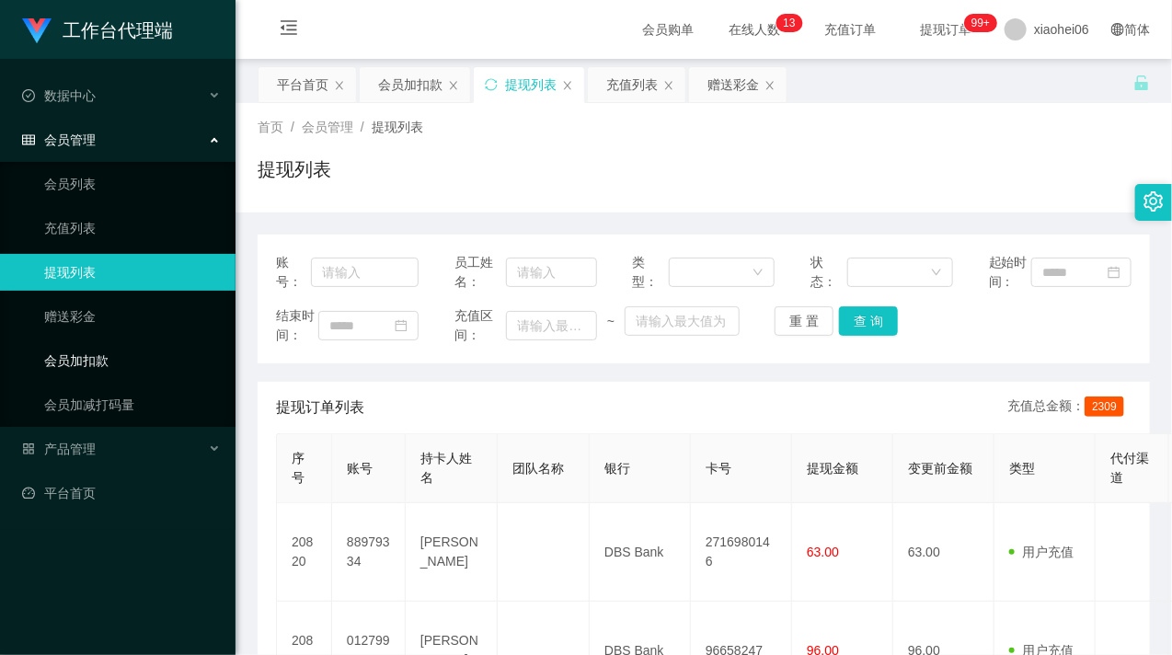
click at [96, 363] on link "会员加扣款" at bounding box center [132, 360] width 177 height 37
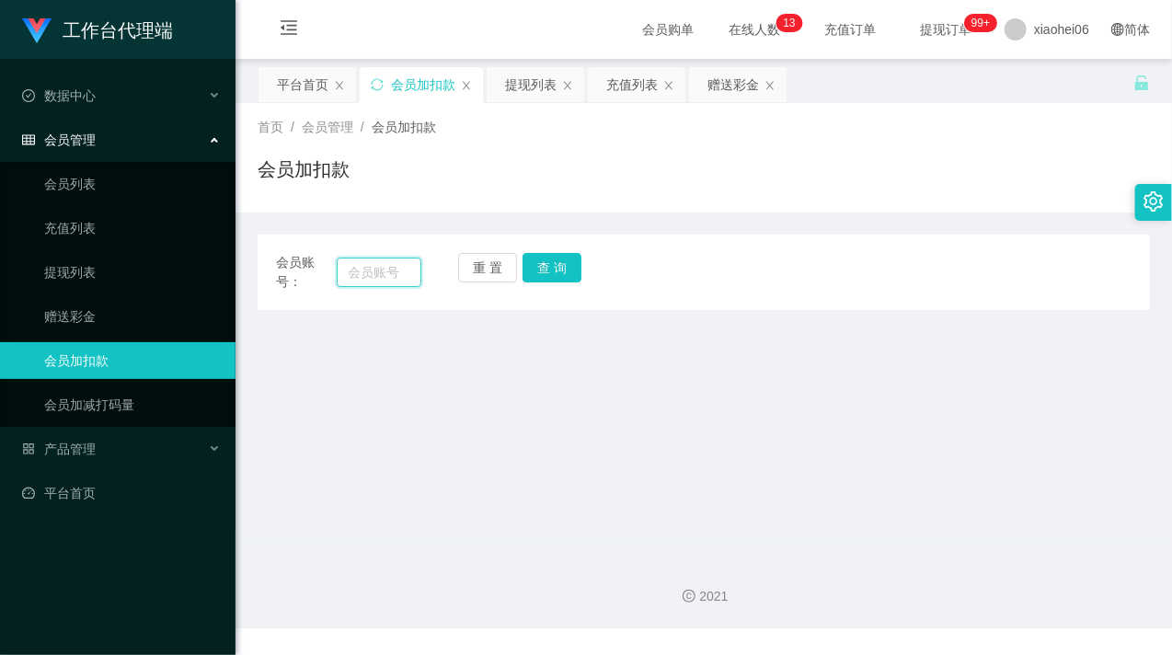
click at [341, 274] on input "text" at bounding box center [379, 272] width 85 height 29
paste input "88979334"
type input "88979334"
click at [577, 269] on button "查 询" at bounding box center [552, 267] width 59 height 29
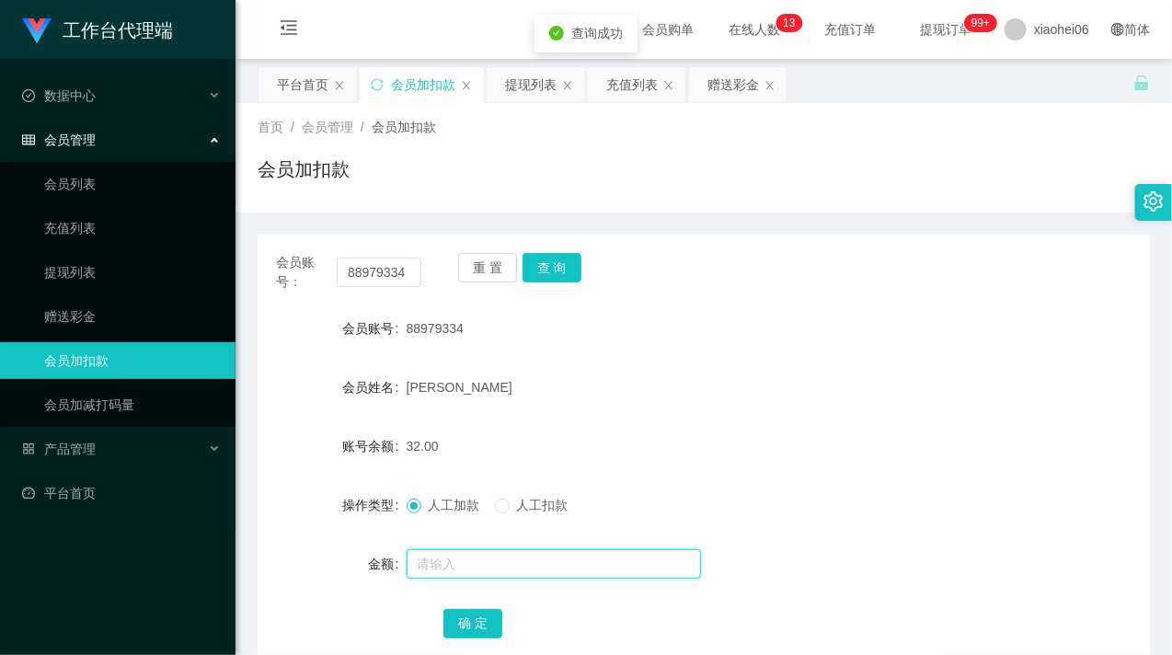
click at [502, 571] on input "text" at bounding box center [554, 563] width 294 height 29
type input "8"
click at [469, 618] on button "确 定" at bounding box center [473, 623] width 59 height 29
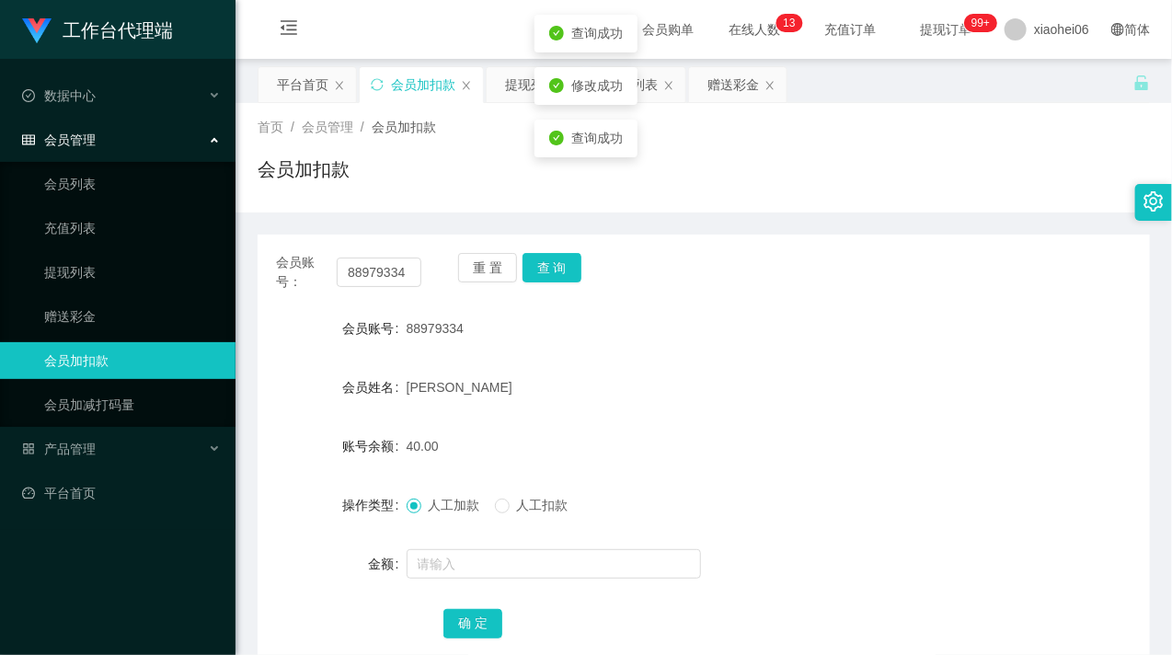
click at [693, 423] on form "会员账号 88979334 会员姓名 Nicholas tan 账号余额 40.00 操作类型 人工加款 人工扣款 金额 确 定" at bounding box center [704, 475] width 893 height 331
click at [400, 263] on input "88979334" at bounding box center [379, 272] width 85 height 29
click at [392, 268] on input "88979334" at bounding box center [379, 272] width 85 height 29
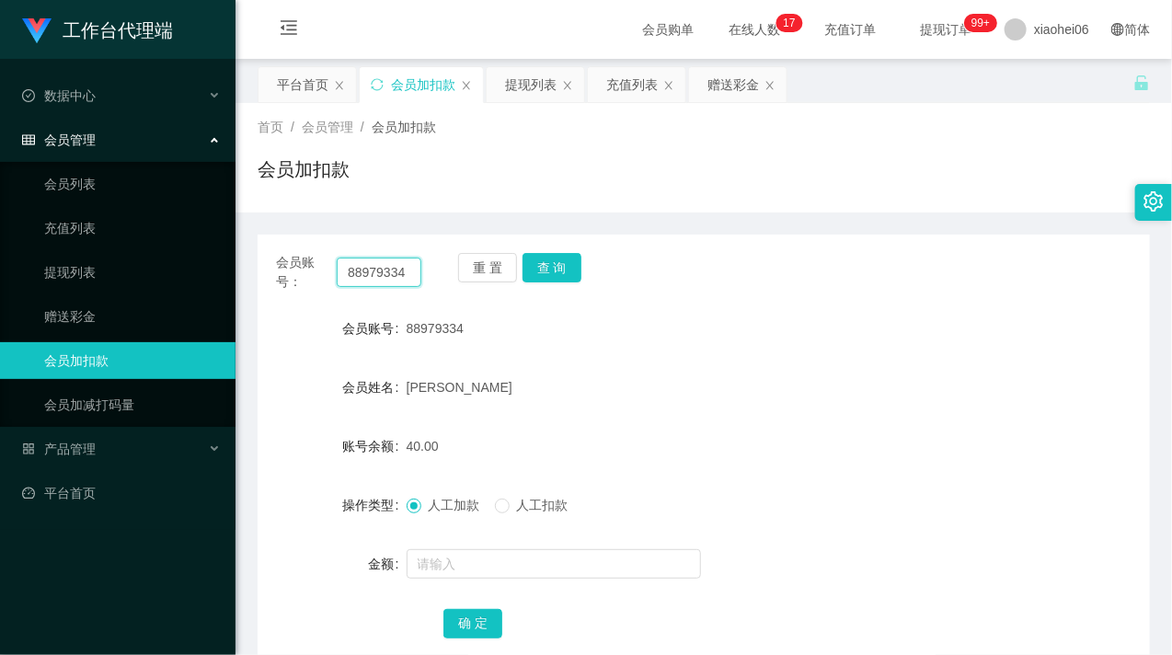
click at [393, 268] on input "88979334" at bounding box center [379, 272] width 85 height 29
click at [408, 268] on input "88979334" at bounding box center [379, 272] width 85 height 29
click at [552, 271] on button "查 询" at bounding box center [552, 267] width 59 height 29
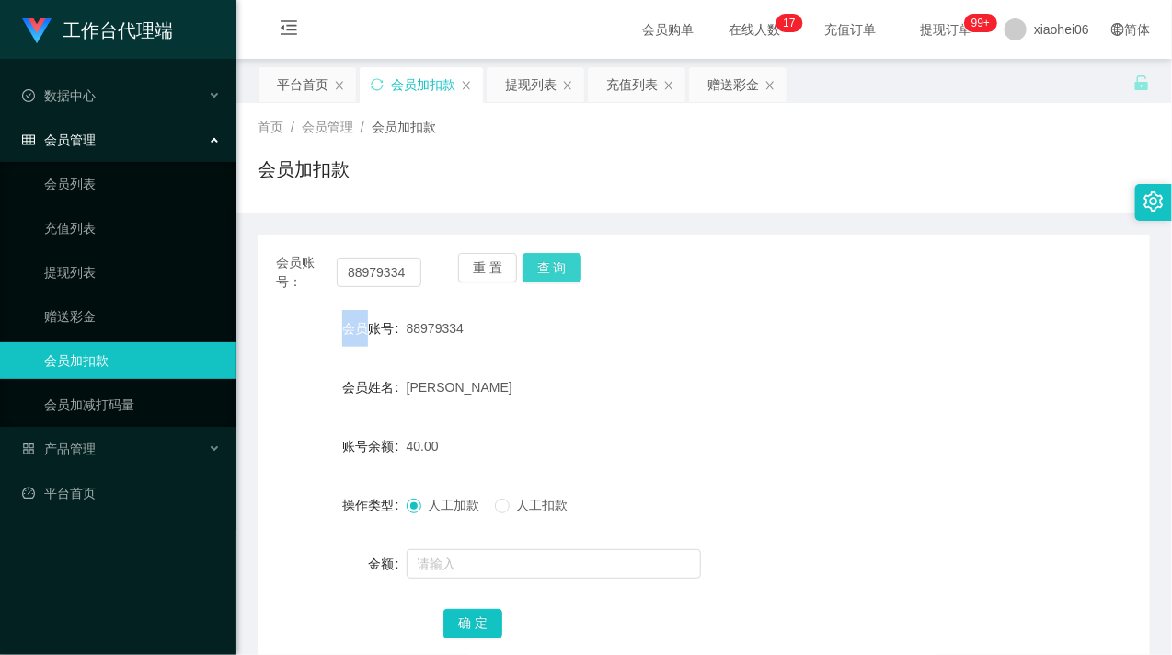
click at [552, 271] on div "重 置 查 询" at bounding box center [530, 272] width 145 height 39
click at [552, 271] on button "查 询" at bounding box center [552, 267] width 59 height 29
click at [617, 323] on div "88979334" at bounding box center [667, 328] width 521 height 37
click at [113, 265] on link "提现列表" at bounding box center [132, 272] width 177 height 37
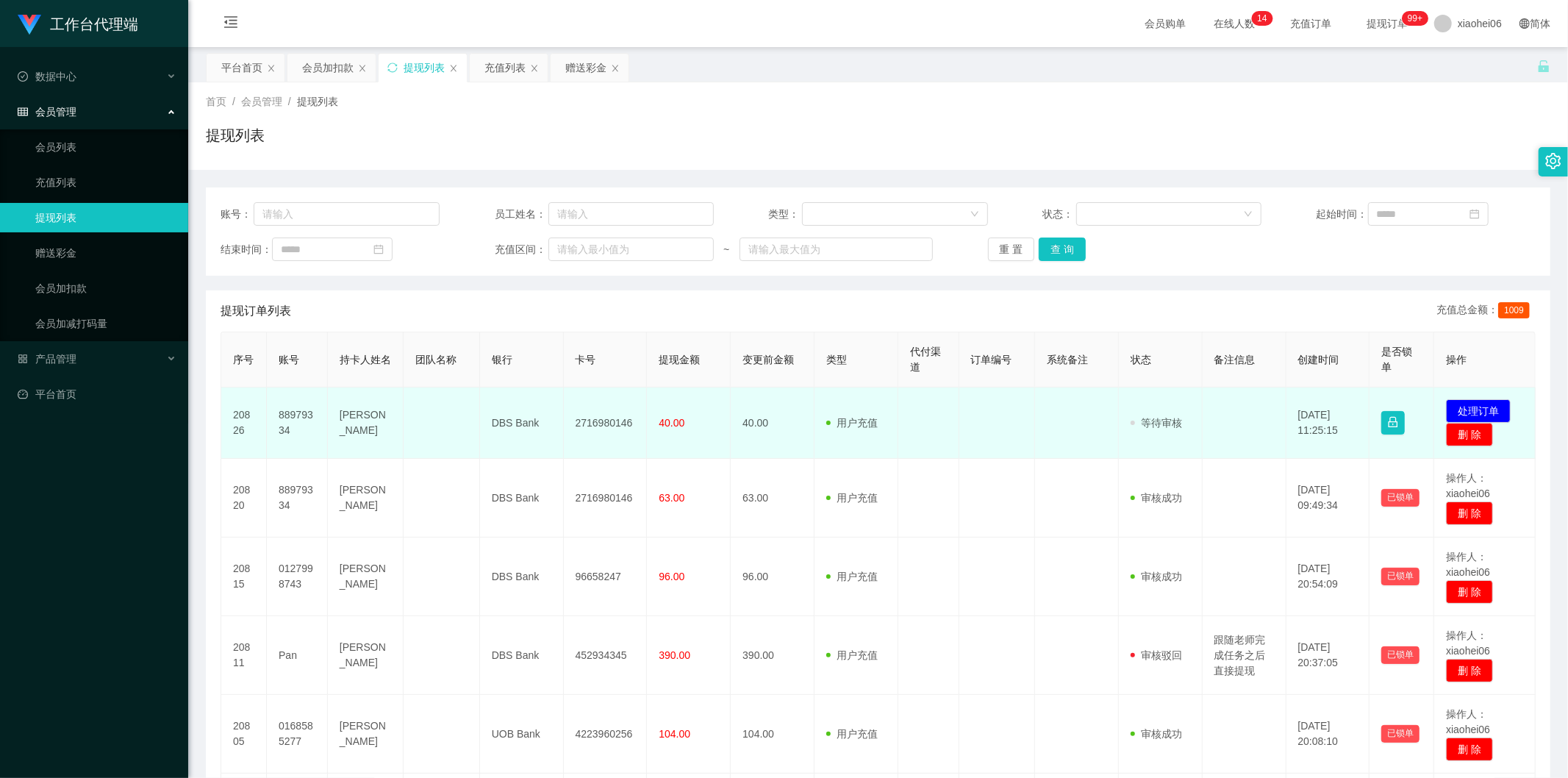
click at [288, 416] on td "88979334" at bounding box center [297, 423] width 61 height 71
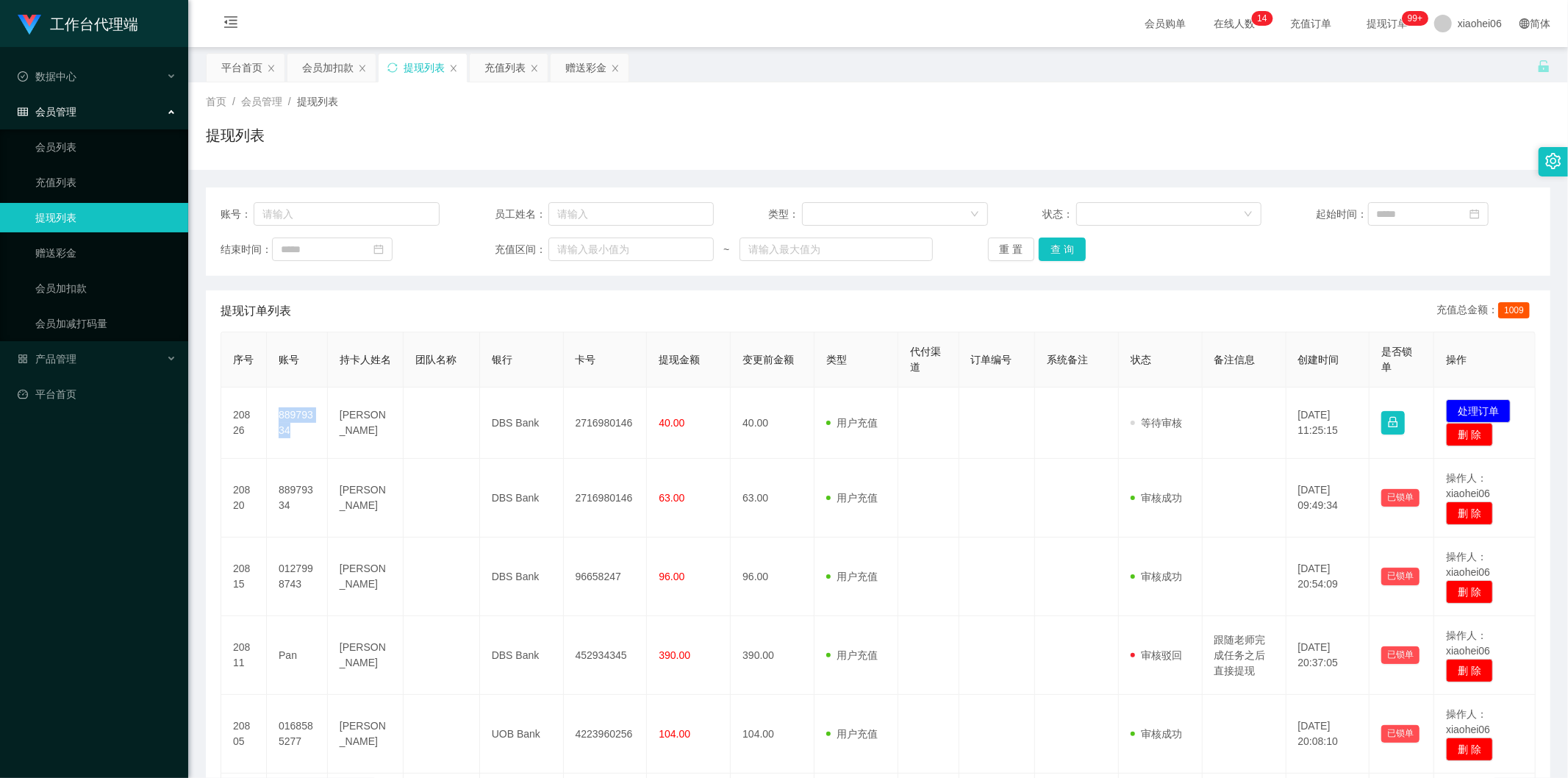
copy td "88979334"
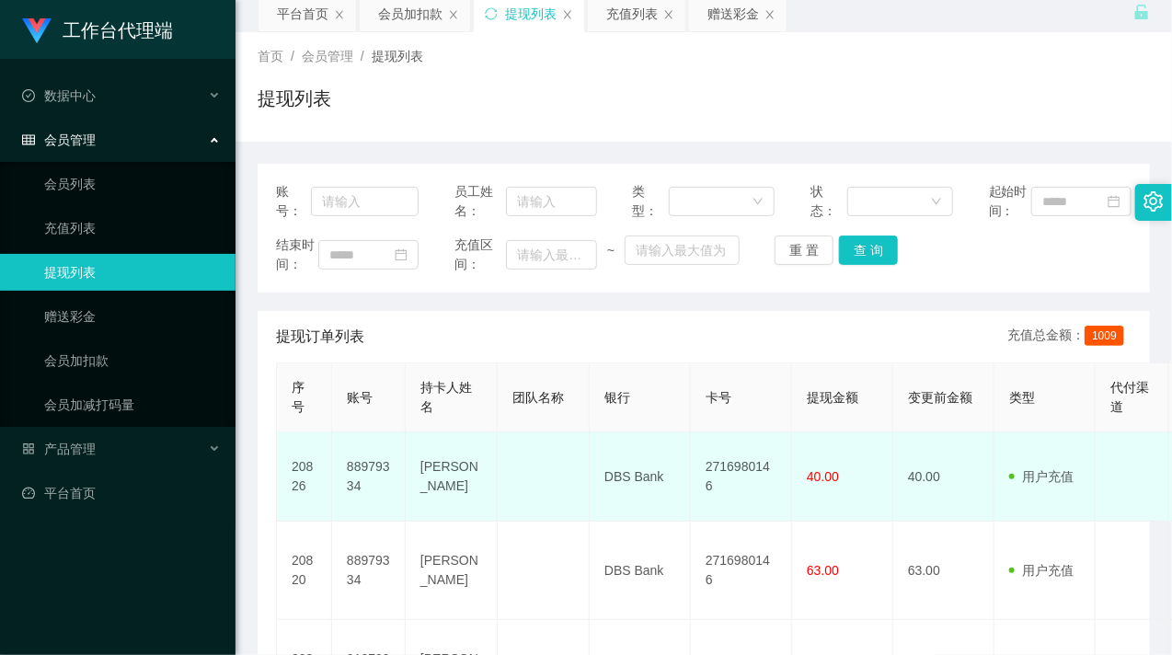
scroll to position [102, 0]
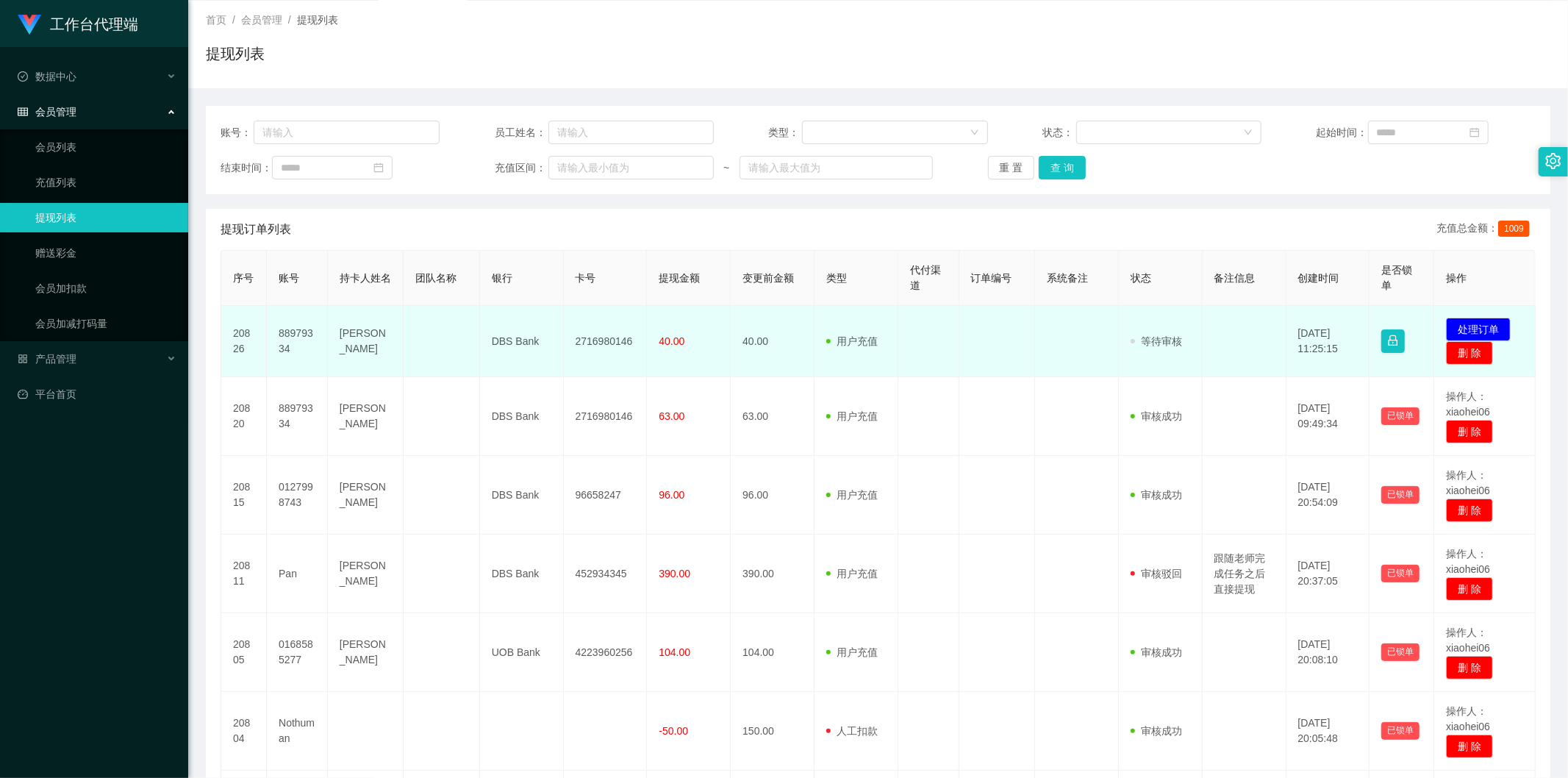
click at [596, 345] on td "2716980146" at bounding box center [605, 341] width 84 height 71
copy td "2716980146"
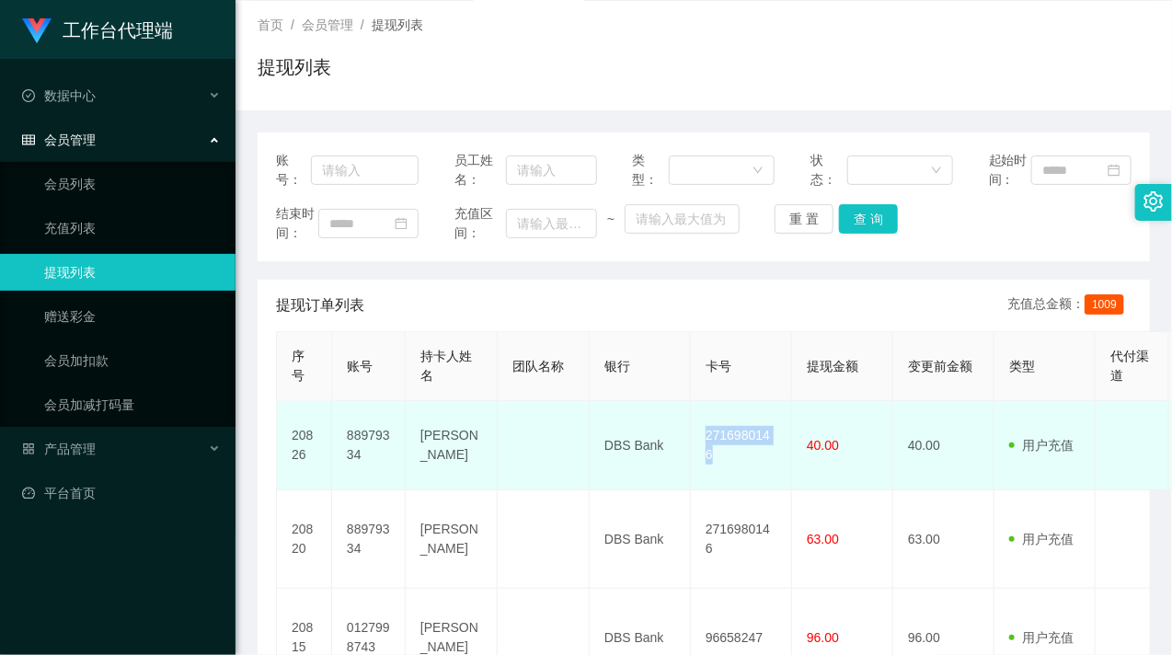
click at [743, 486] on td "2716980146" at bounding box center [741, 445] width 101 height 89
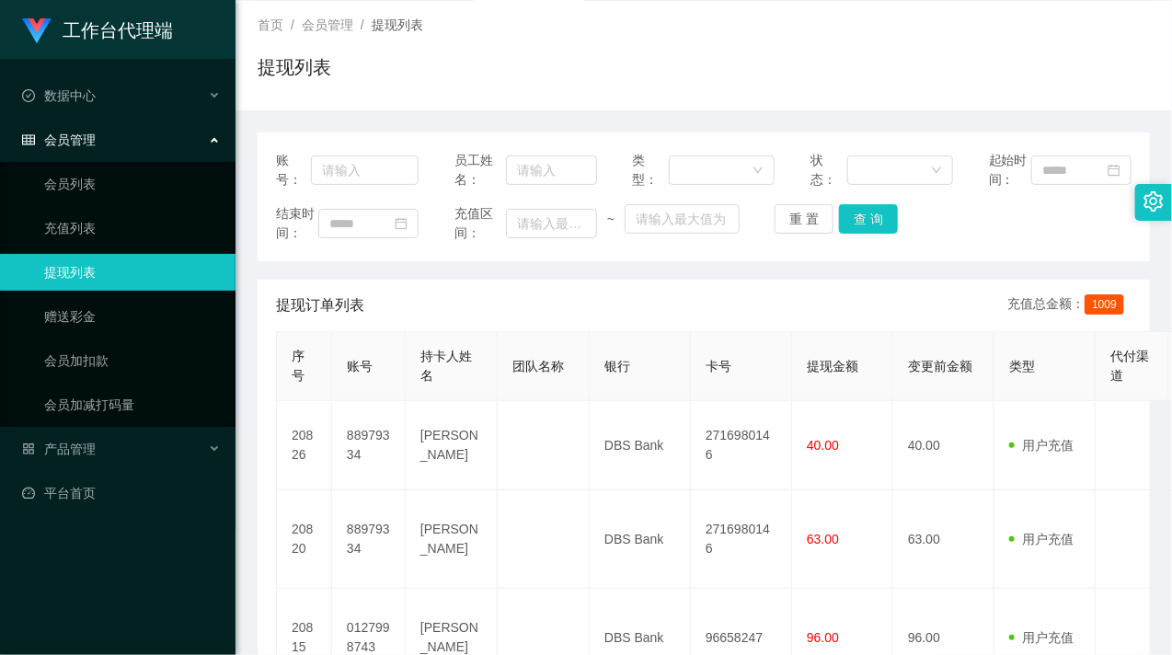
click at [963, 243] on div "结束时间： 充值区间： ~ 重 置 查 询" at bounding box center [704, 223] width 856 height 39
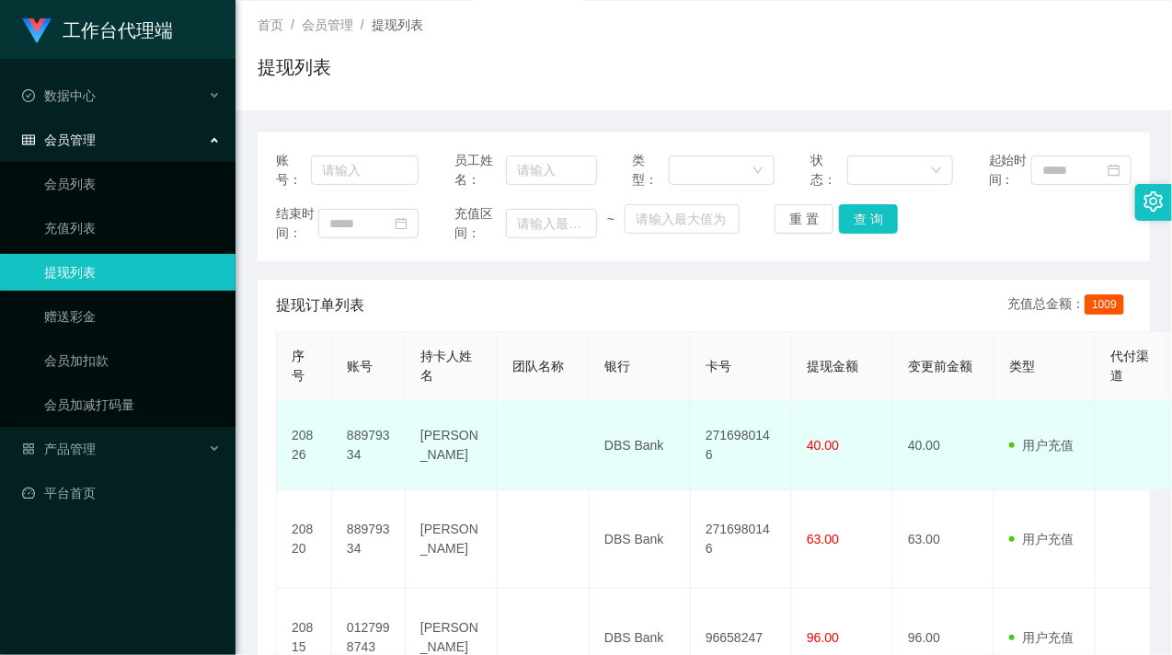
click at [626, 481] on td "DBS Bank" at bounding box center [640, 445] width 101 height 89
copy td "DBS Bank"
click at [626, 481] on td "DBS Bank" at bounding box center [640, 445] width 101 height 89
click at [428, 481] on td "[PERSON_NAME]" at bounding box center [452, 445] width 92 height 89
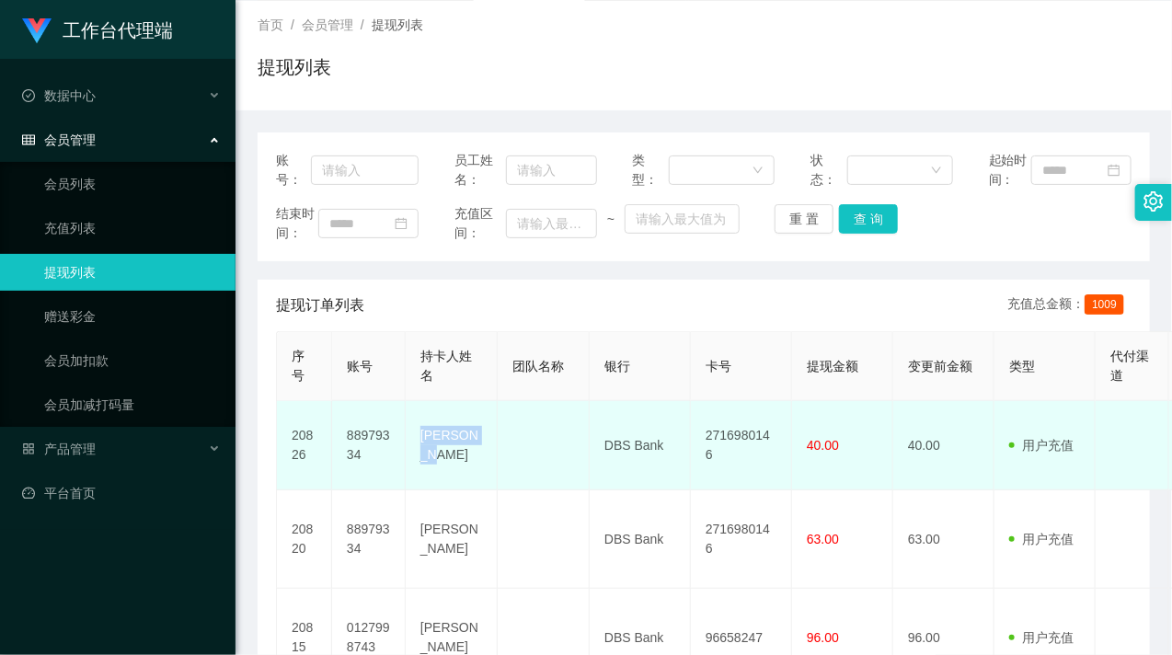
click at [428, 481] on td "[PERSON_NAME]" at bounding box center [452, 445] width 92 height 89
copy td "Nicholas"
click at [428, 481] on td "[PERSON_NAME]" at bounding box center [452, 445] width 92 height 89
drag, startPoint x: 427, startPoint y: 497, endPoint x: 424, endPoint y: 484, distance: 13.2
click at [426, 490] on td "[PERSON_NAME]" at bounding box center [452, 445] width 92 height 89
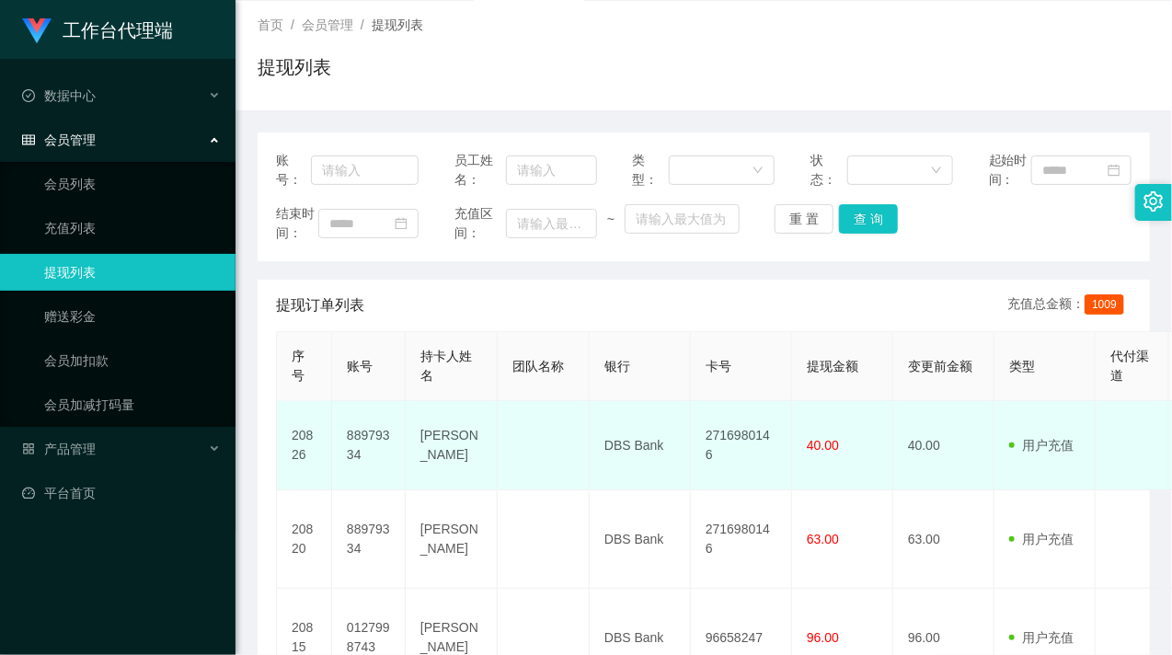
click at [424, 479] on td "[PERSON_NAME]" at bounding box center [452, 445] width 92 height 89
copy td "[PERSON_NAME]"
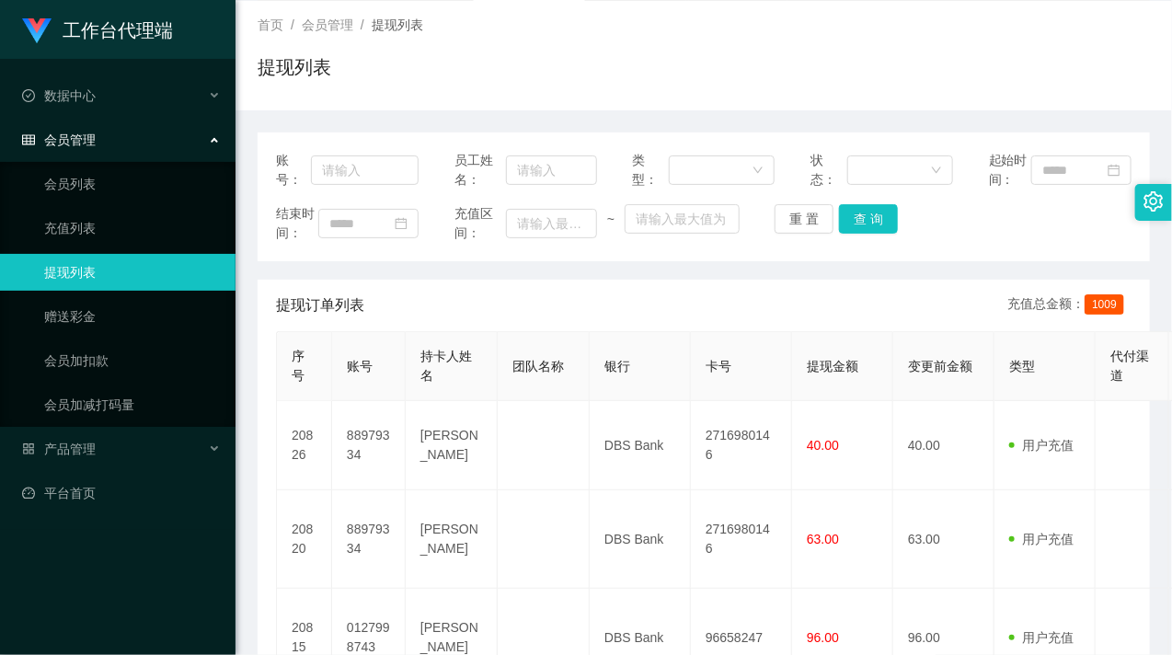
click at [997, 243] on div "结束时间： 充值区间： ~ 重 置 查 询" at bounding box center [704, 223] width 856 height 39
click at [95, 339] on ul "会员列表 充值列表 提现列表 赠送彩金 会员加扣款 会员加减打码量" at bounding box center [118, 294] width 236 height 265
click at [104, 359] on link "会员加扣款" at bounding box center [132, 360] width 177 height 37
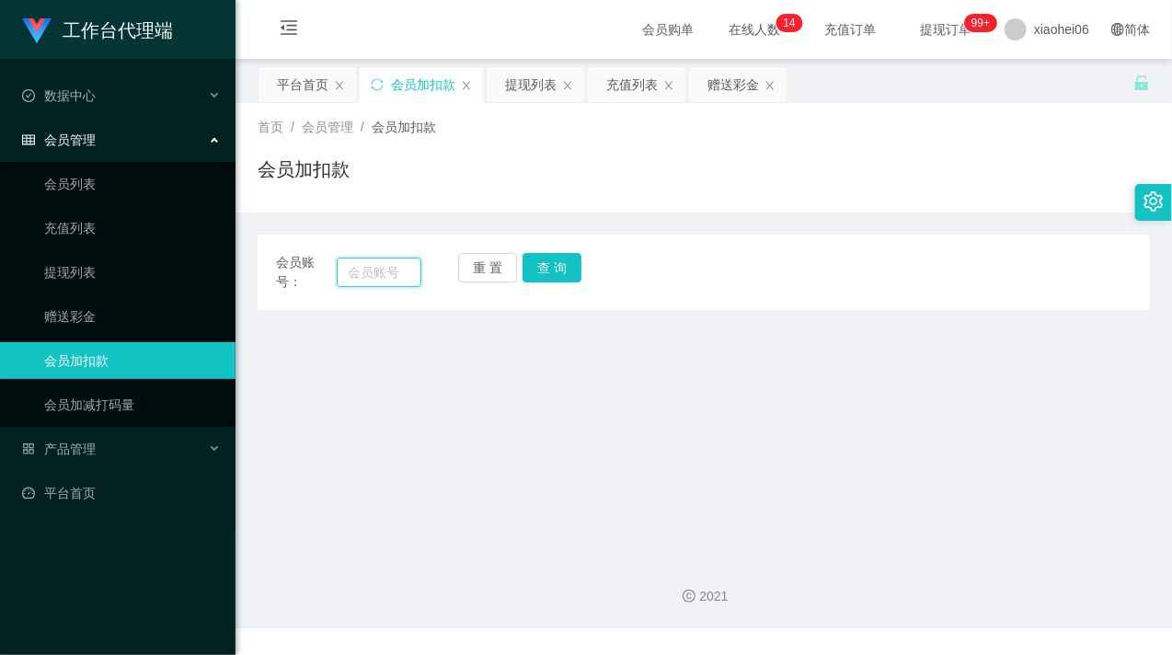
click at [398, 264] on input "text" at bounding box center [379, 272] width 85 height 29
paste input "88979334"
type input "88979334"
click at [547, 272] on button "查 询" at bounding box center [552, 267] width 59 height 29
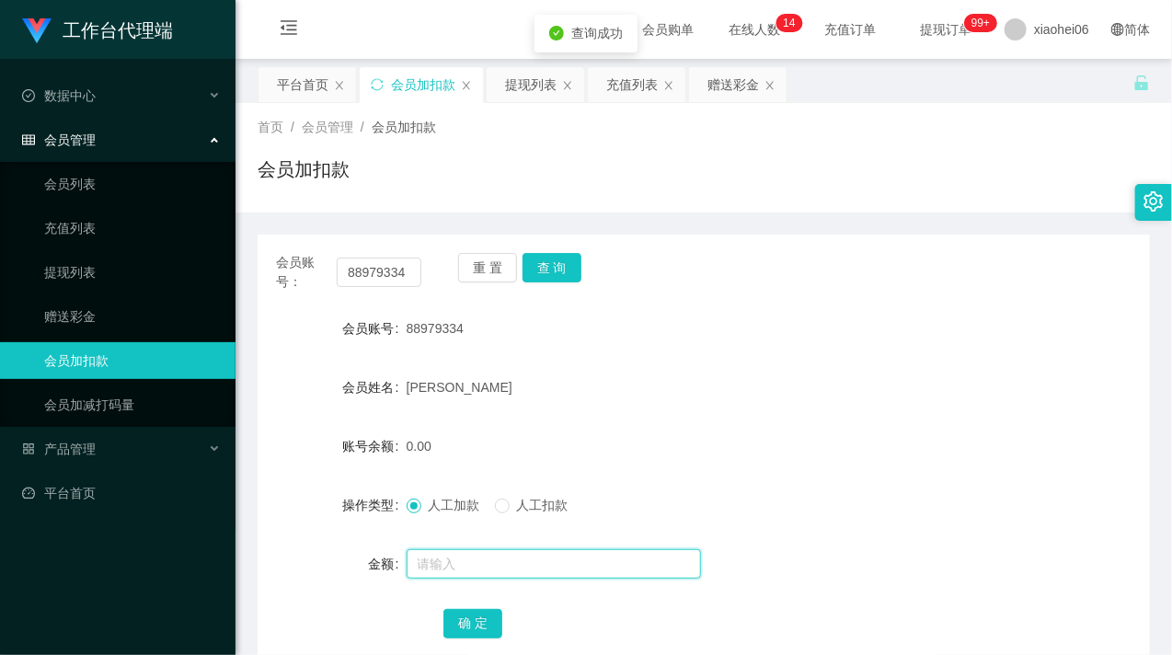
click at [484, 566] on input "text" at bounding box center [554, 563] width 294 height 29
type input "8"
click at [476, 609] on button "确 定" at bounding box center [473, 623] width 59 height 29
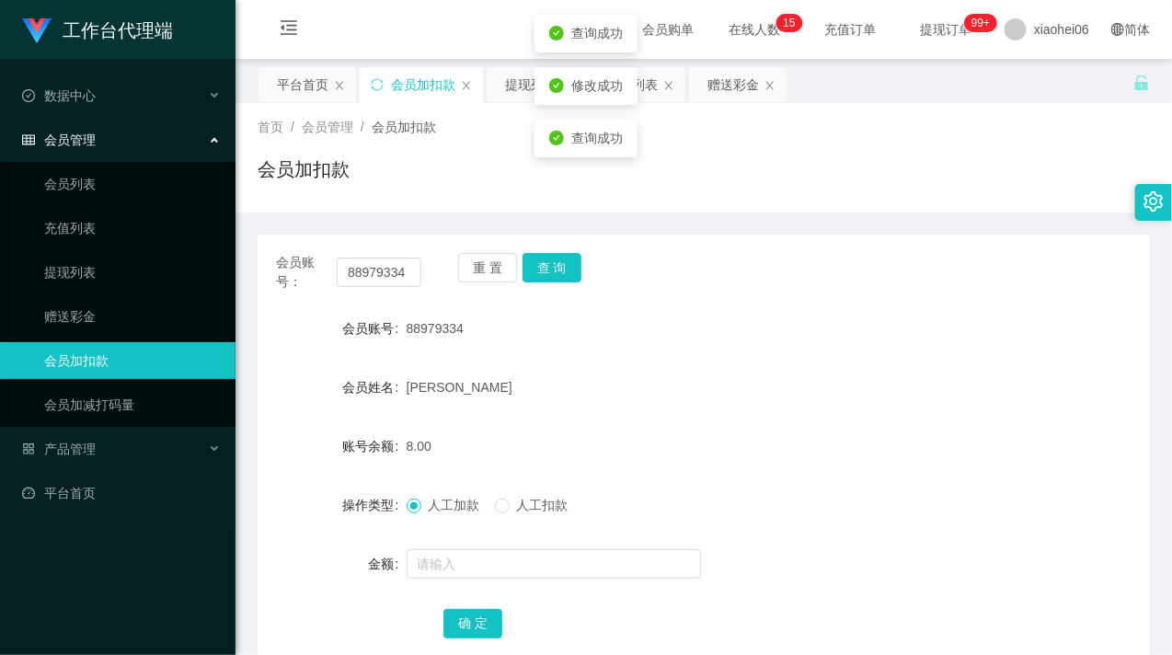
click at [679, 456] on div "8.00" at bounding box center [667, 446] width 521 height 37
click at [89, 259] on link "提现列表" at bounding box center [132, 272] width 177 height 37
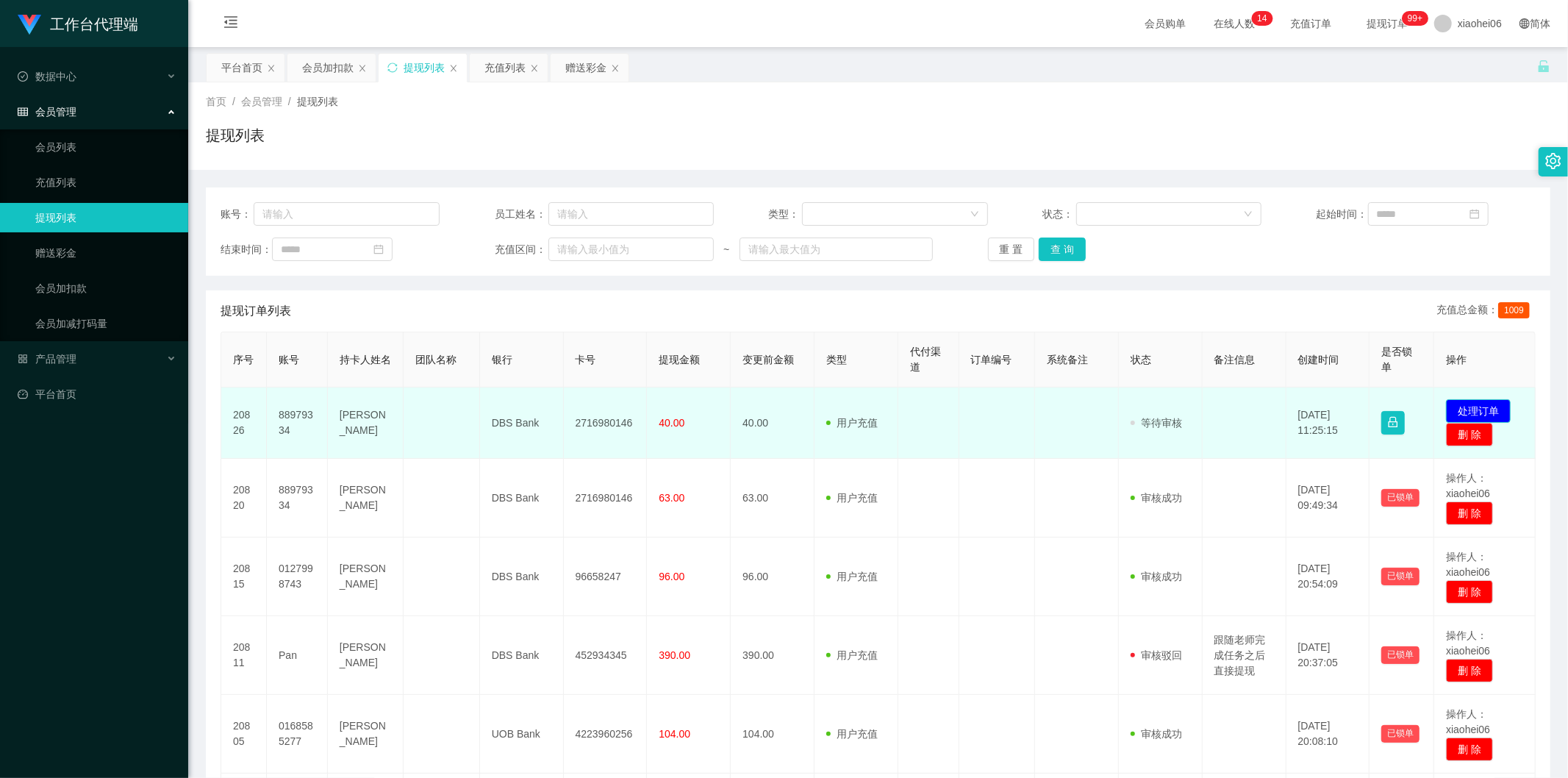
click at [1475, 407] on button "处理订单" at bounding box center [1478, 411] width 65 height 23
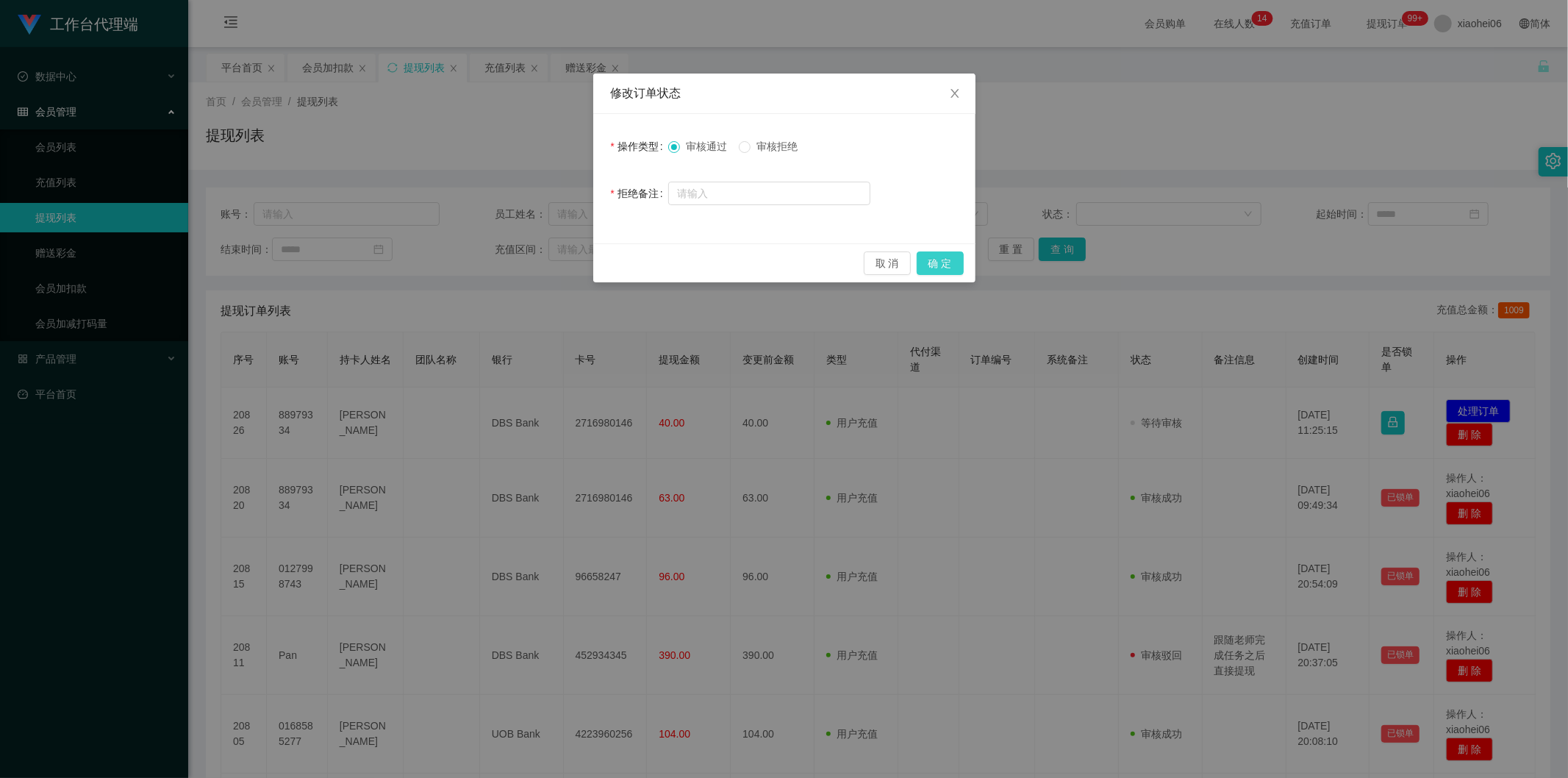
click at [943, 270] on button "确 定" at bounding box center [939, 263] width 47 height 23
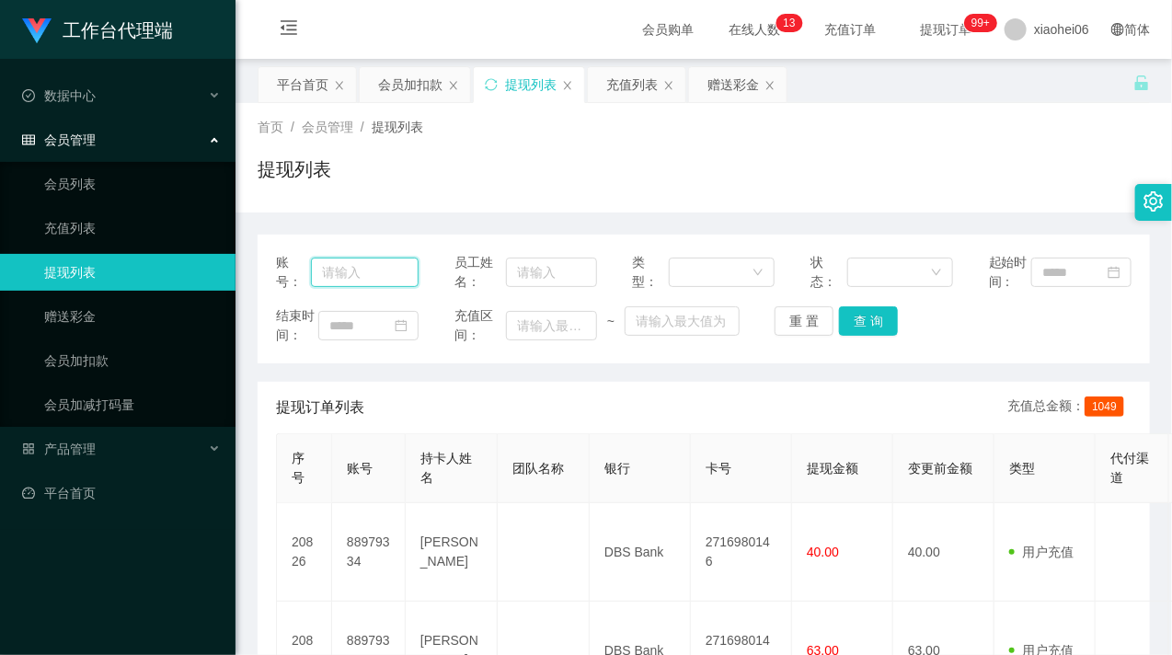
drag, startPoint x: 352, startPoint y: 271, endPoint x: 465, endPoint y: 297, distance: 115.4
click at [352, 271] on input "text" at bounding box center [365, 272] width 108 height 29
paste input "[PERSON_NAME]"
type input "[PERSON_NAME]"
click at [862, 336] on button "查 询" at bounding box center [868, 320] width 59 height 29
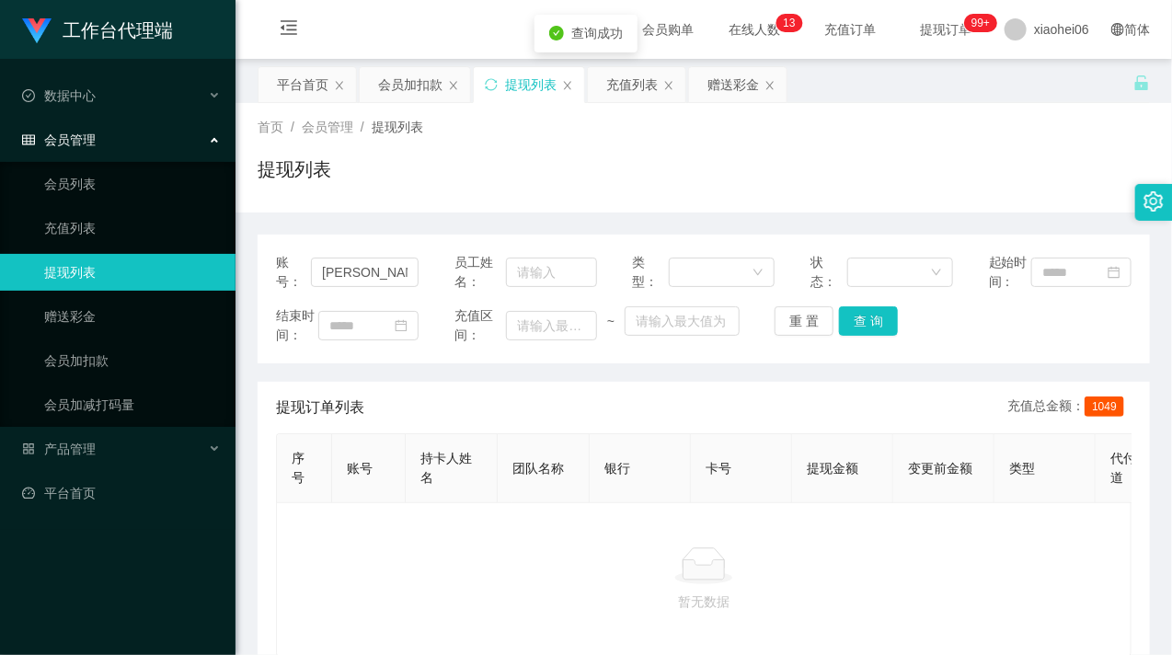
click at [961, 345] on div "结束时间： 充值区间： ~ 重 置 查 询" at bounding box center [704, 325] width 856 height 39
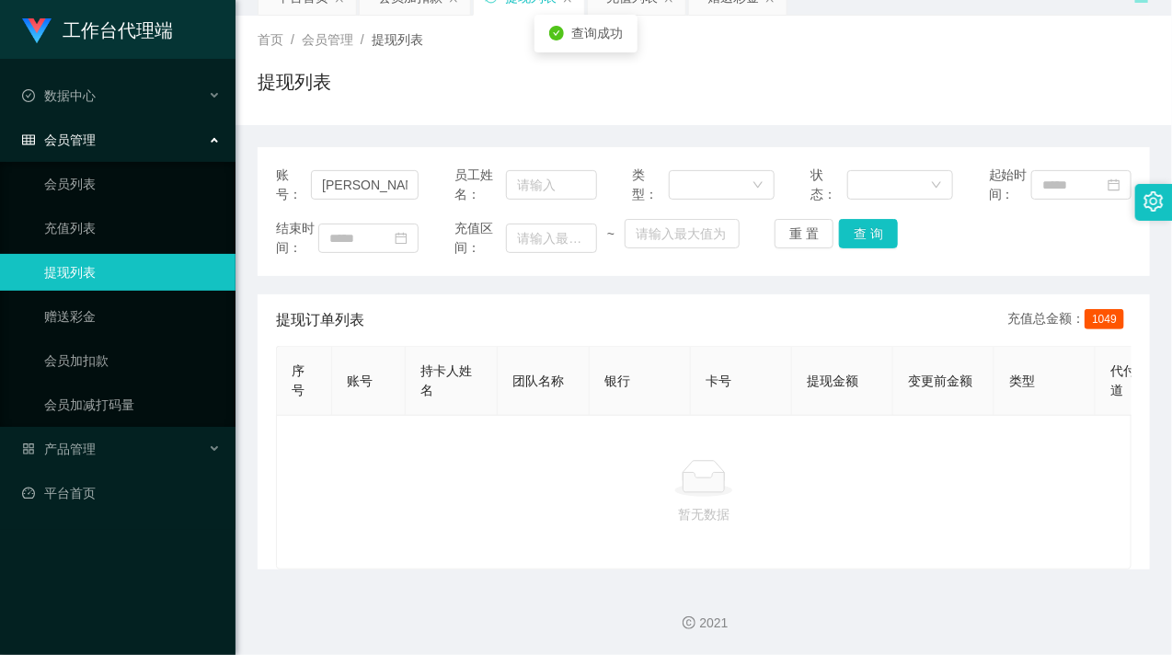
scroll to position [141, 0]
click at [105, 348] on link "会员加扣款" at bounding box center [132, 360] width 177 height 37
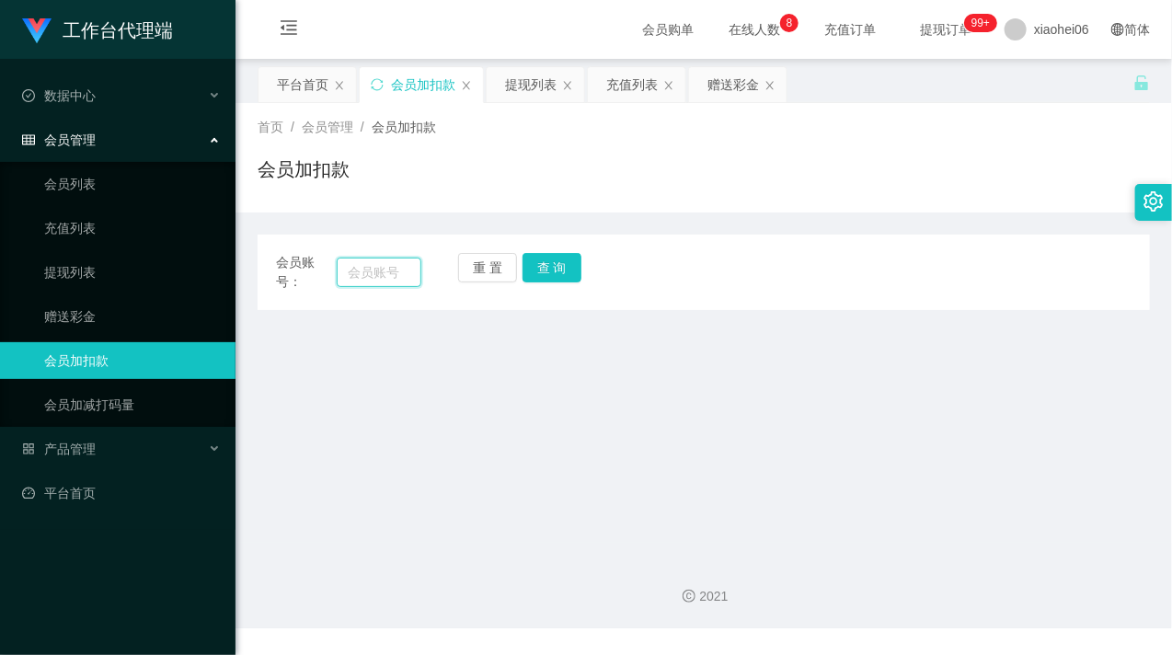
click at [379, 276] on input "text" at bounding box center [379, 272] width 85 height 29
paste input "0127998743"
type input "0127998743"
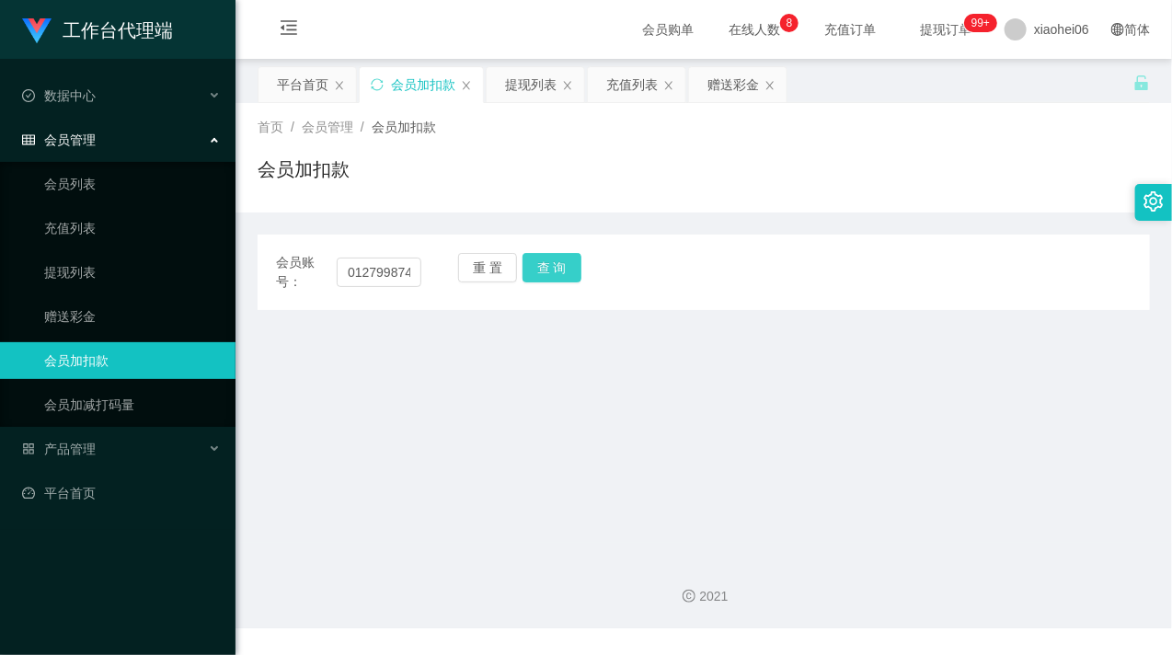
click at [537, 263] on button "查 询" at bounding box center [552, 267] width 59 height 29
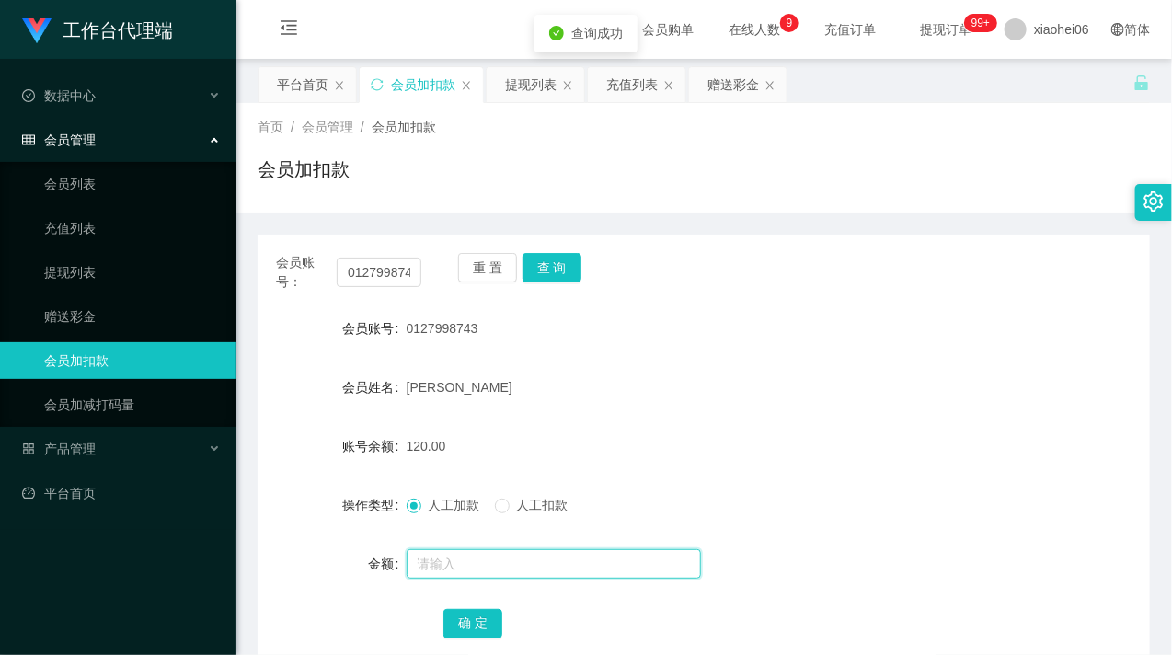
click at [491, 561] on input "text" at bounding box center [554, 563] width 294 height 29
type input "500"
click at [467, 623] on button "确 定" at bounding box center [473, 623] width 59 height 29
click at [747, 445] on div "620.00" at bounding box center [667, 446] width 521 height 37
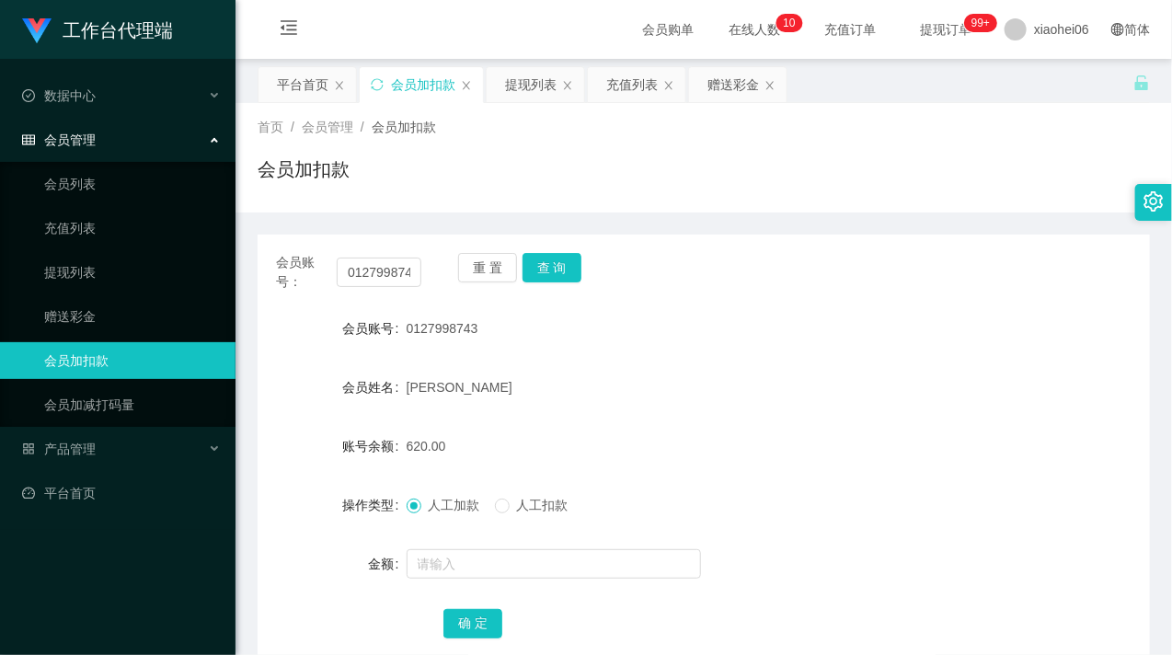
click at [88, 295] on ul "会员列表 充值列表 提现列表 赠送彩金 会员加扣款 会员加减打码量" at bounding box center [118, 294] width 236 height 265
click at [88, 270] on link "提现列表" at bounding box center [132, 272] width 177 height 37
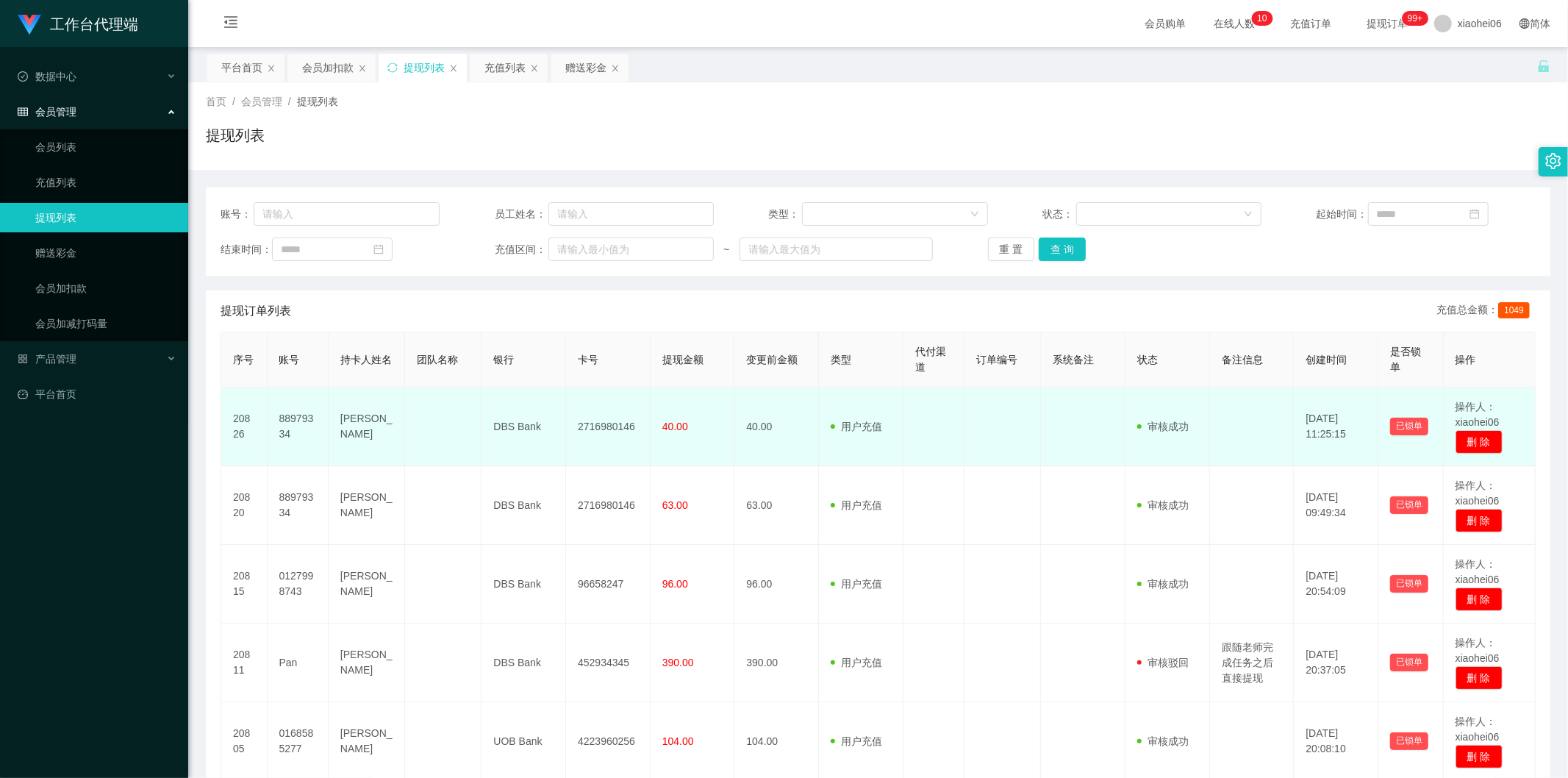
drag, startPoint x: 0, startPoint y: 0, endPoint x: 828, endPoint y: 463, distance: 948.7
click at [828, 463] on td "用户充值 人工扣款" at bounding box center [861, 427] width 85 height 78
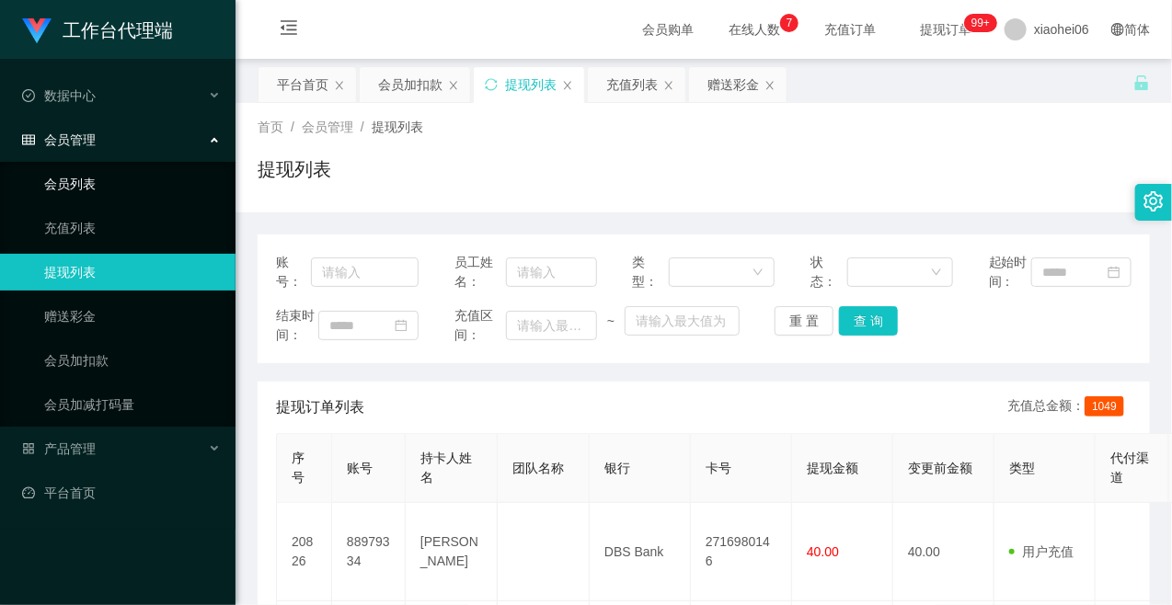
click at [72, 182] on link "会员列表" at bounding box center [132, 184] width 177 height 37
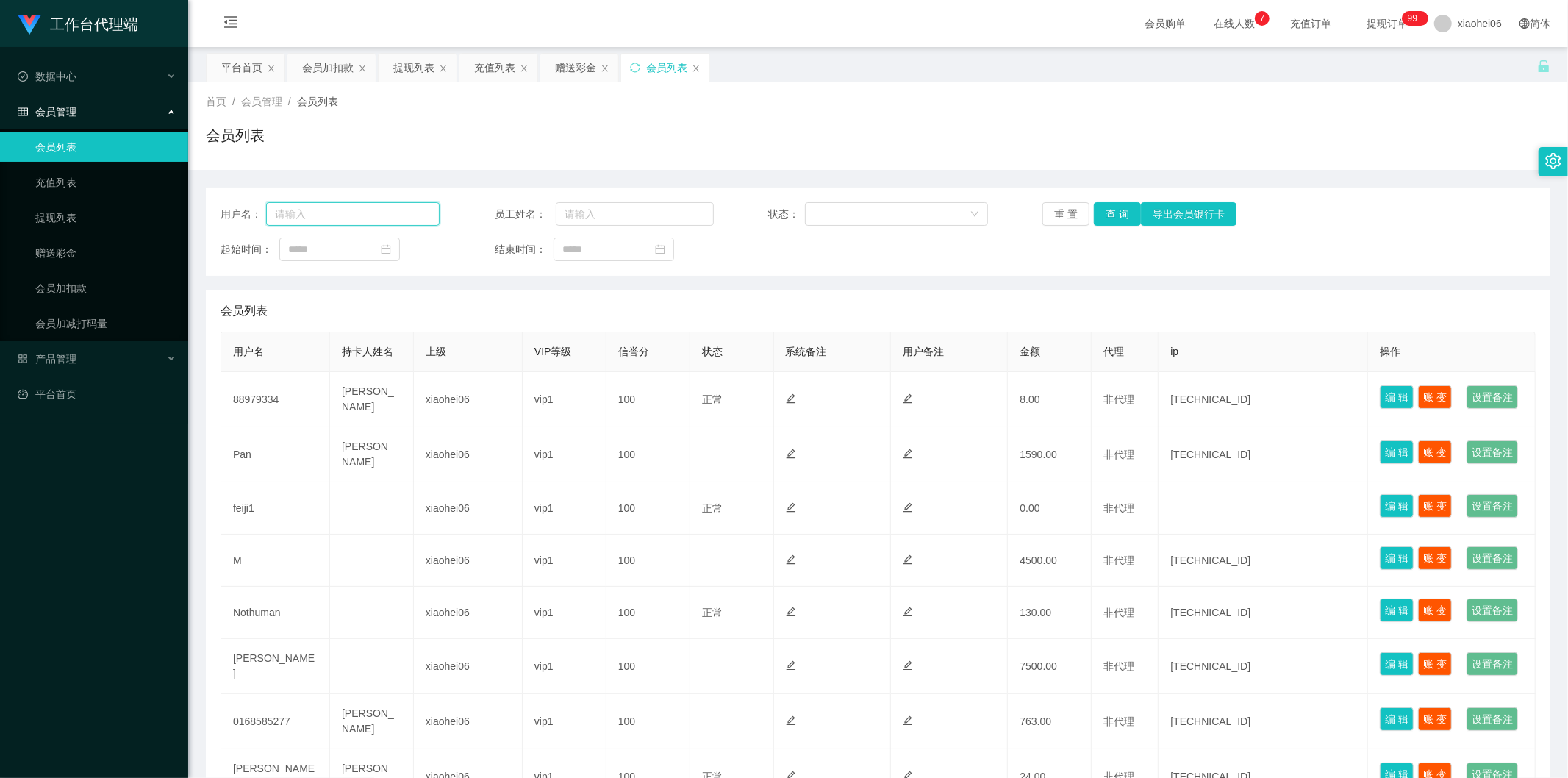
click at [351, 214] on input "text" at bounding box center [352, 213] width 173 height 23
paste input "0127998743"
type input "0127998743"
click at [1128, 207] on button "查 询" at bounding box center [1117, 213] width 47 height 23
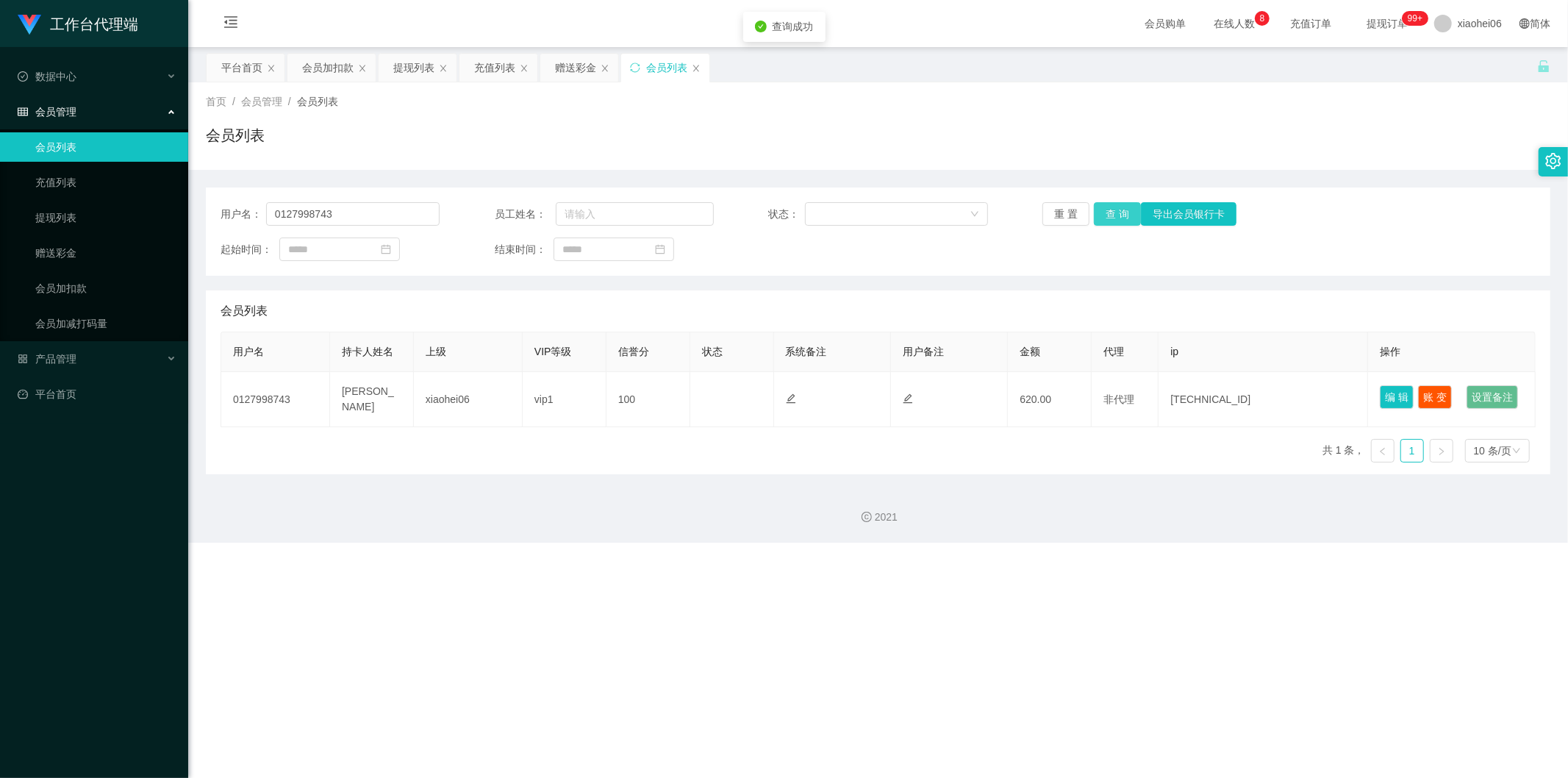
click at [1127, 207] on button "查 询" at bounding box center [1117, 213] width 47 height 23
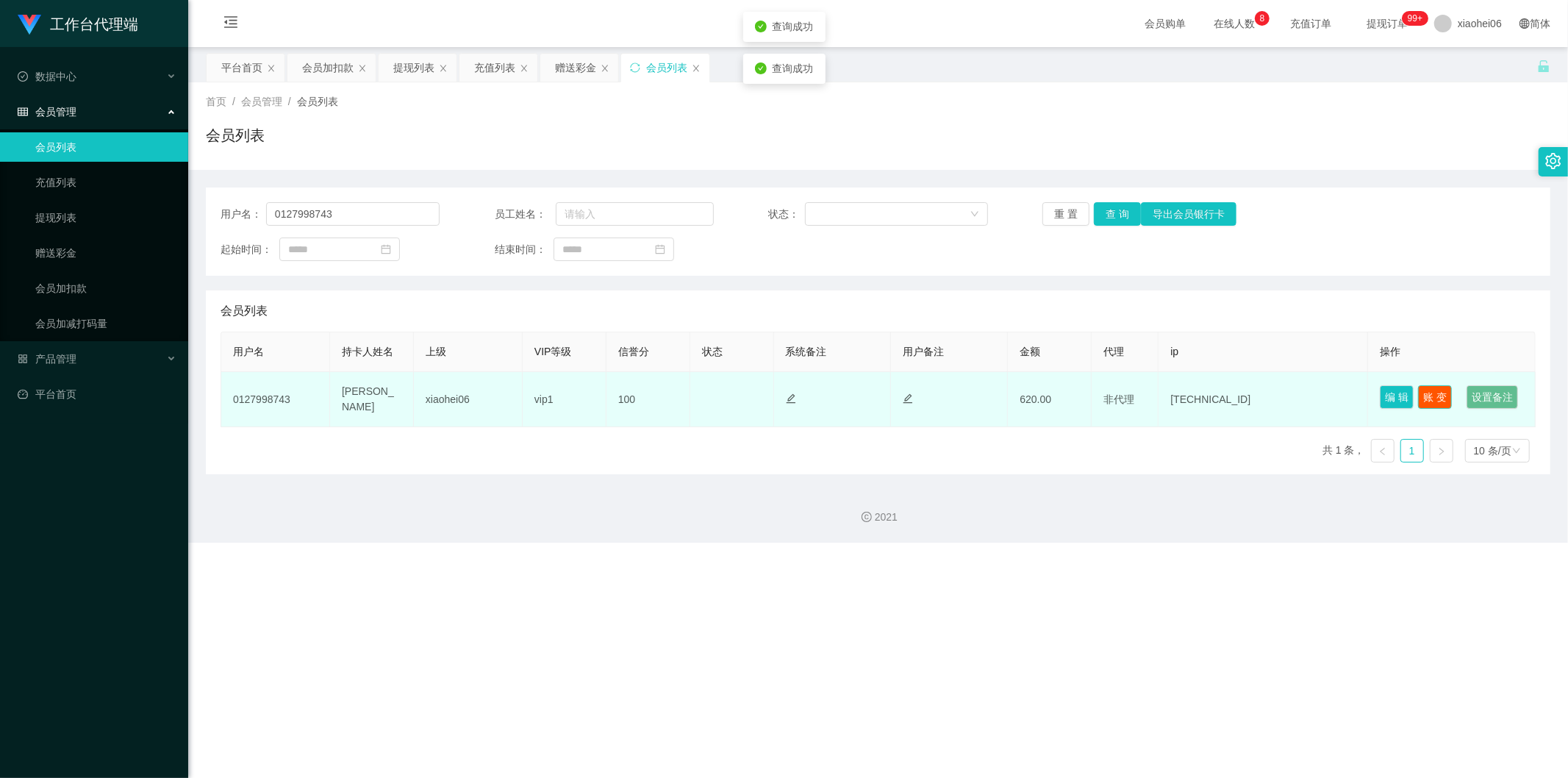
click at [1418, 390] on button "账 变" at bounding box center [1435, 396] width 34 height 23
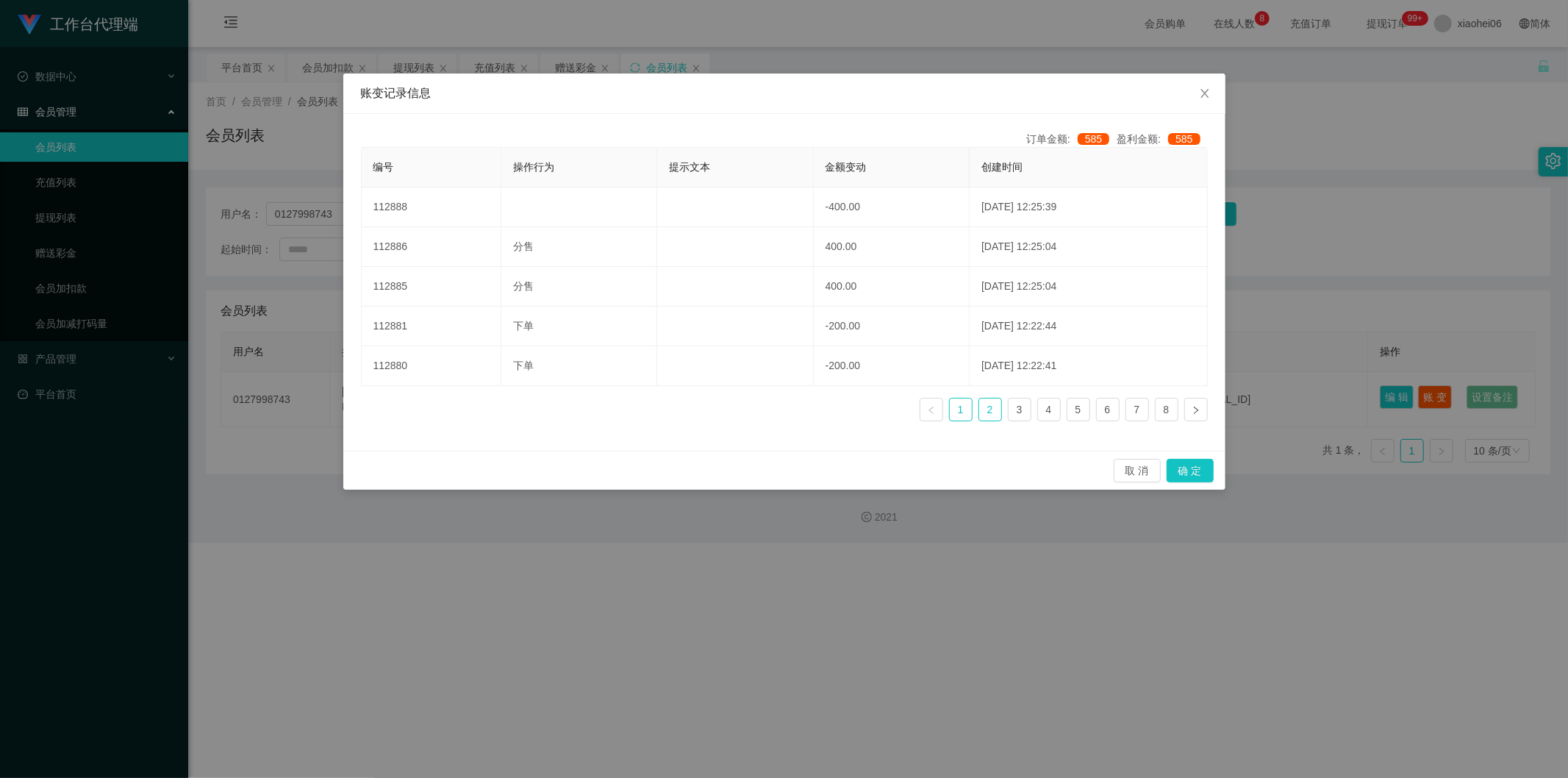
click at [990, 406] on link "2" at bounding box center [990, 410] width 22 height 22
click at [959, 405] on link "1" at bounding box center [961, 410] width 22 height 22
click at [989, 415] on link "2" at bounding box center [990, 410] width 22 height 22
click at [959, 409] on link "1" at bounding box center [961, 410] width 22 height 22
click at [983, 413] on link "2" at bounding box center [990, 410] width 22 height 22
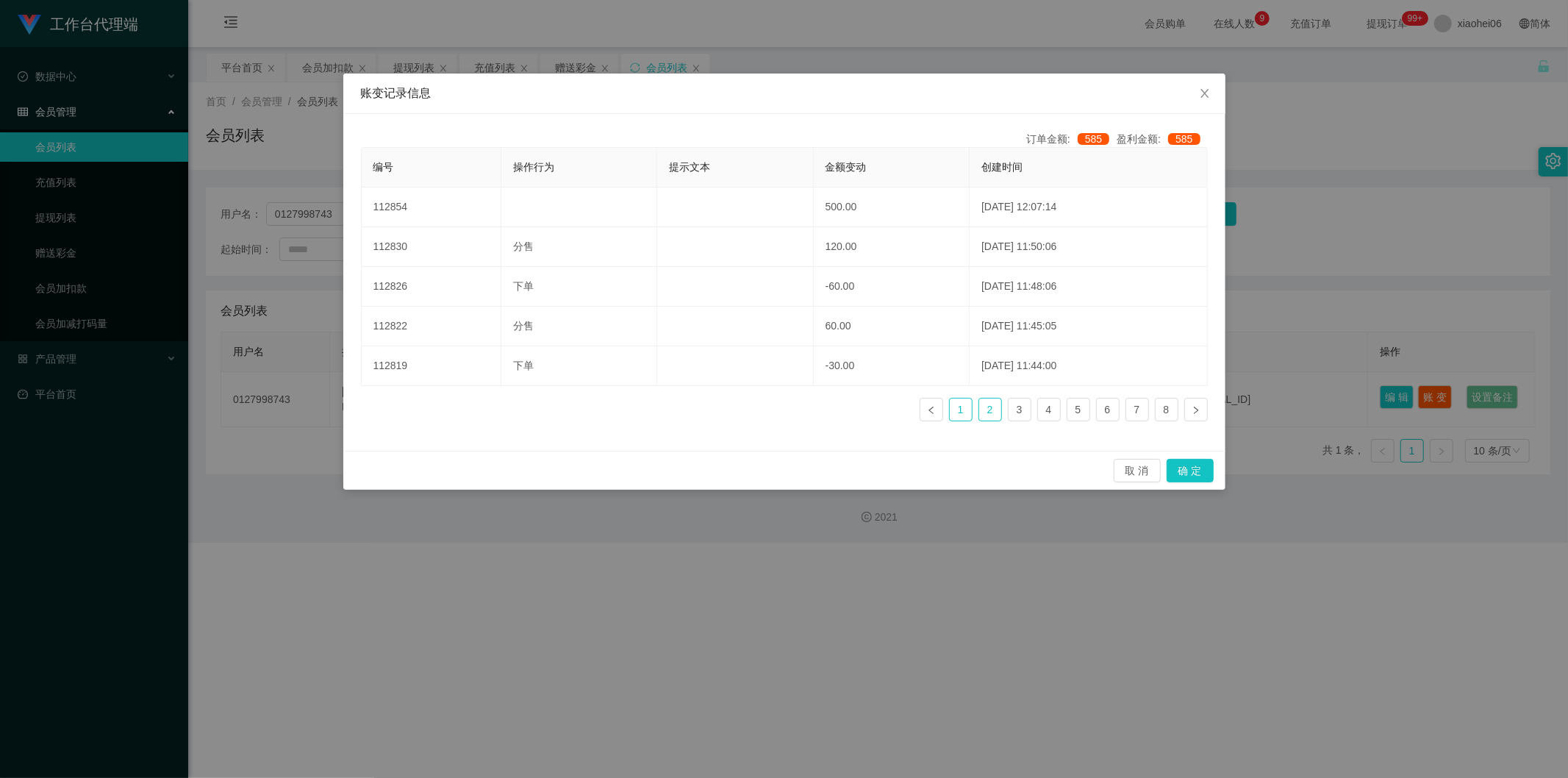
click at [963, 406] on link "1" at bounding box center [961, 410] width 22 height 22
click at [979, 408] on li "2" at bounding box center [990, 409] width 23 height 23
click at [1200, 99] on icon "图标: close" at bounding box center [1205, 93] width 12 height 12
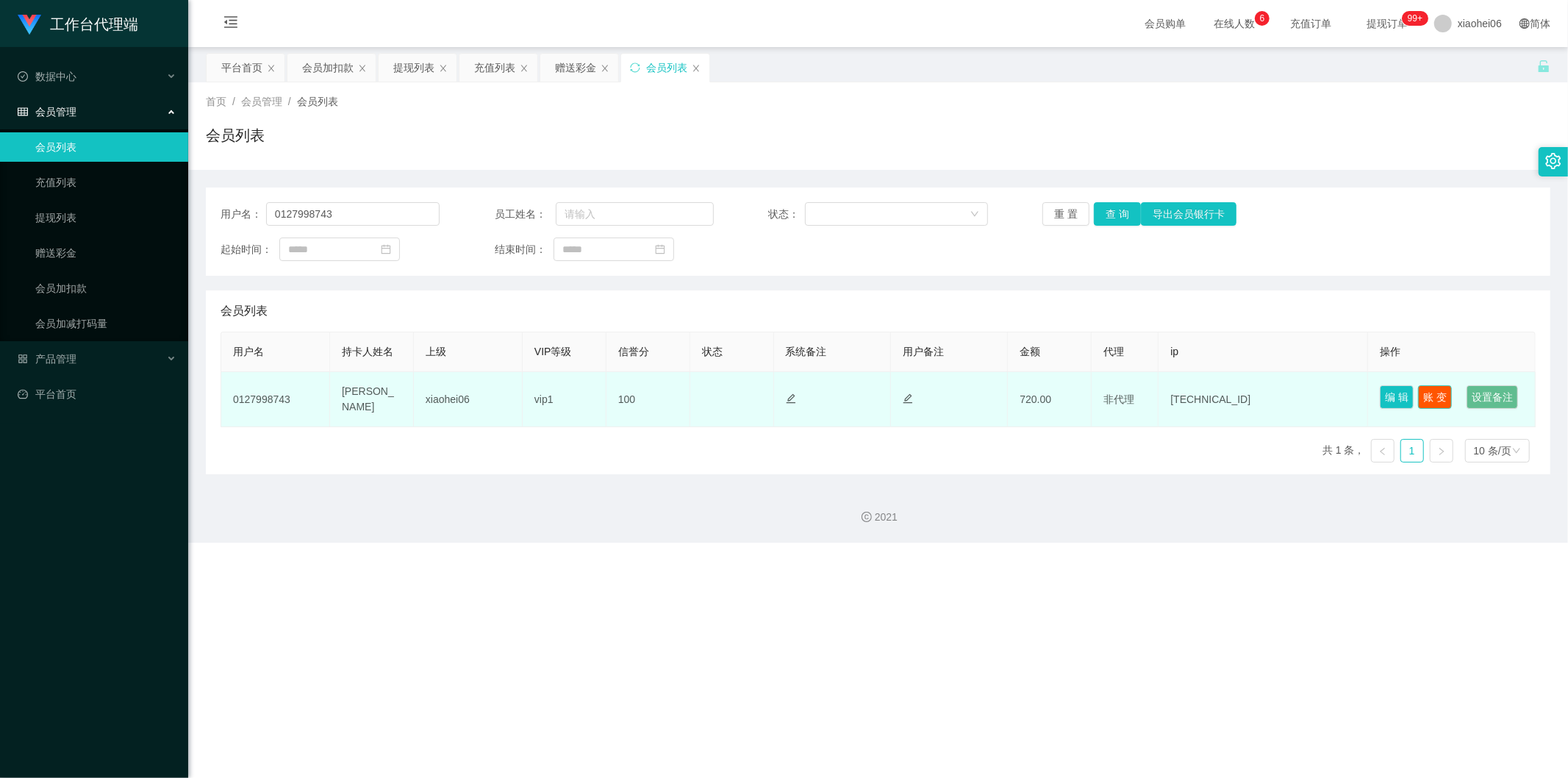
click at [1435, 386] on button "账 变" at bounding box center [1435, 396] width 34 height 23
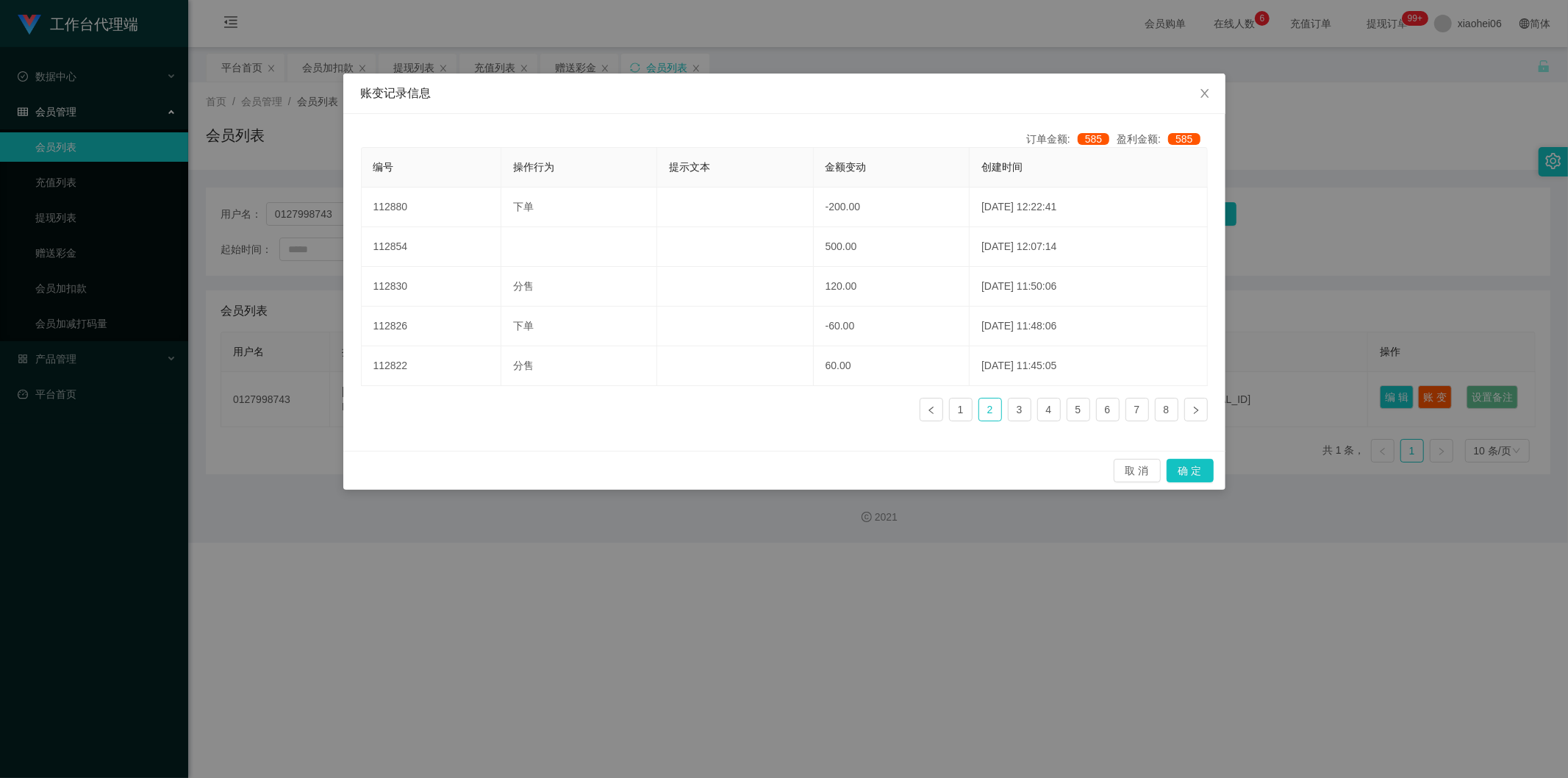
click at [974, 409] on ul "1 2 3 4 5 6 7 8" at bounding box center [1063, 409] width 288 height 23
click at [971, 409] on li "1" at bounding box center [960, 409] width 23 height 23
click at [961, 408] on link "1" at bounding box center [961, 410] width 22 height 22
click at [988, 404] on link "2" at bounding box center [990, 410] width 22 height 22
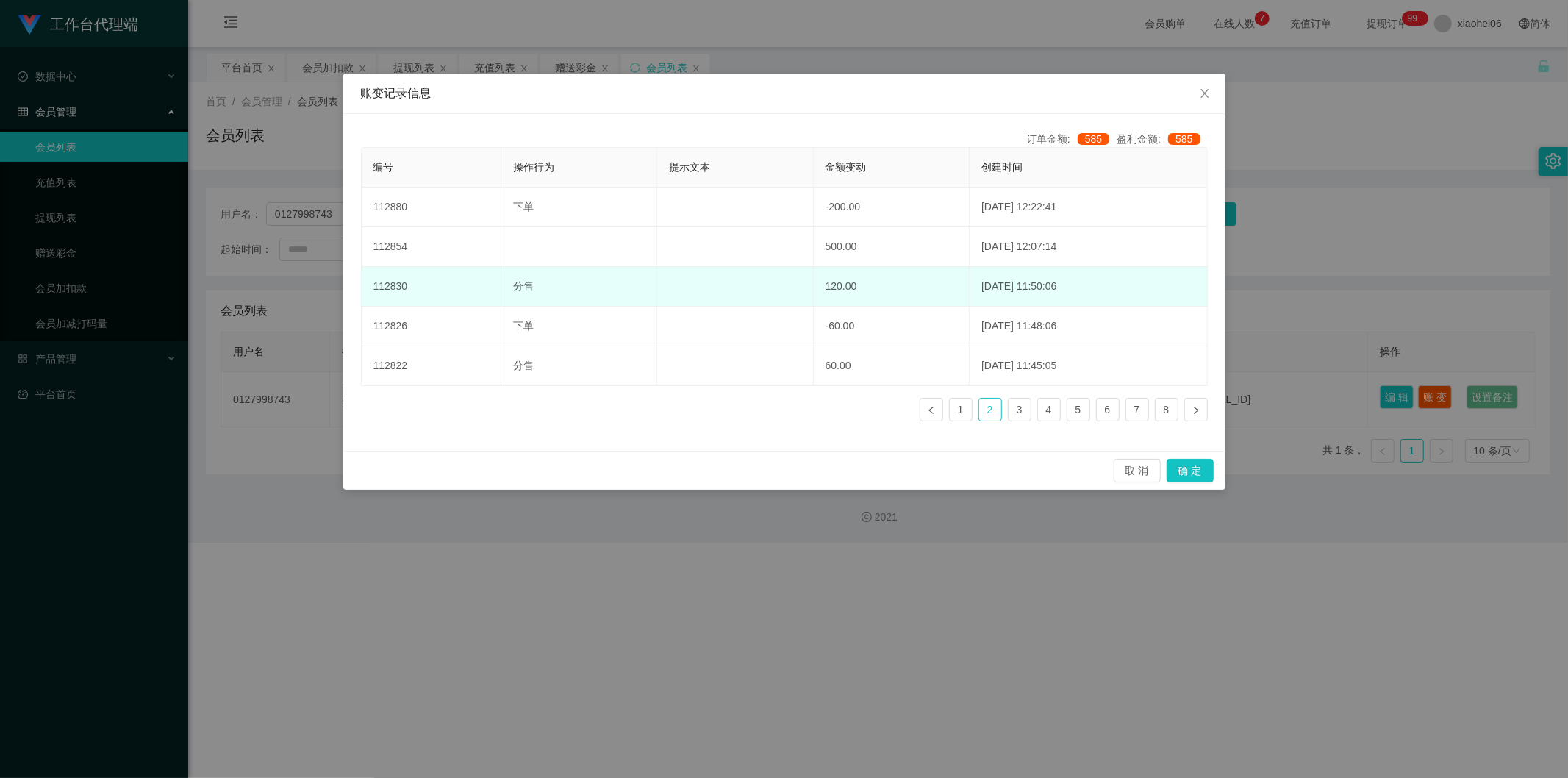
click at [1015, 288] on td "[DATE] 11:50:06" at bounding box center [1088, 287] width 237 height 40
click at [1045, 290] on td "[DATE] 11:50:06" at bounding box center [1088, 287] width 237 height 40
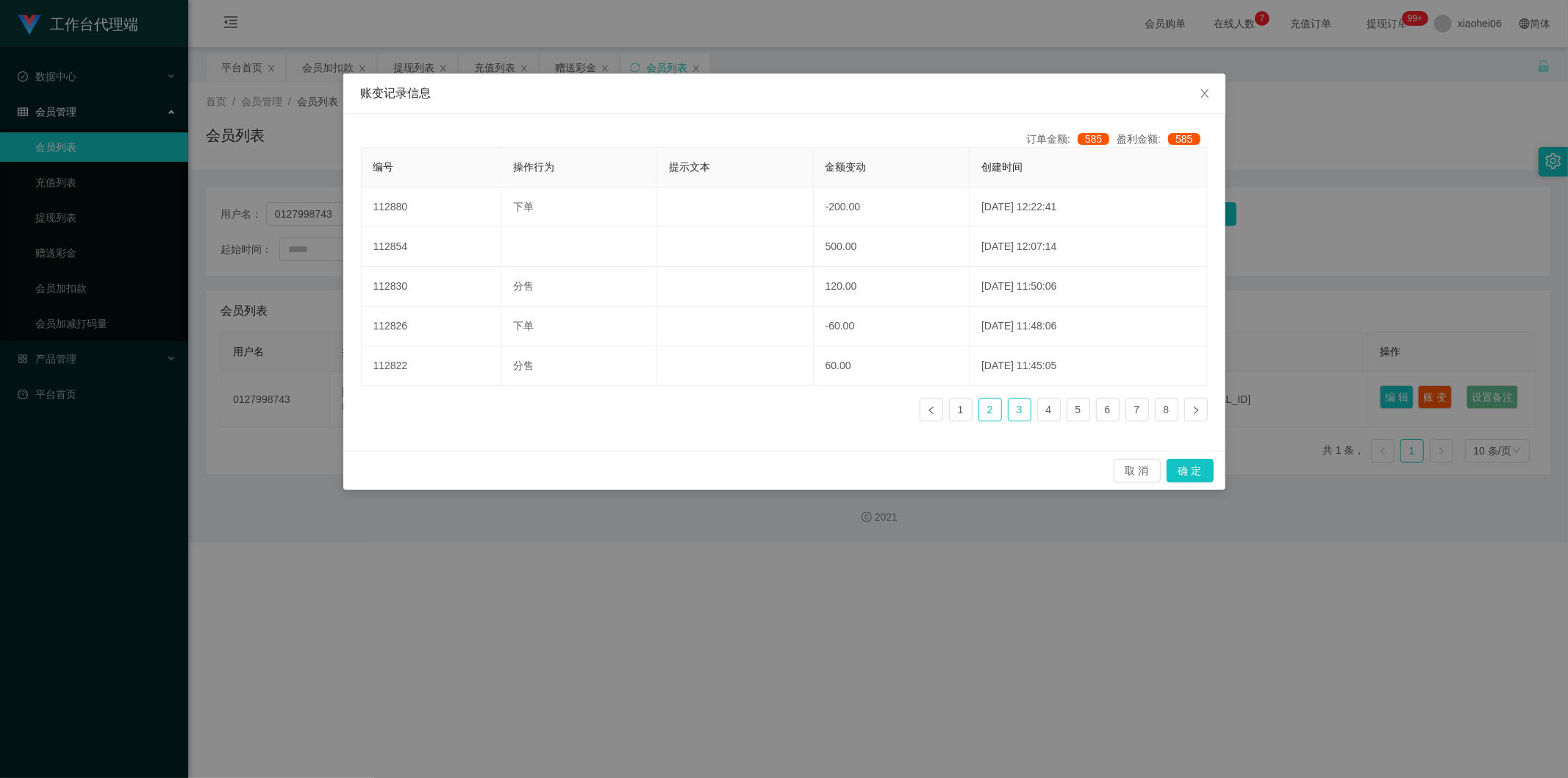
click at [1024, 407] on link "3" at bounding box center [1019, 410] width 22 height 22
click at [994, 408] on link "2" at bounding box center [990, 410] width 22 height 22
click at [963, 410] on link "1" at bounding box center [961, 410] width 22 height 22
click at [988, 411] on link "2" at bounding box center [990, 410] width 22 height 22
click at [1295, 181] on div "账变记录信息 订单金额: 585 盈利金额: 585 编号 操作行为 提示文本 金额变动 创建时间 112880 下单 -200.00 [DATE] 12:2…" at bounding box center [784, 389] width 1568 height 778
